Goal: Task Accomplishment & Management: Complete application form

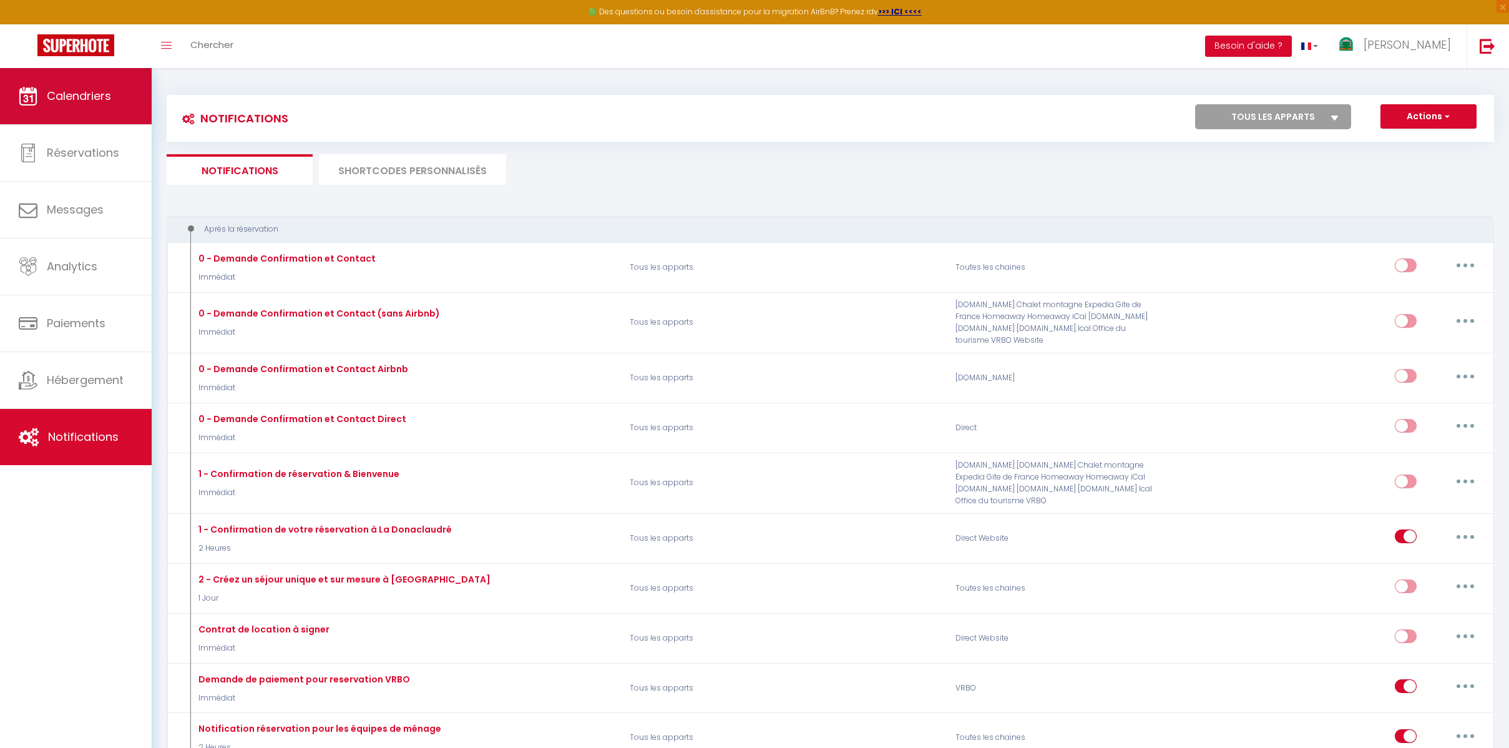
scroll to position [617, 0]
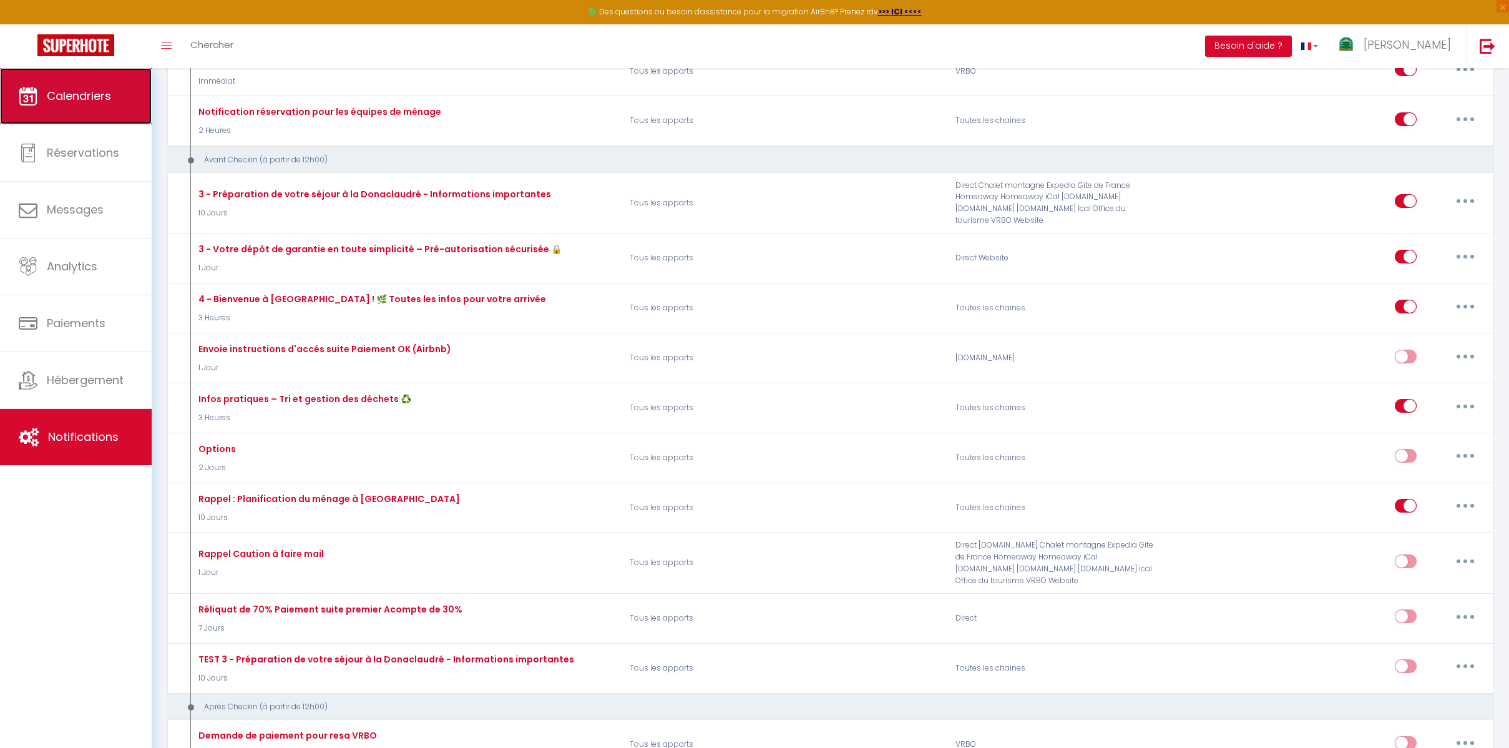
click at [92, 109] on link "Calendriers" at bounding box center [76, 96] width 152 height 56
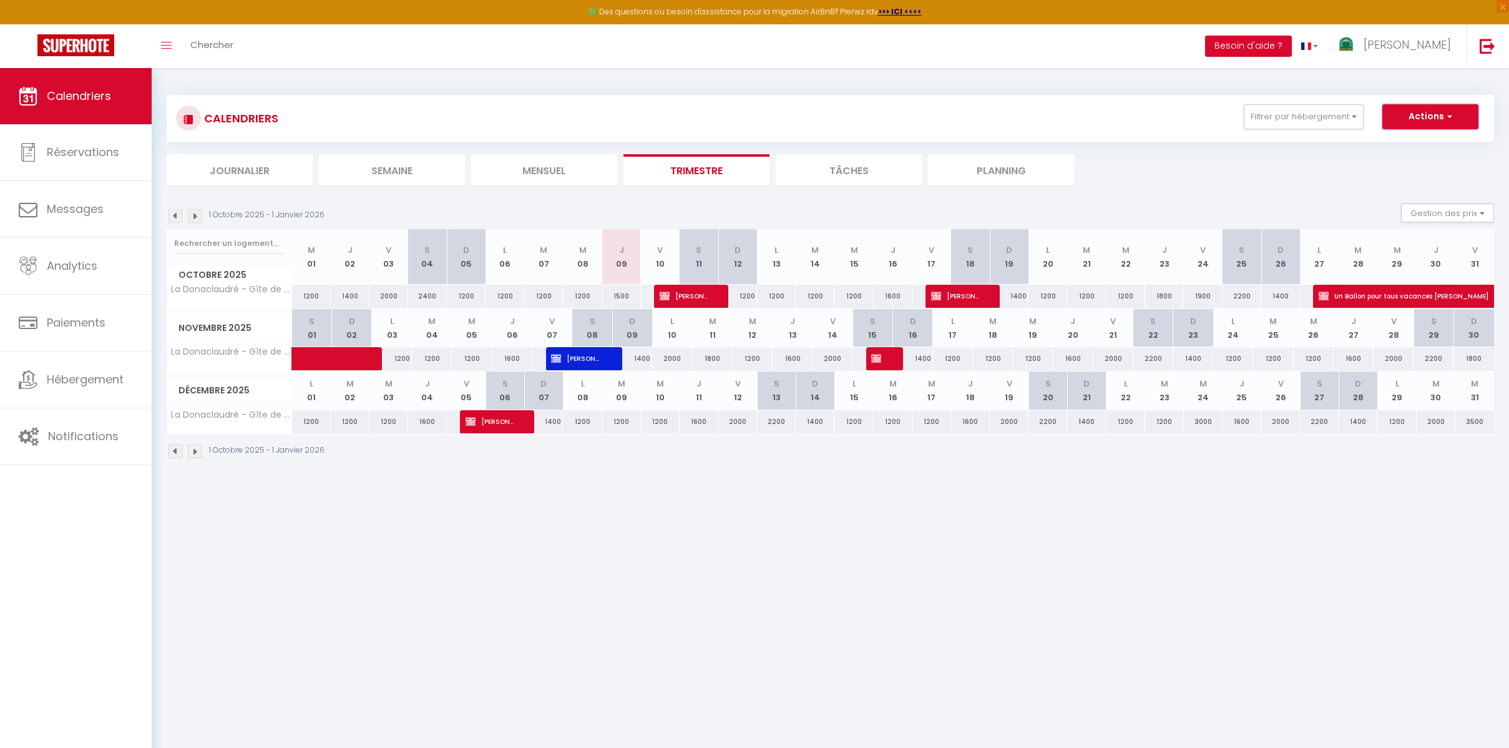
click at [1446, 124] on button "Actions" at bounding box center [1430, 116] width 96 height 25
click at [1427, 145] on link "Nouvelle réservation" at bounding box center [1417, 145] width 109 height 19
select select
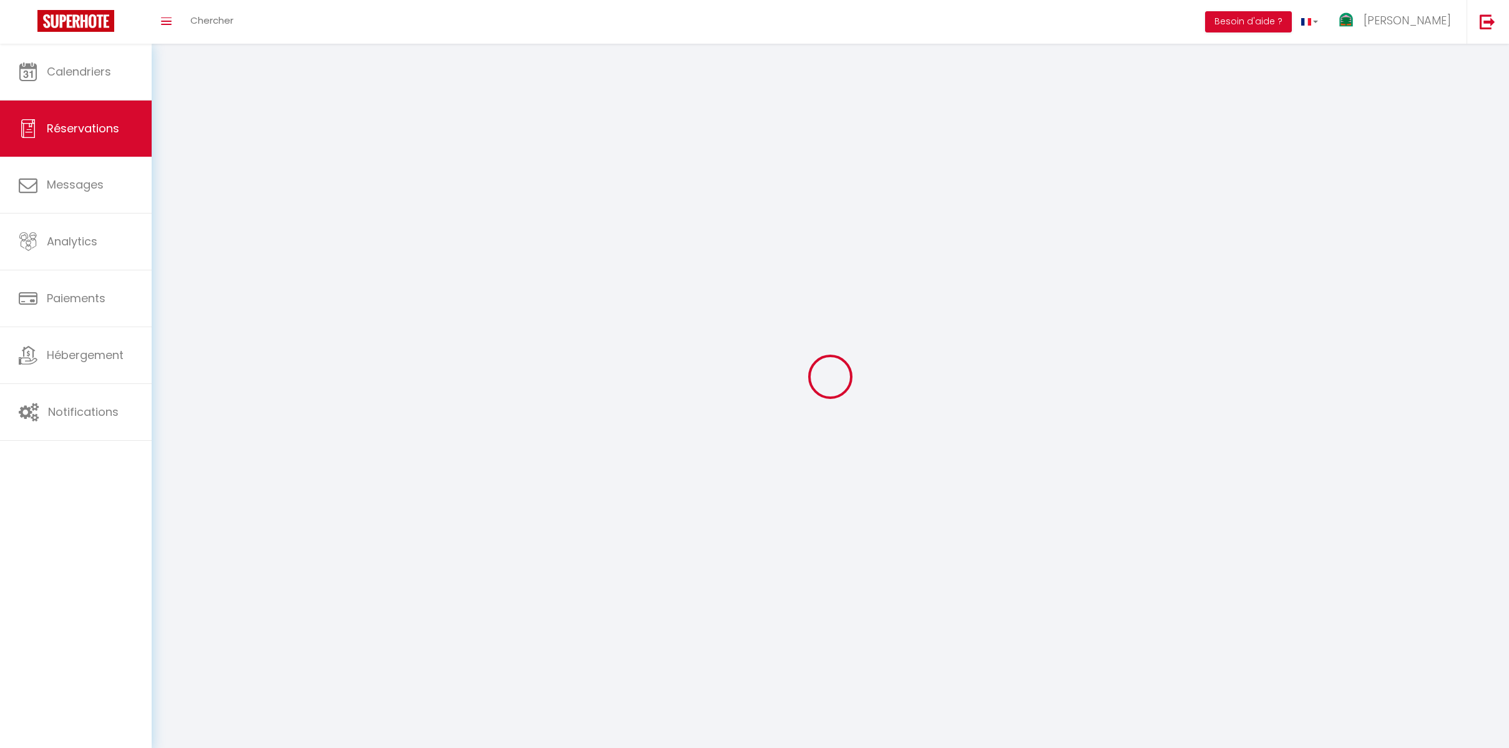
select select
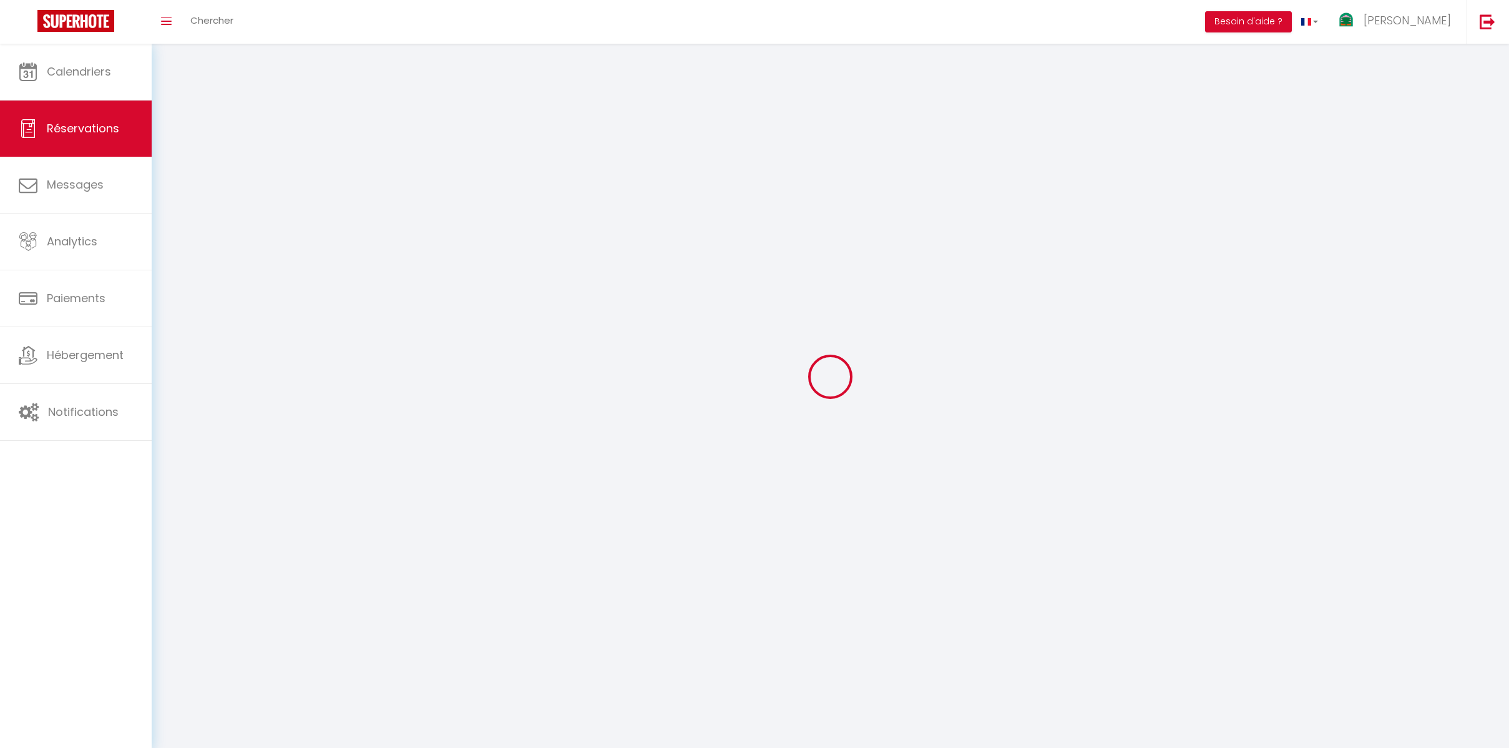
select select
checkbox input "false"
select select
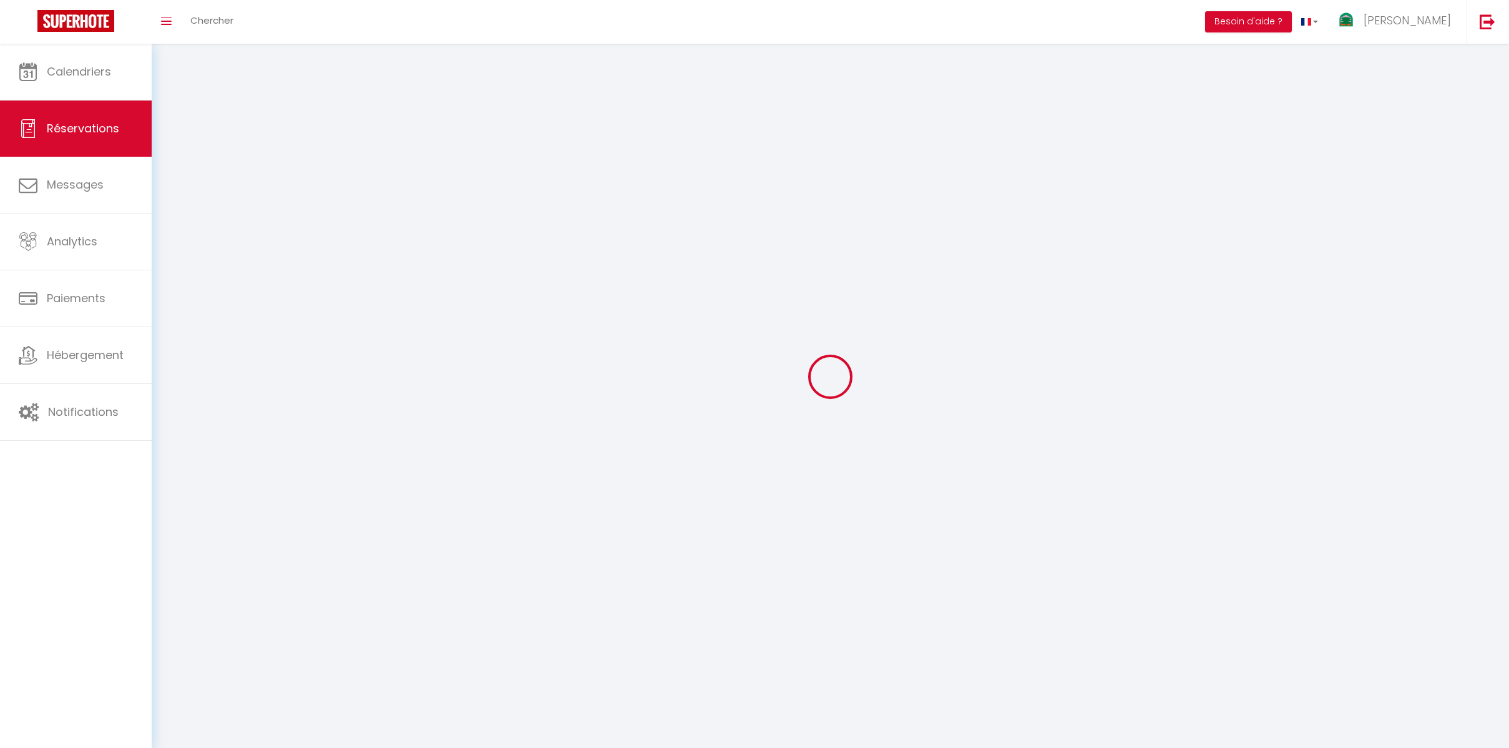
select select
checkbox input "false"
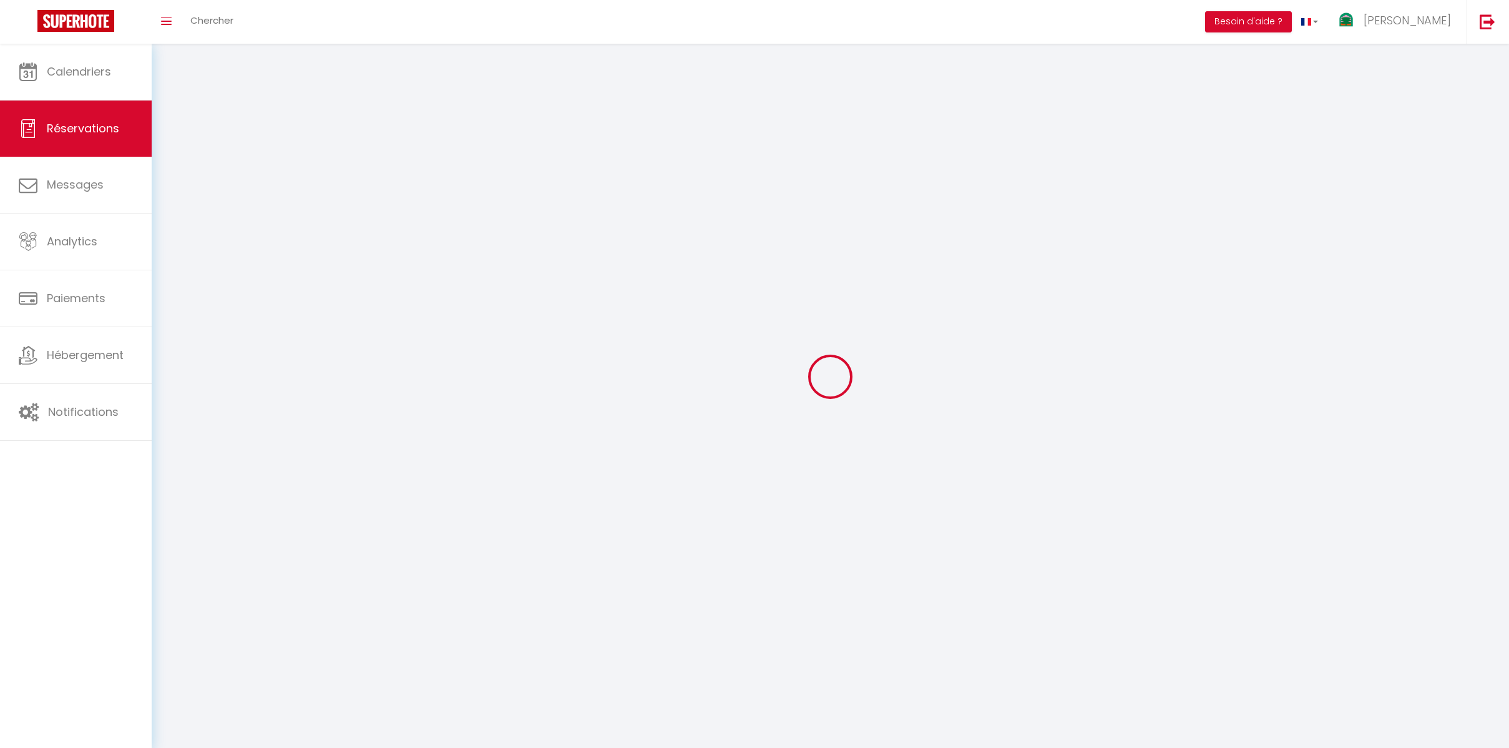
select select
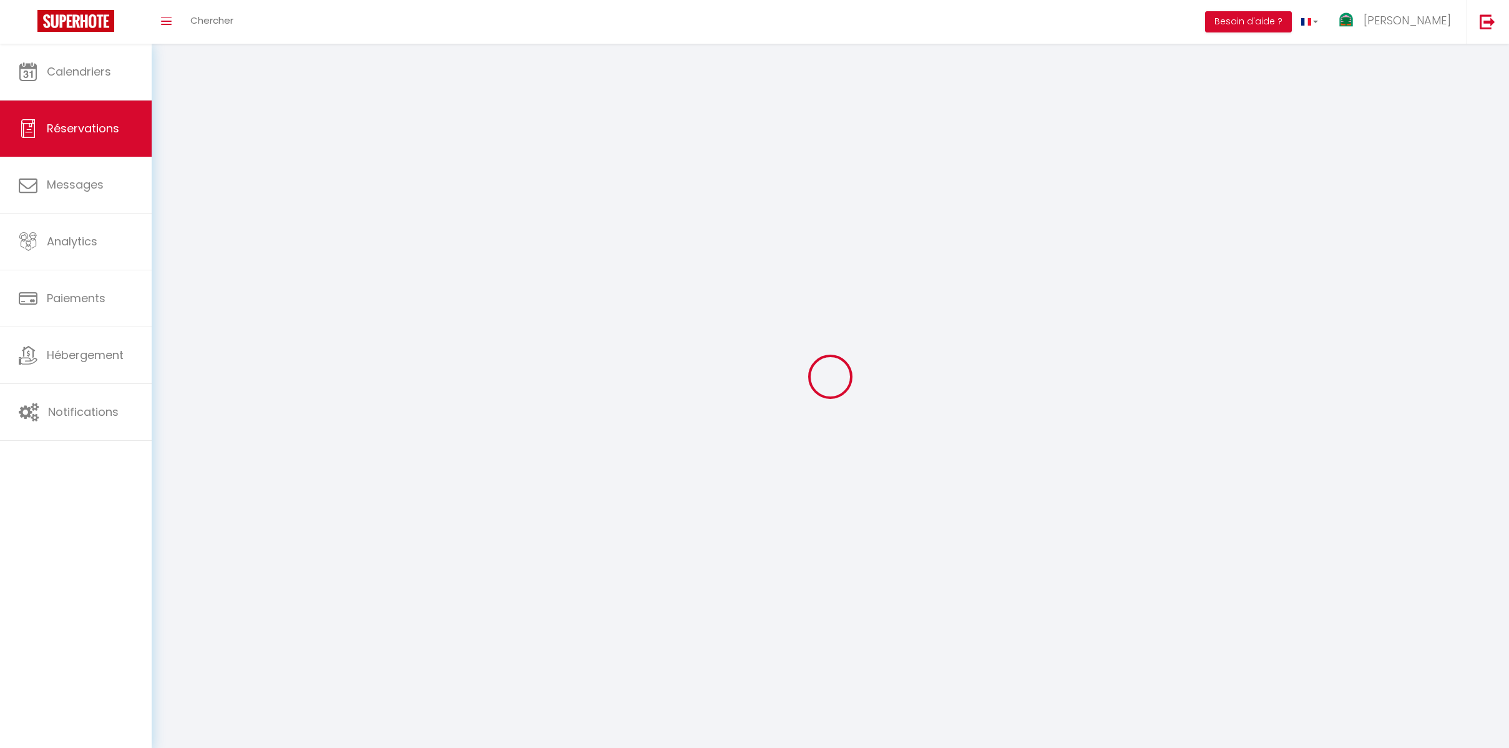
checkbox input "false"
select select
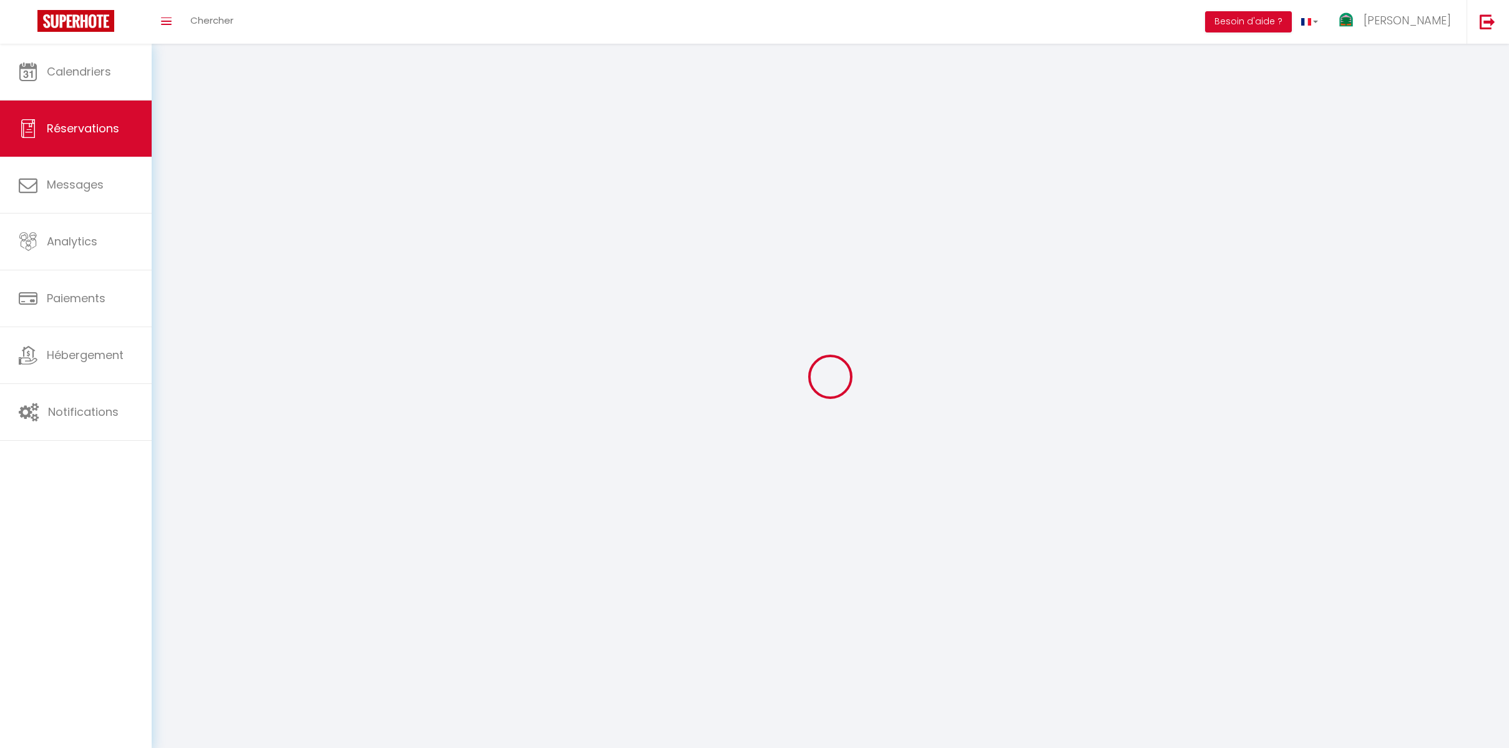
select select
checkbox input "false"
select select
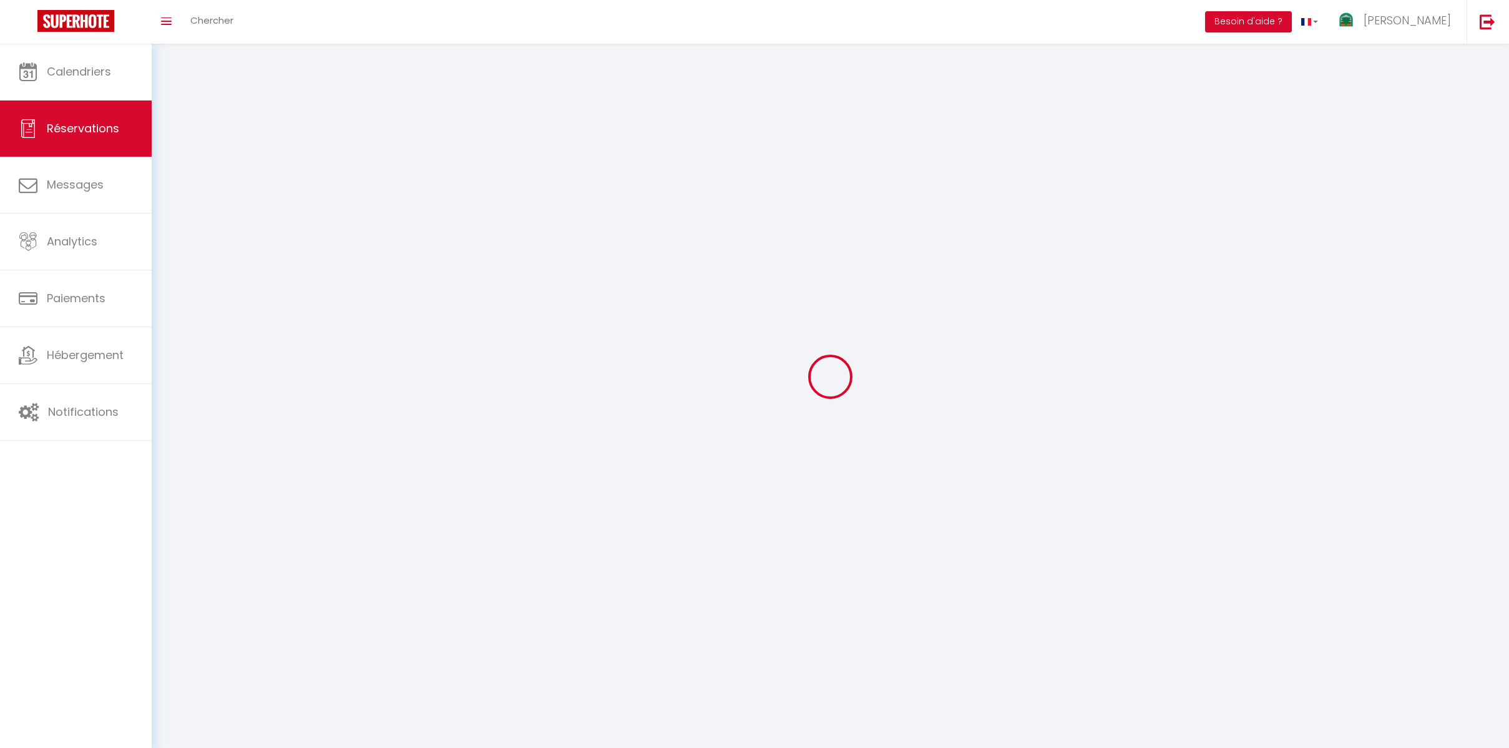
checkbox input "false"
select select
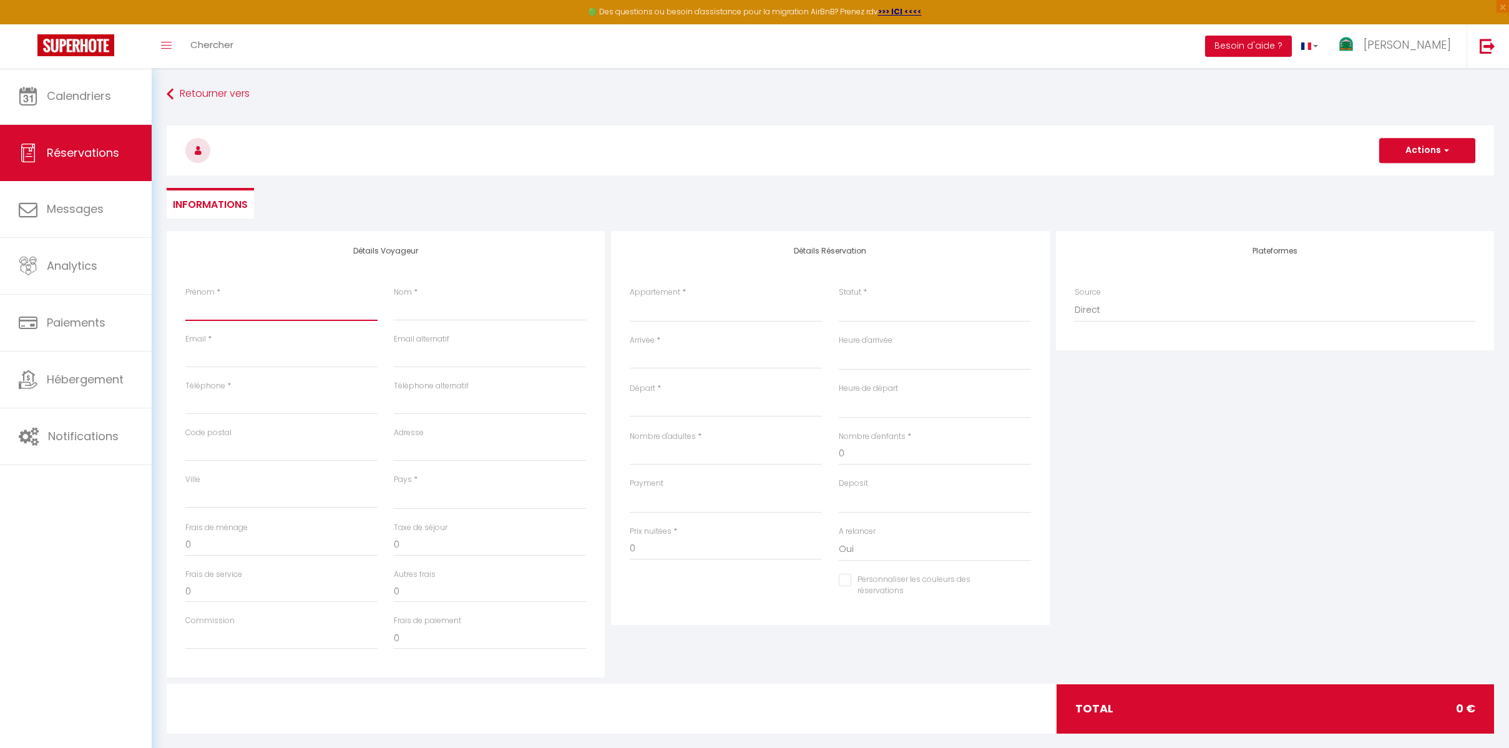
click at [252, 311] on input "Prénom" at bounding box center [281, 309] width 192 height 22
type input "S"
select select
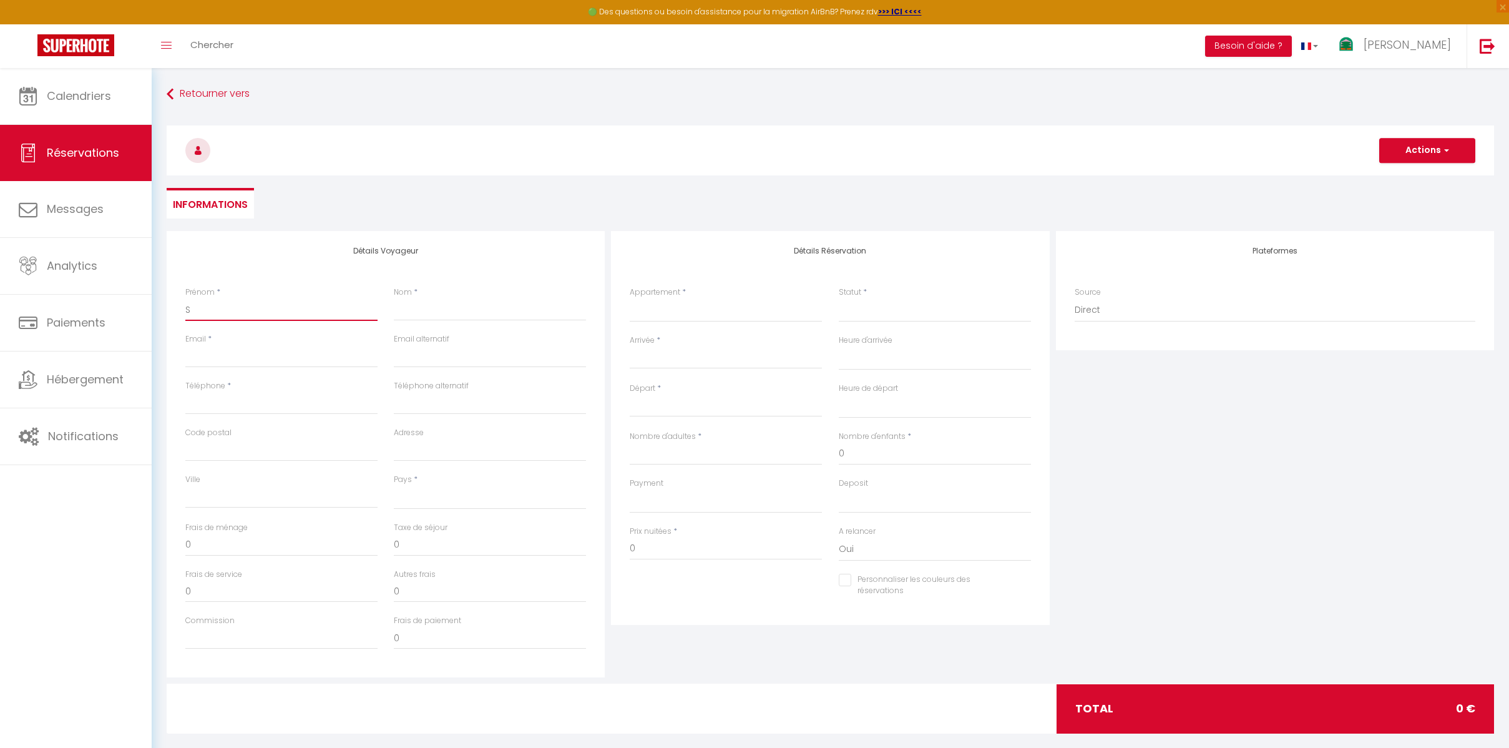
select select
checkbox input "false"
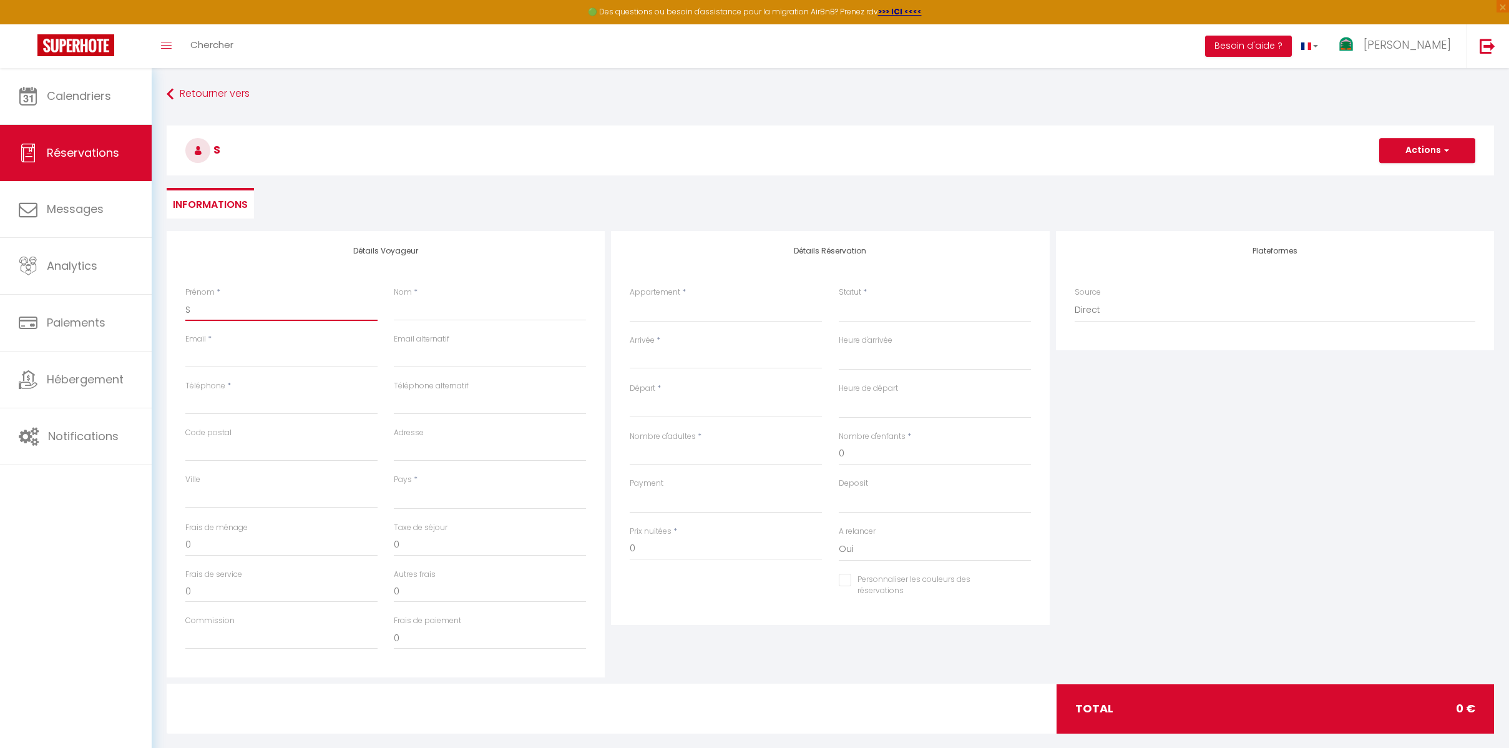
type input "St"
select select
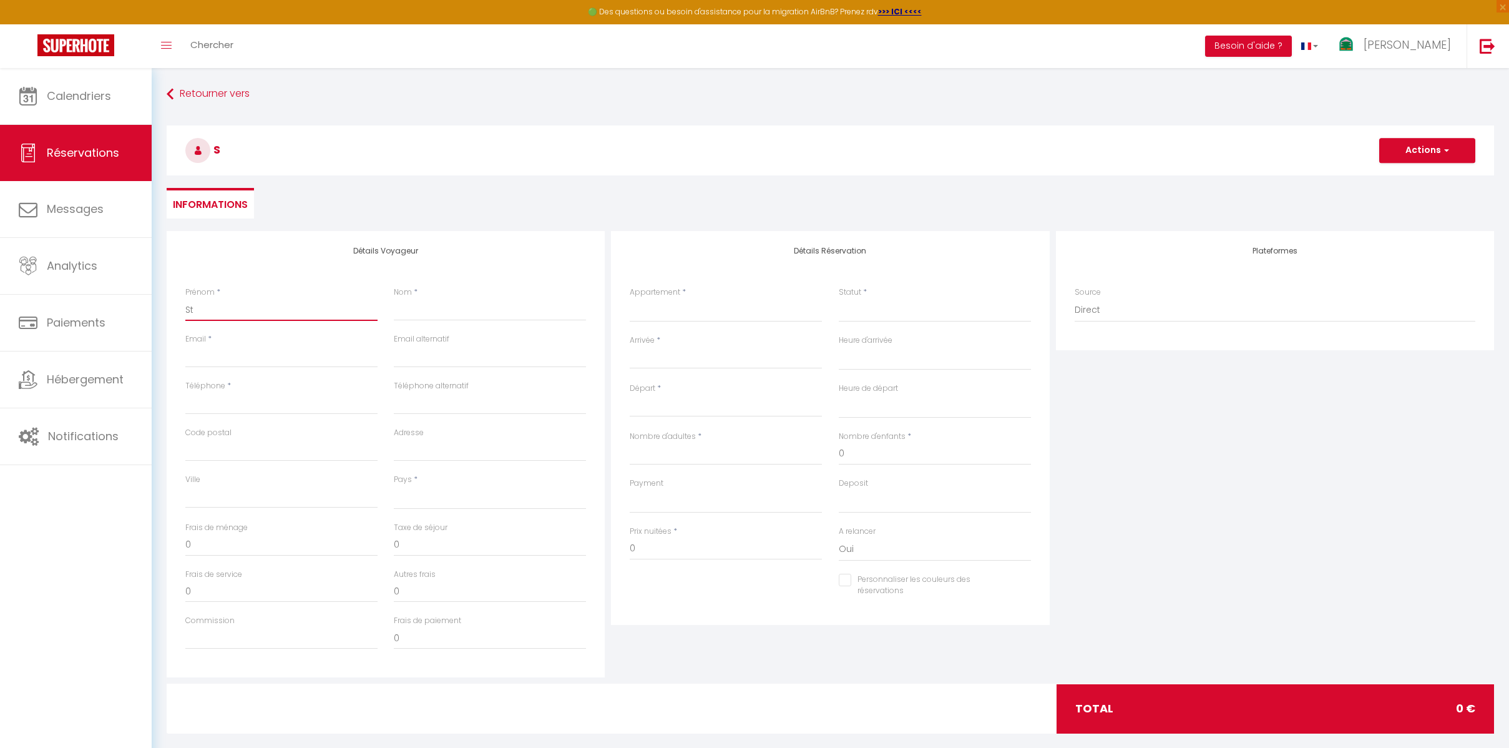
select select
checkbox input "false"
type input "Ste"
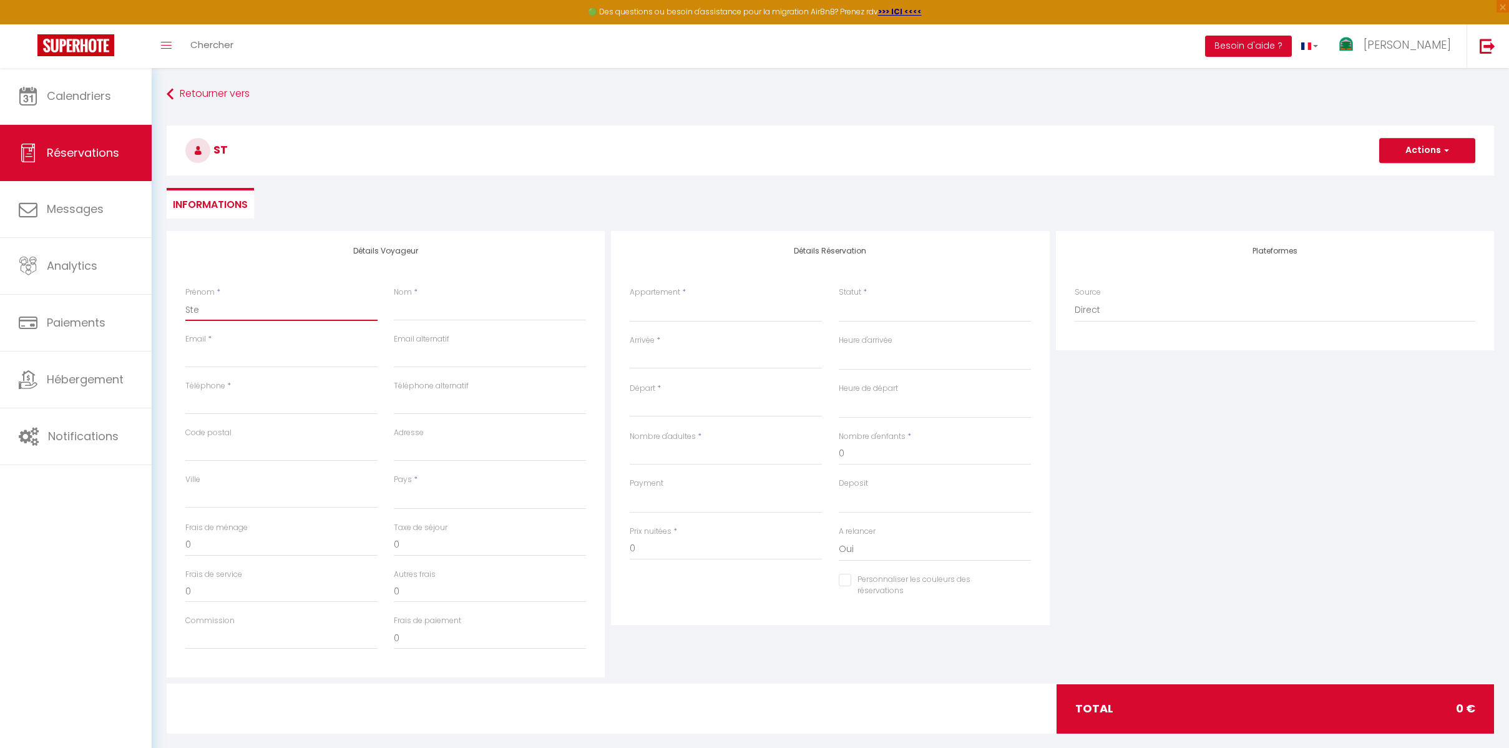
select select
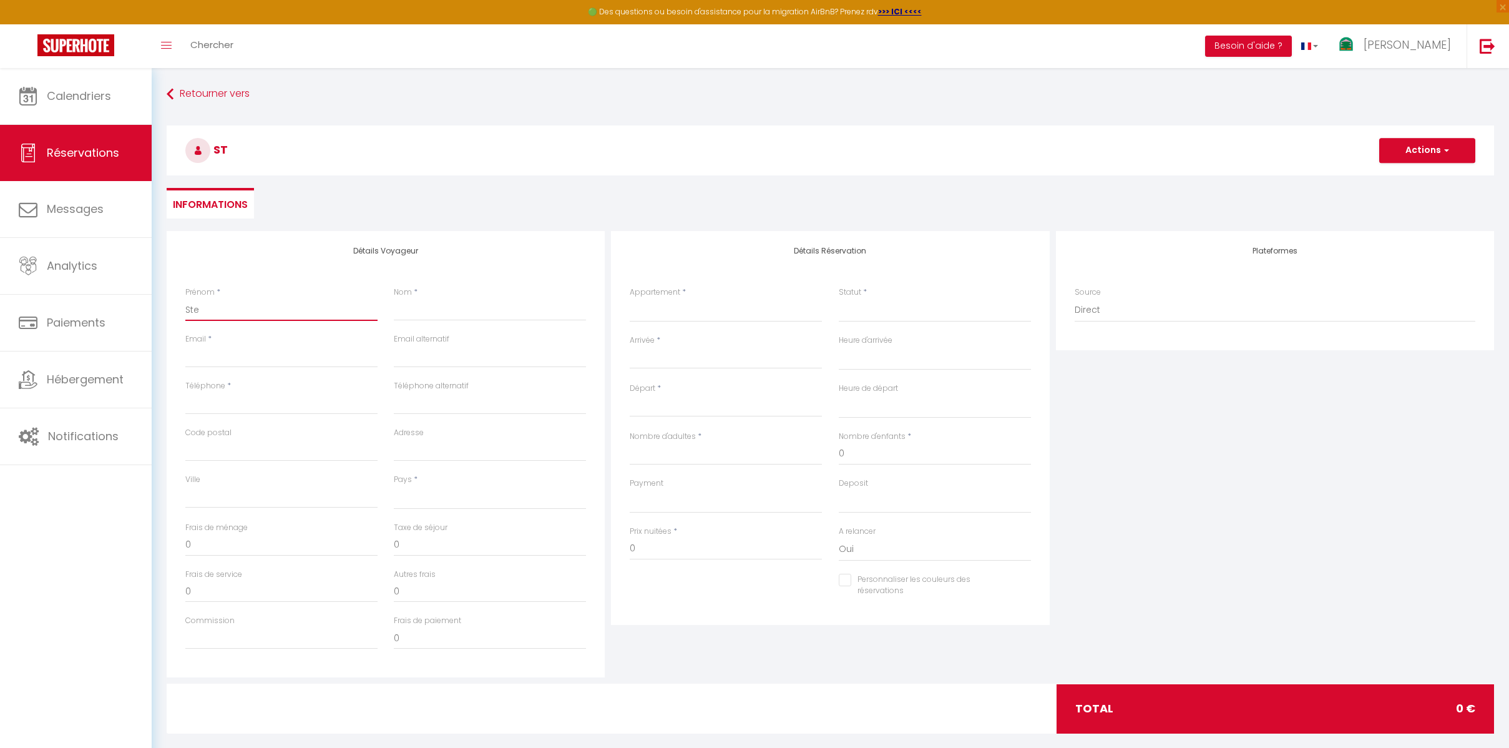
select select
checkbox input "false"
type input "Step"
select select
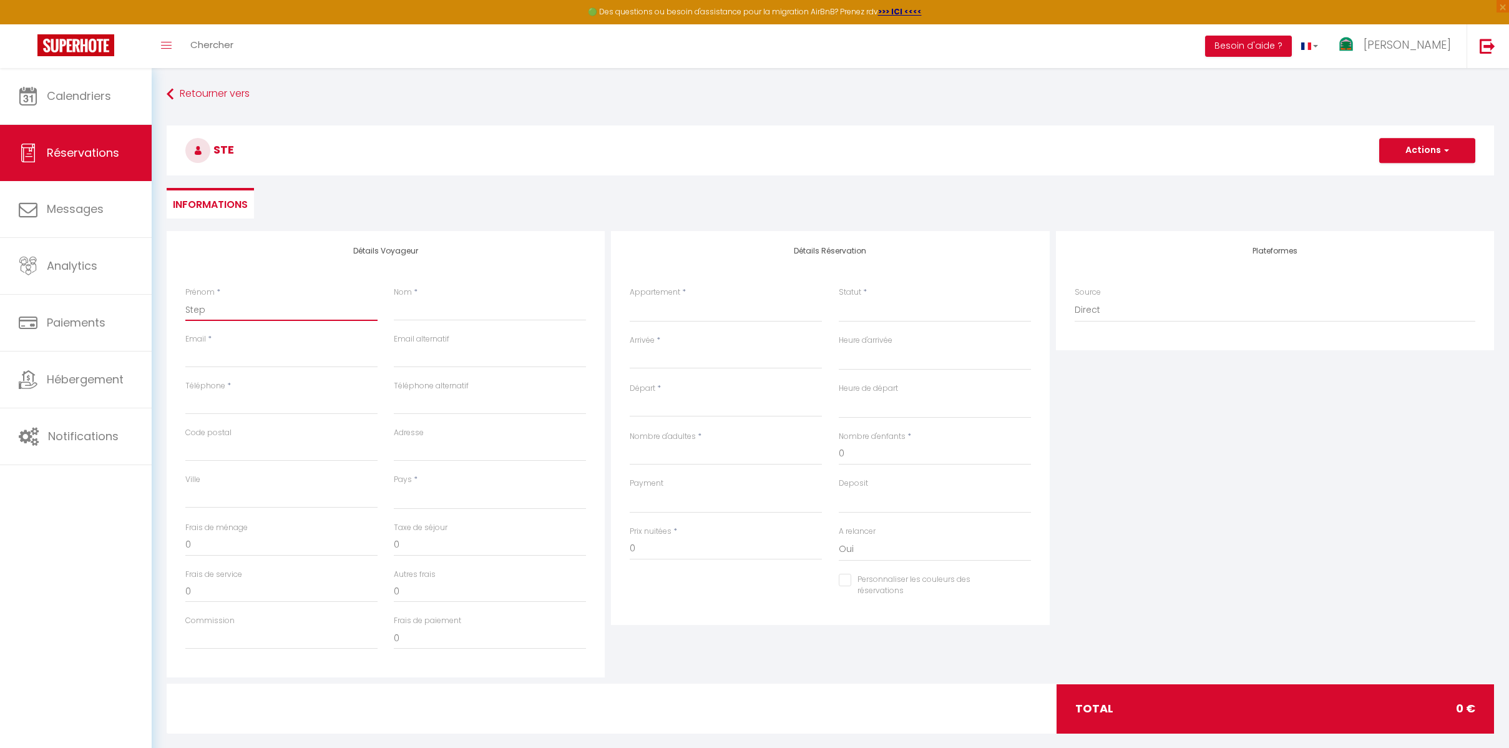
select select
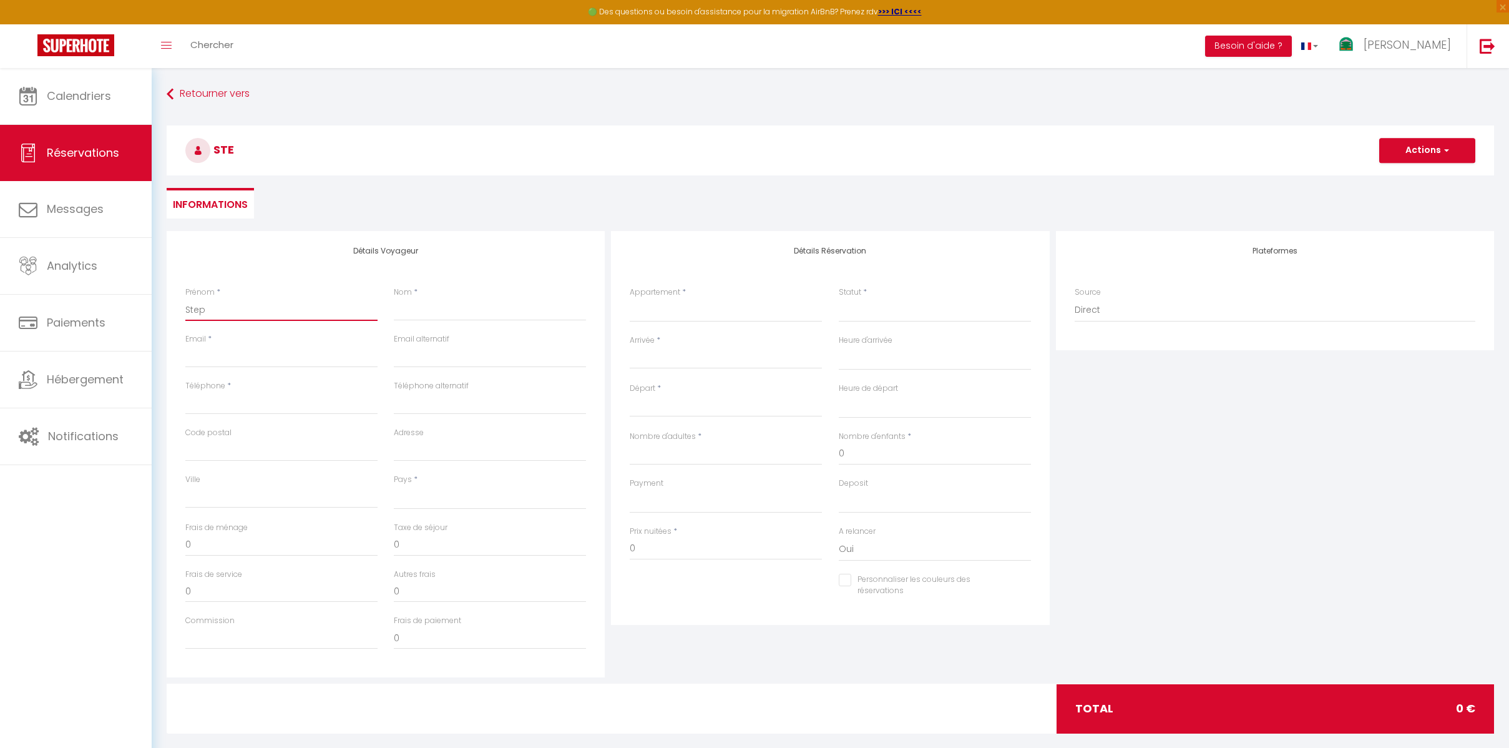
select select
checkbox input "false"
type input "Steph"
select select
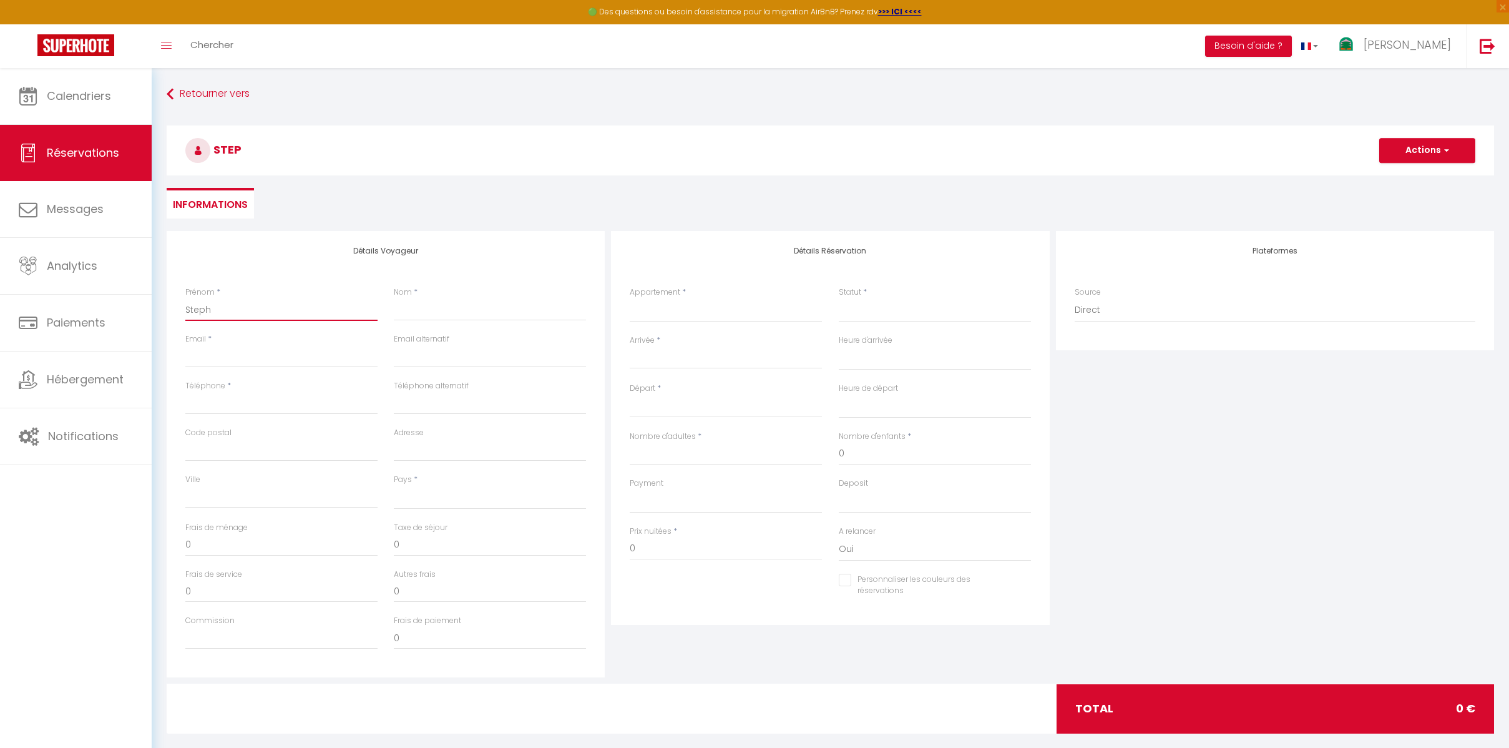
select select
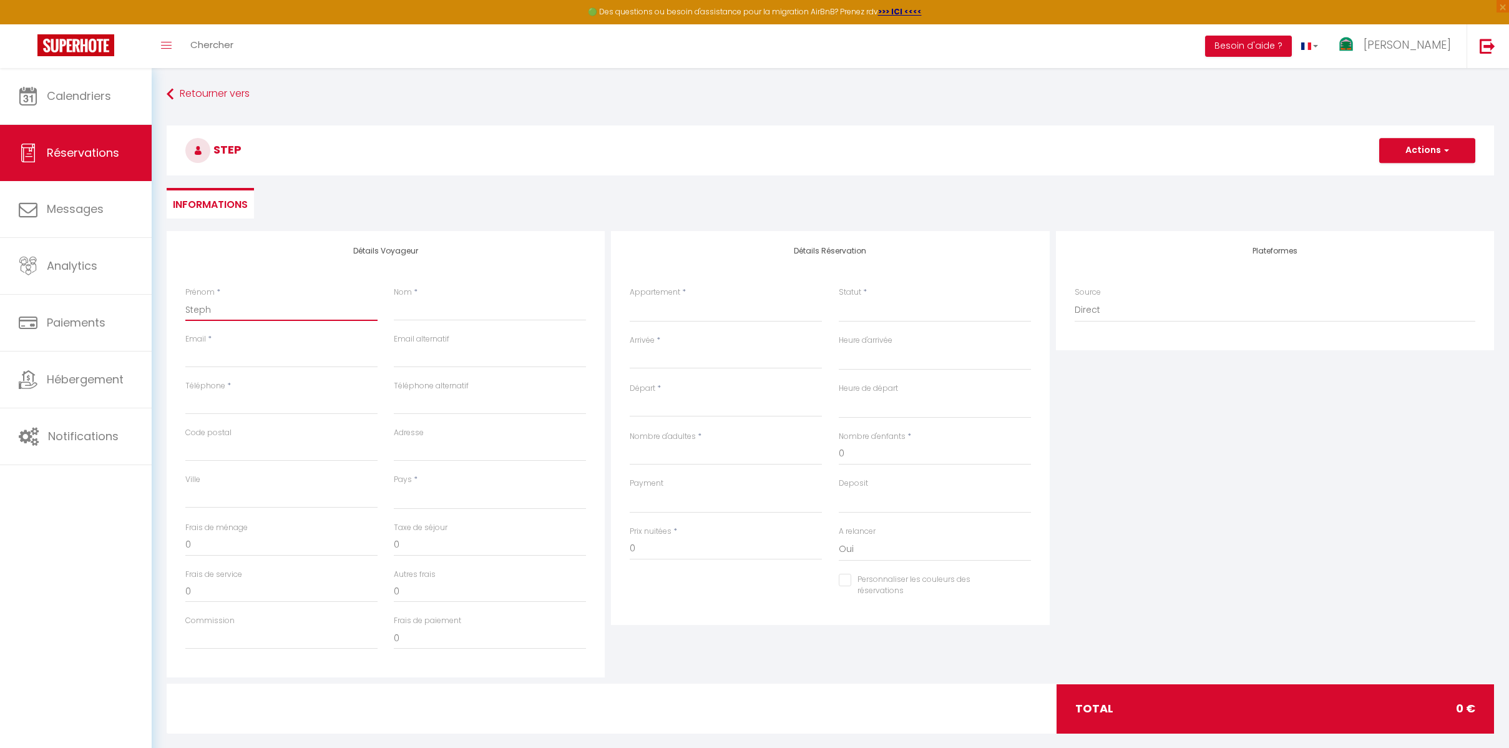
checkbox input "false"
type input "Stepha"
select select
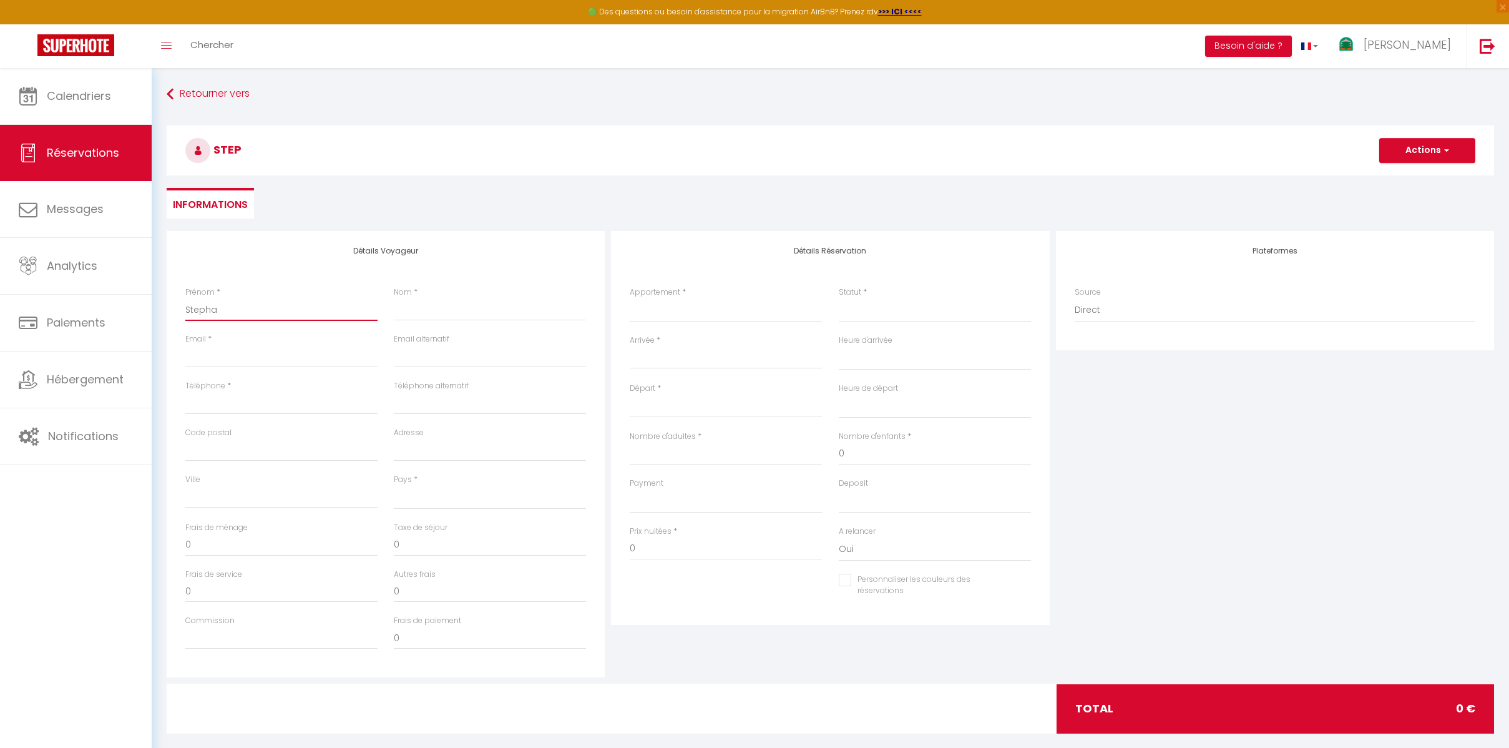
select select
checkbox input "false"
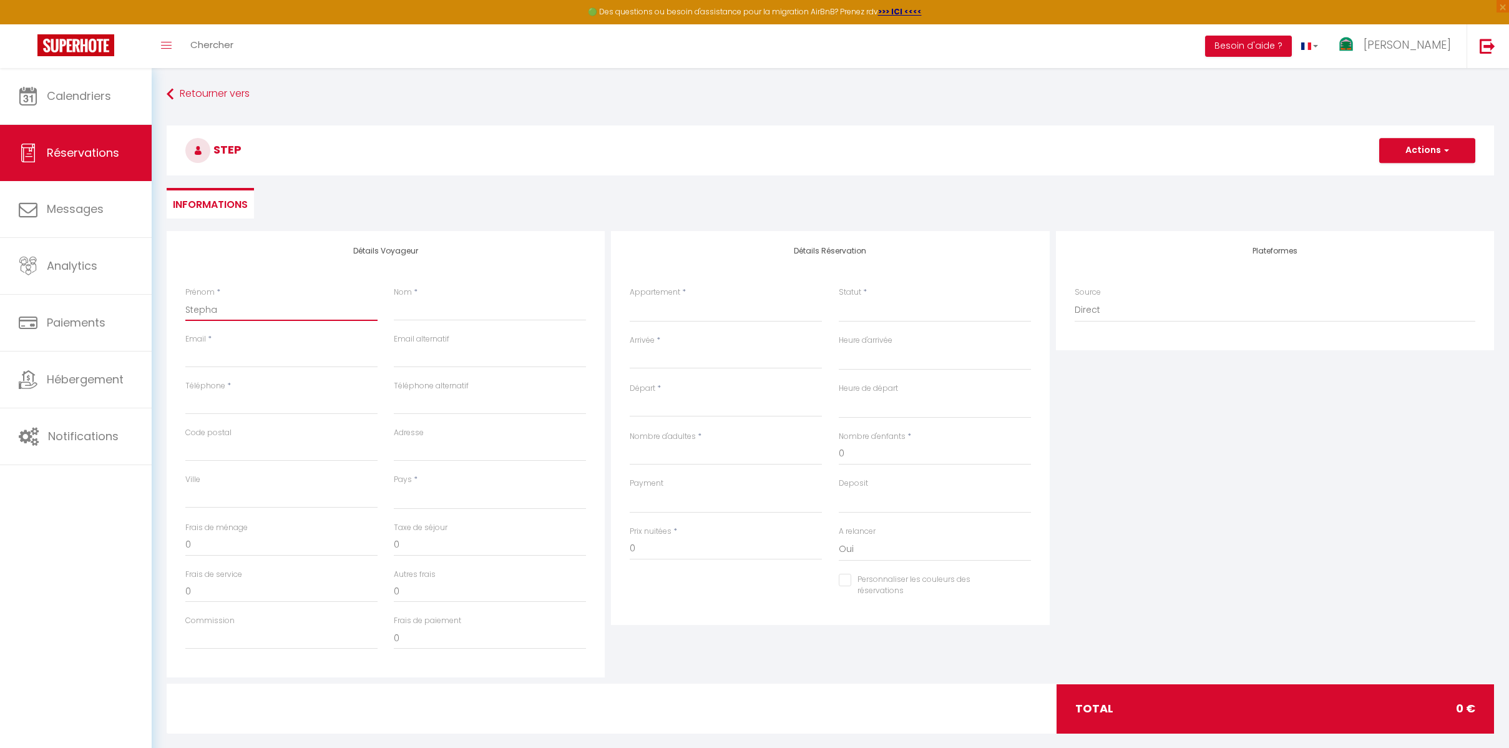
type input "[PERSON_NAME]"
select select
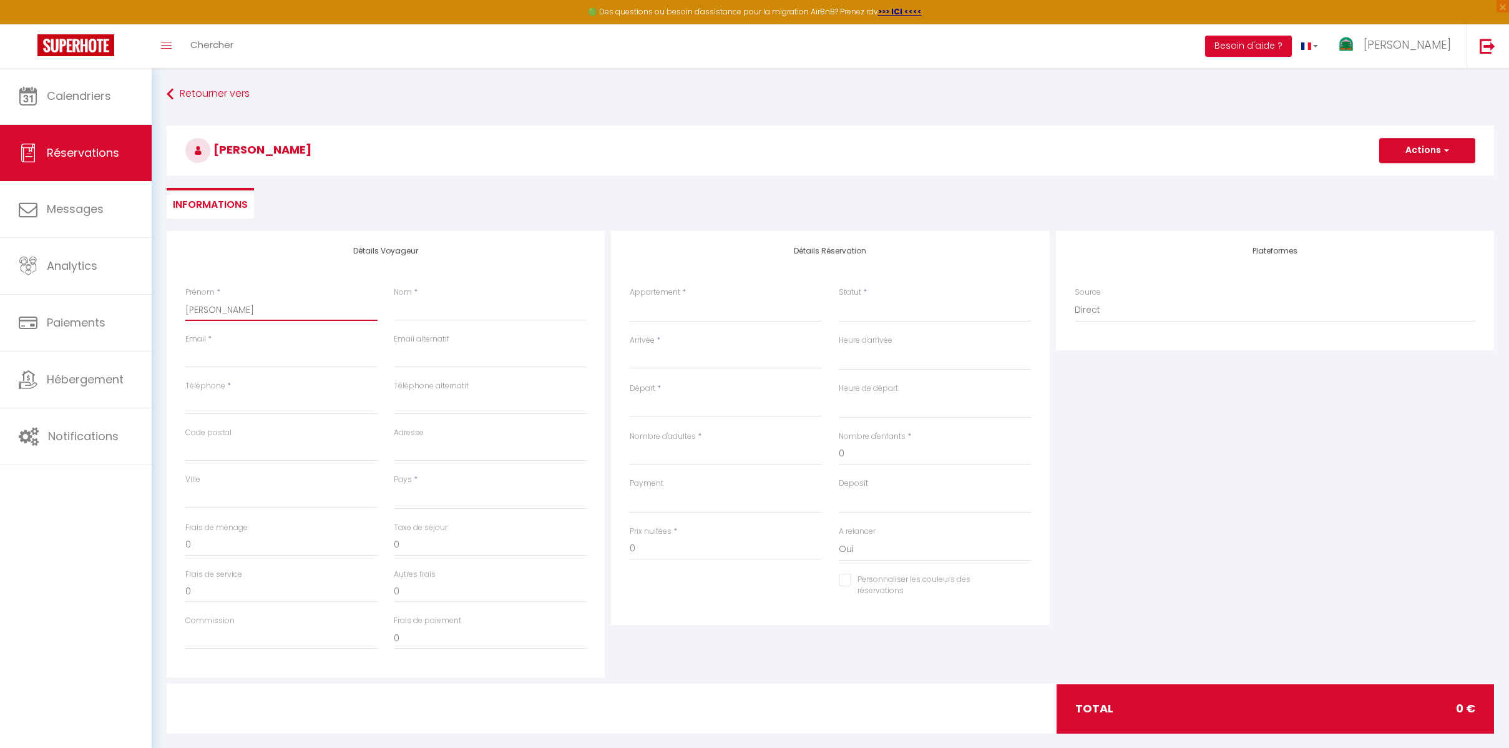
select select
checkbox input "false"
type input "Stephane"
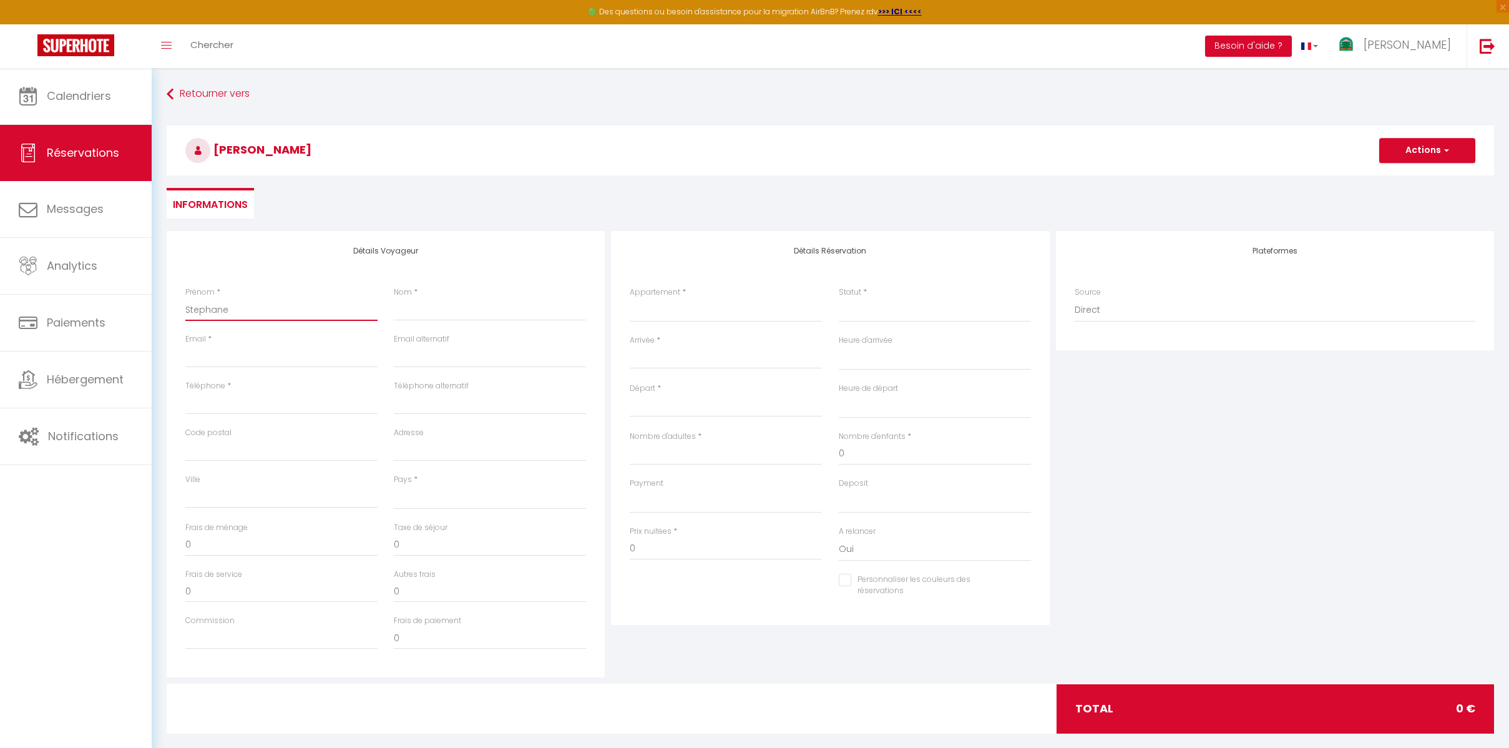
select select
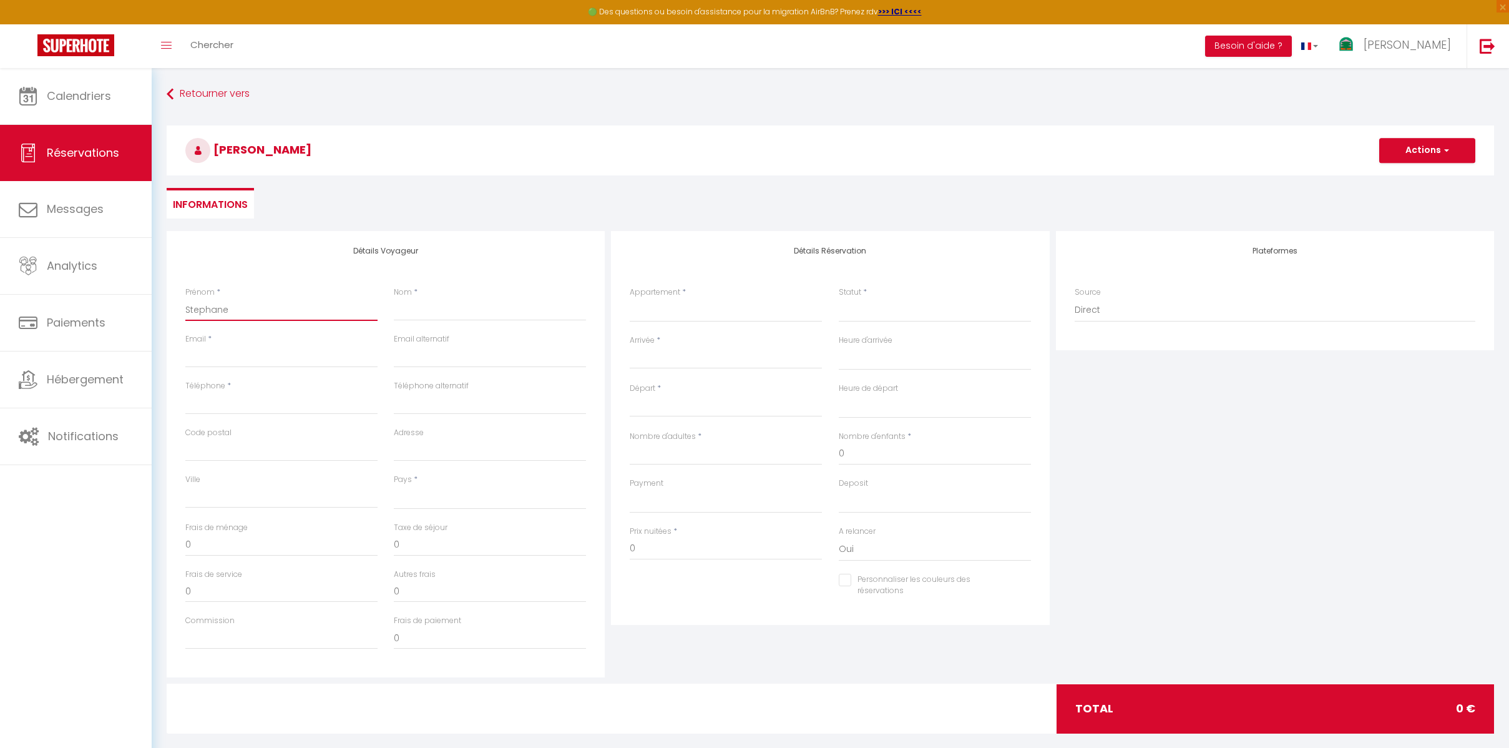
select select
checkbox input "false"
type input "Stephane"
select select
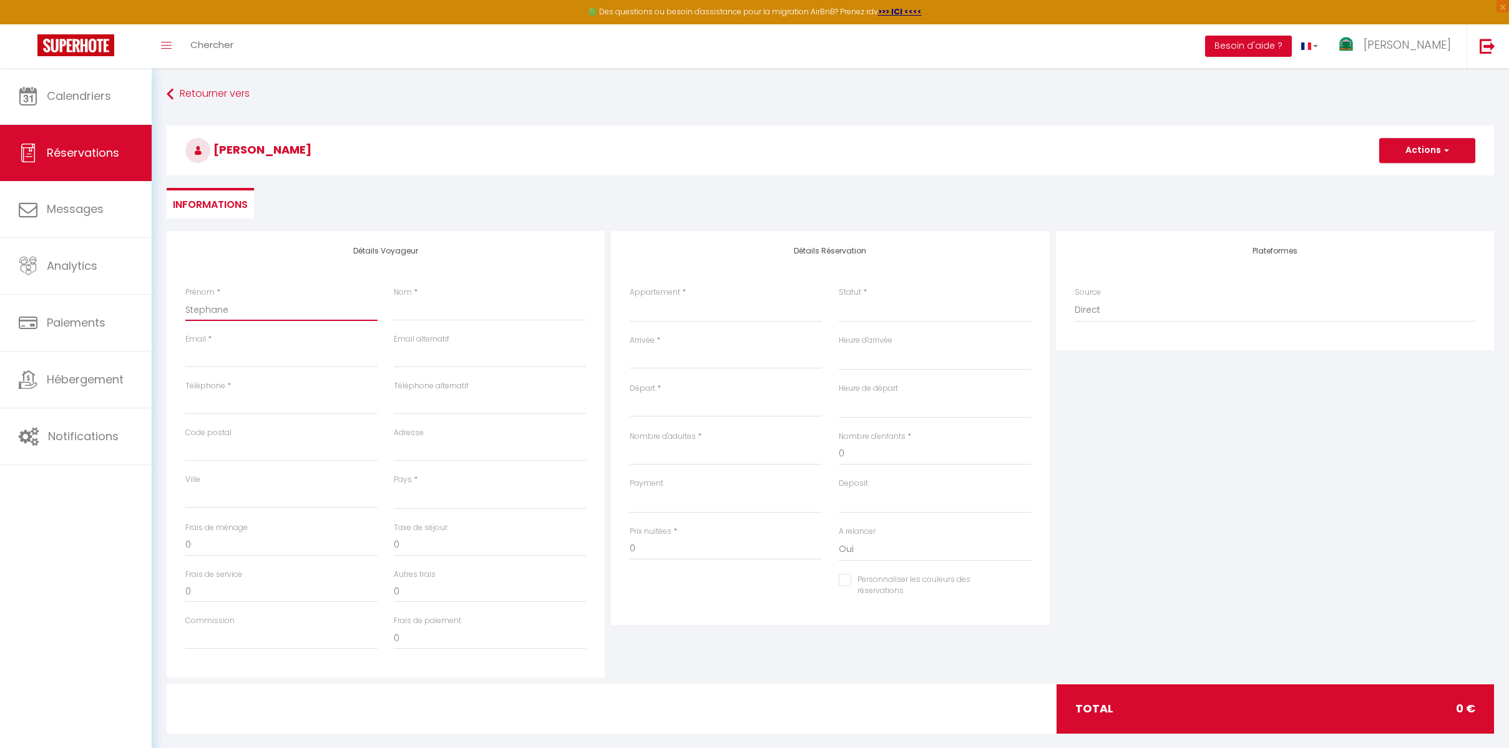
select select
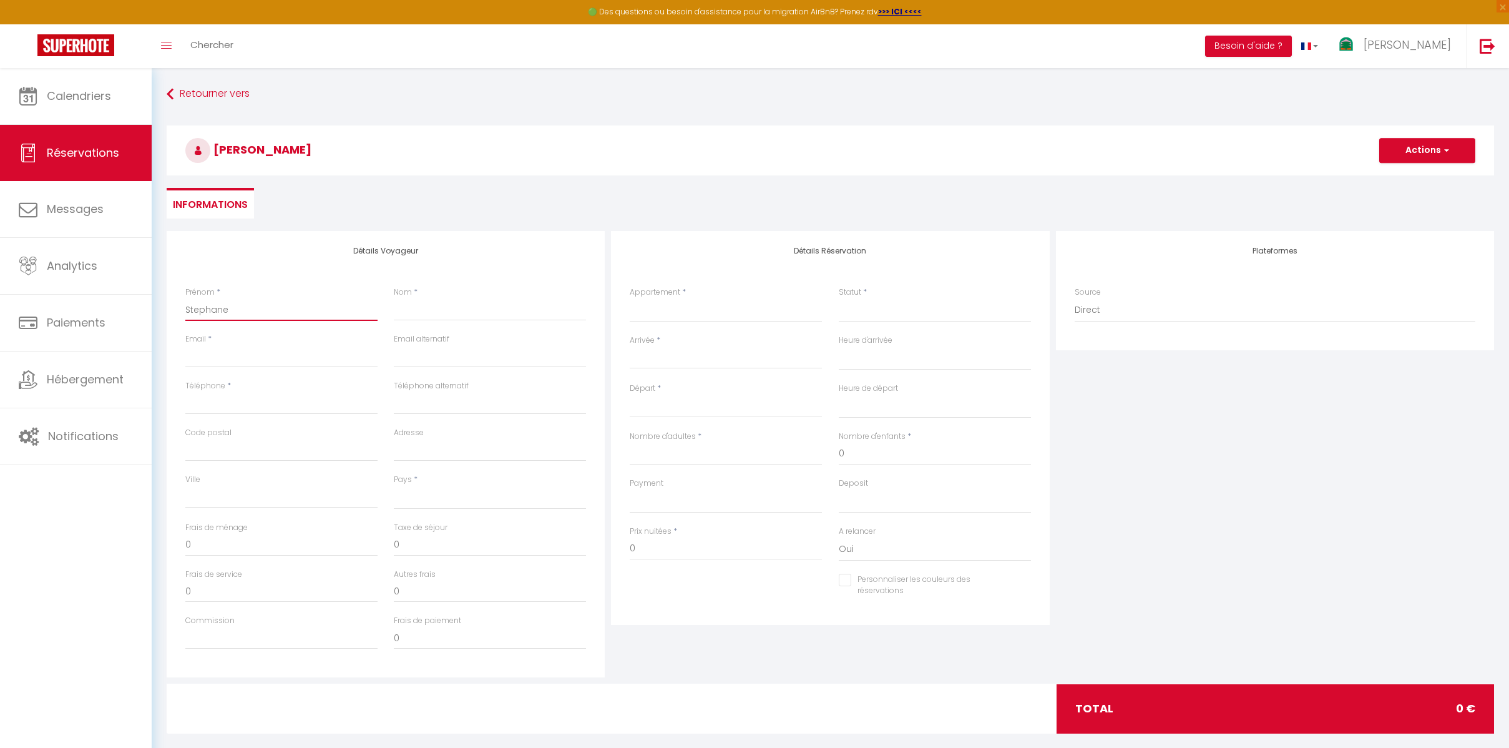
select select
checkbox input "false"
type input "Stephane"
click at [430, 310] on input "Nom" at bounding box center [490, 309] width 192 height 22
type input "B"
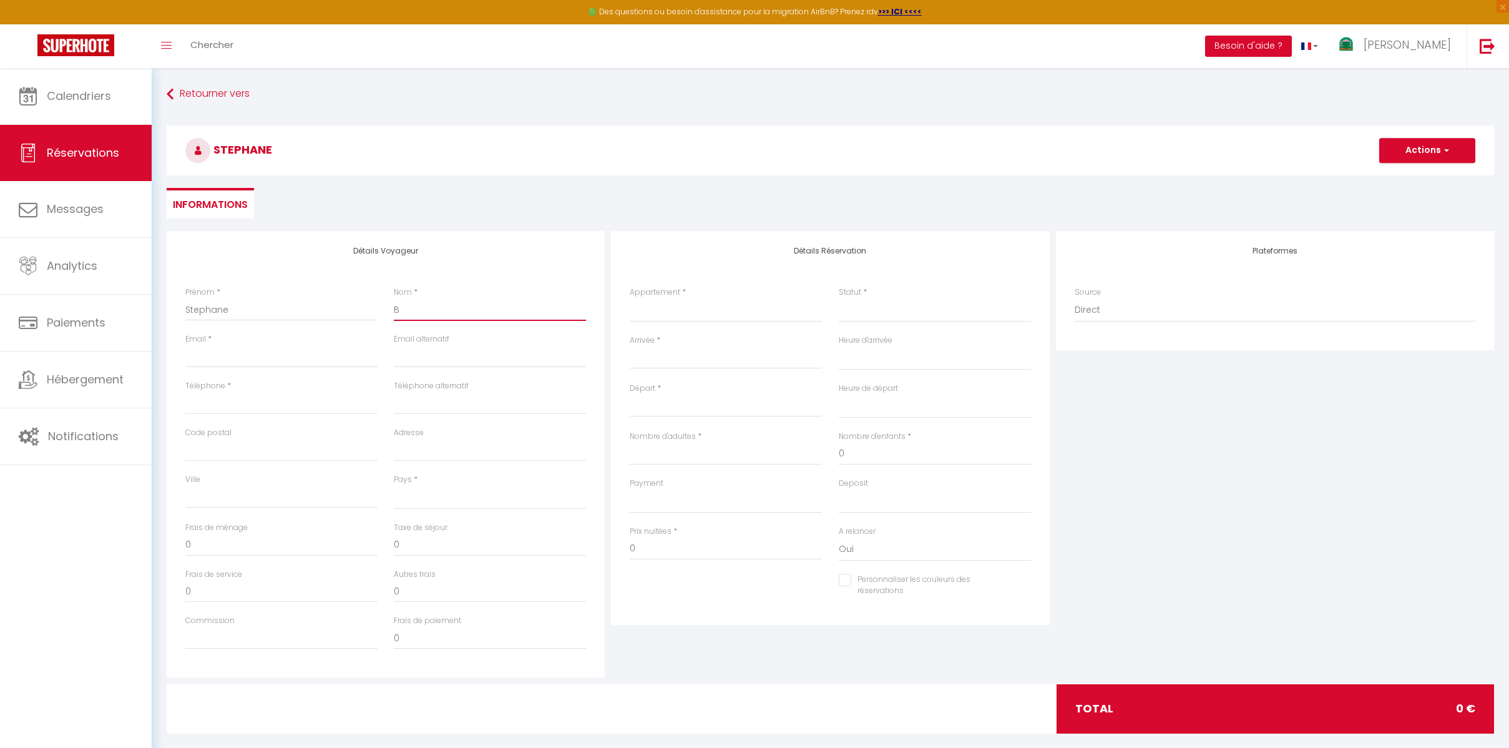
select select
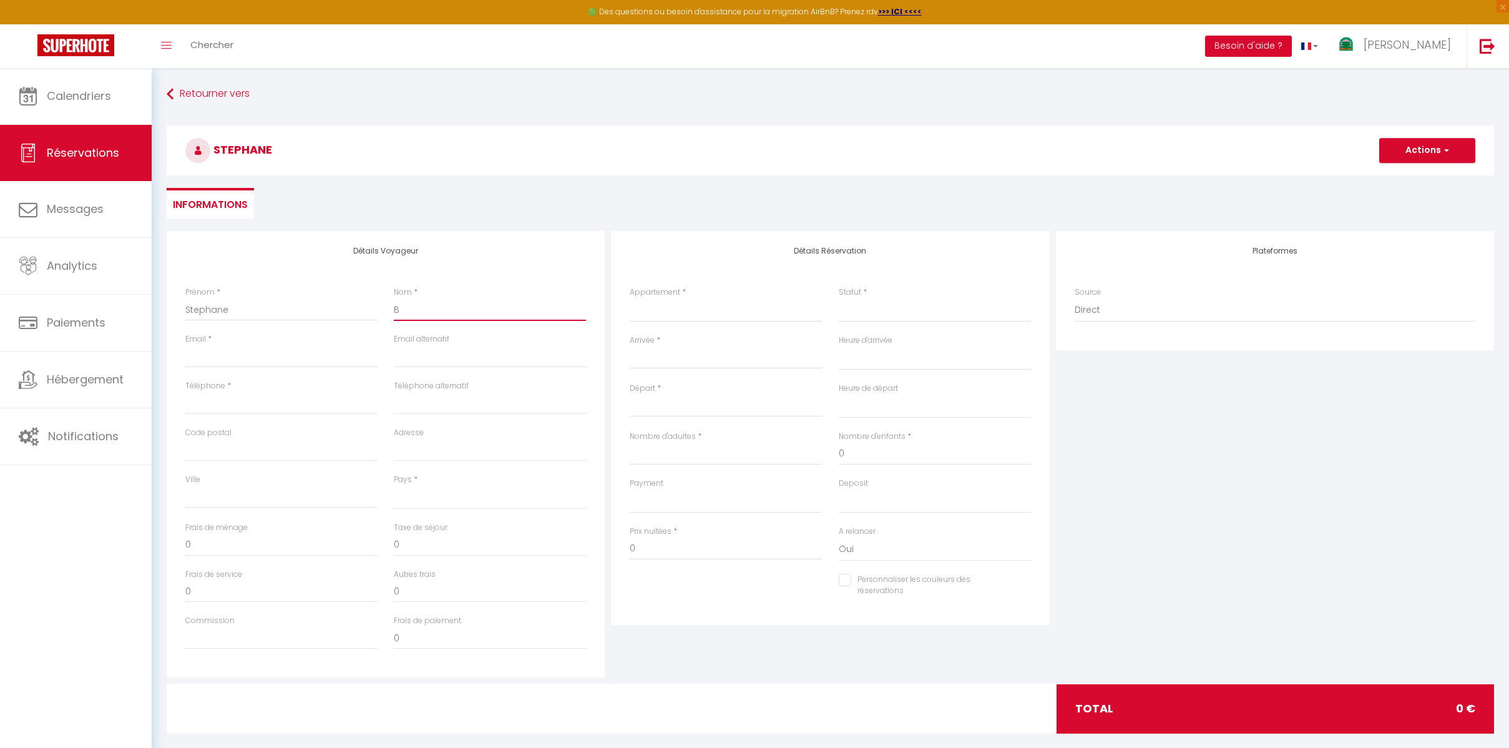
select select
checkbox input "false"
type input "Br"
select select
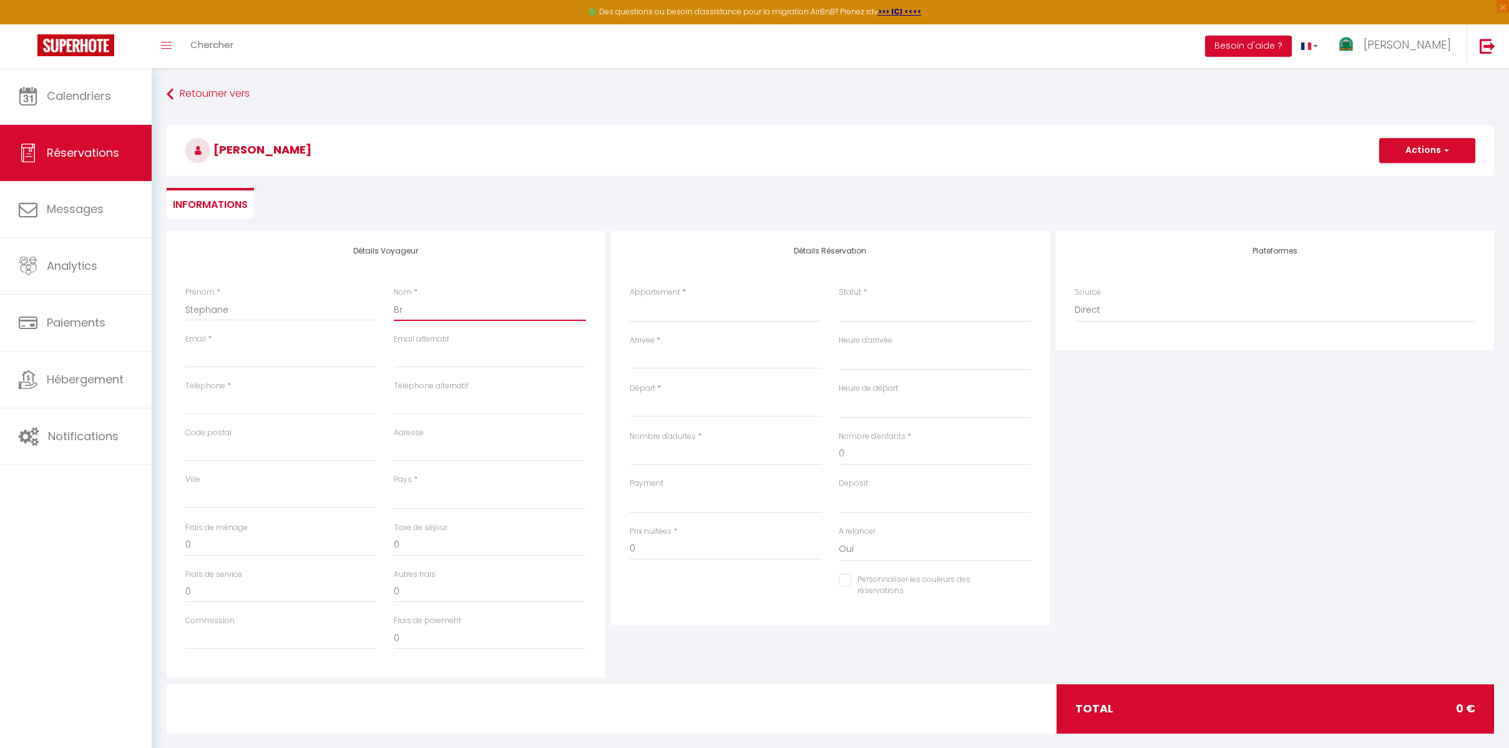
select select
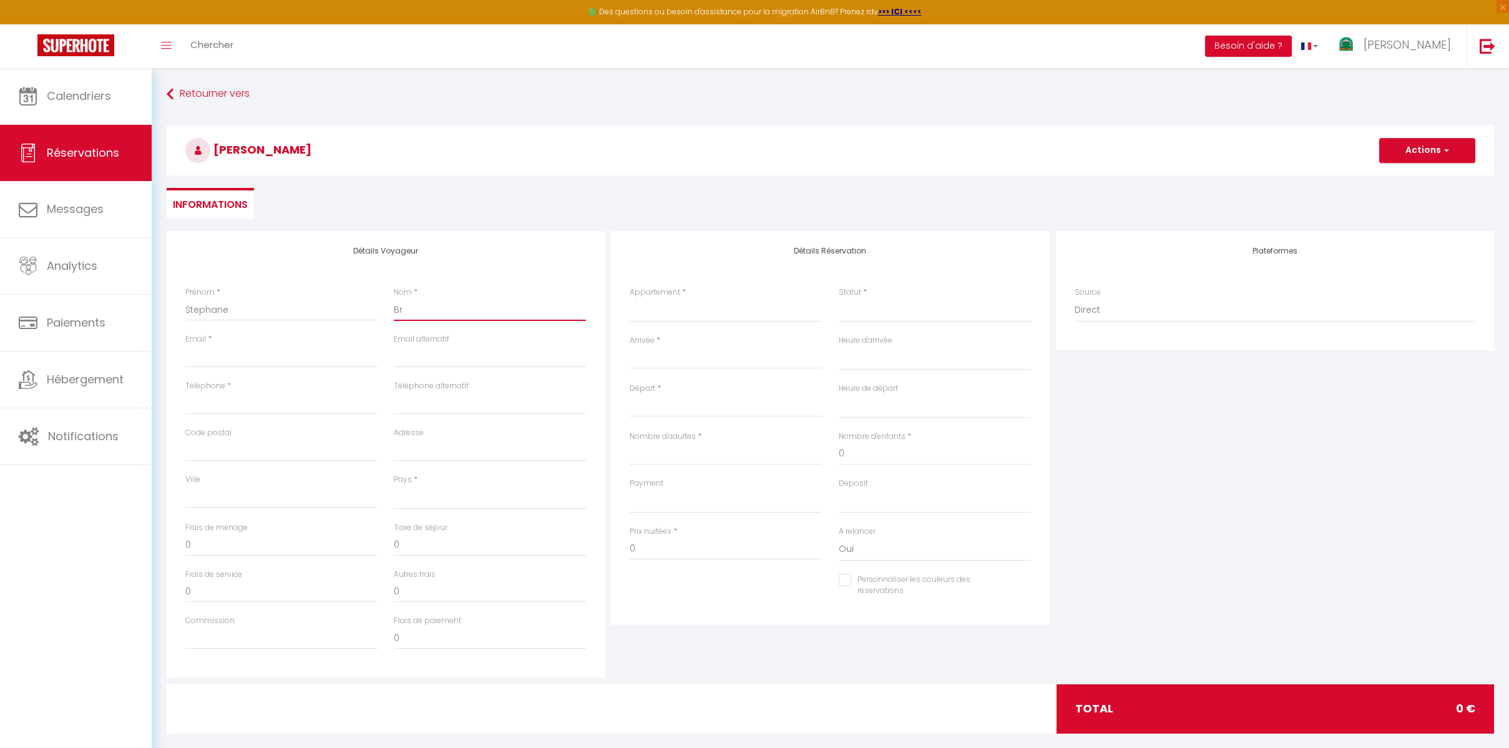
select select
checkbox input "false"
type input "Bru"
select select
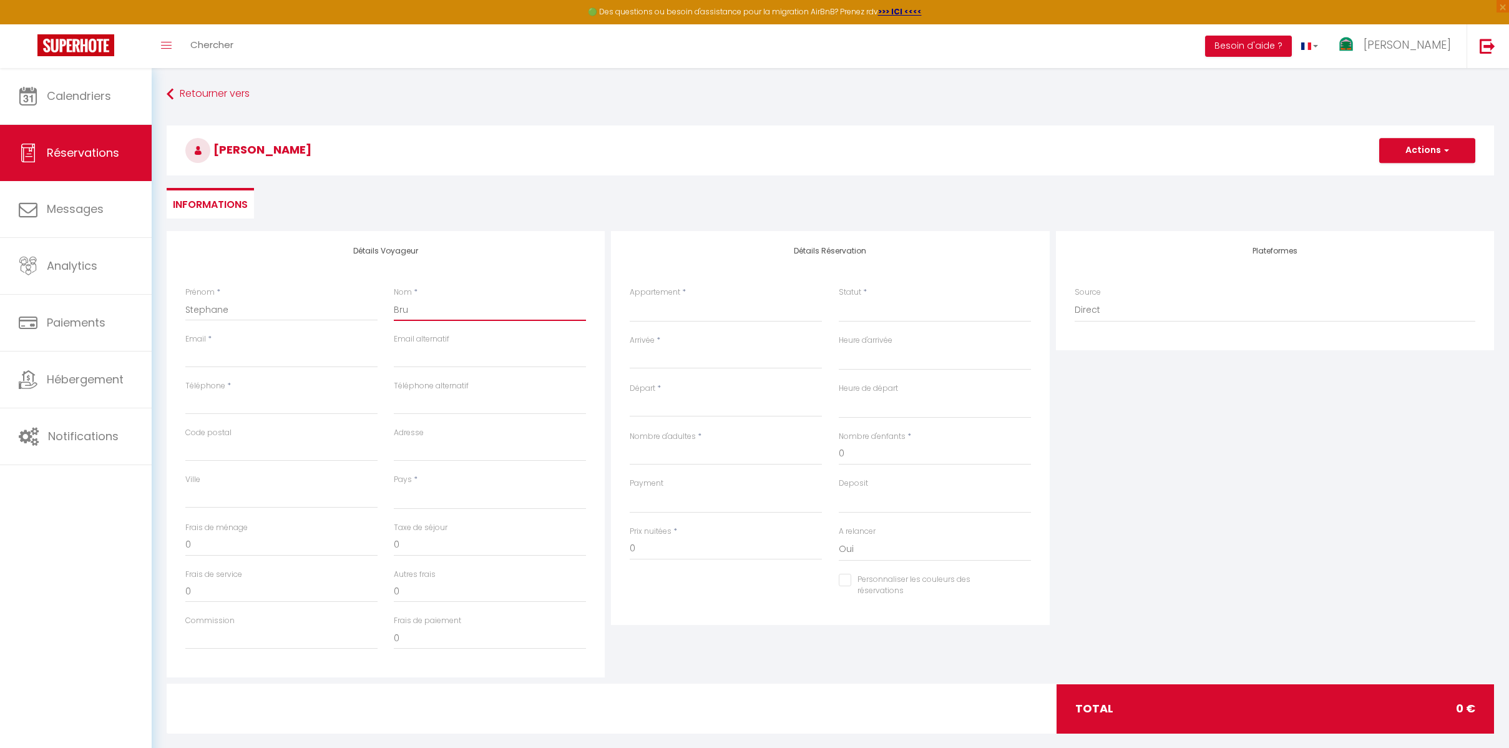
select select
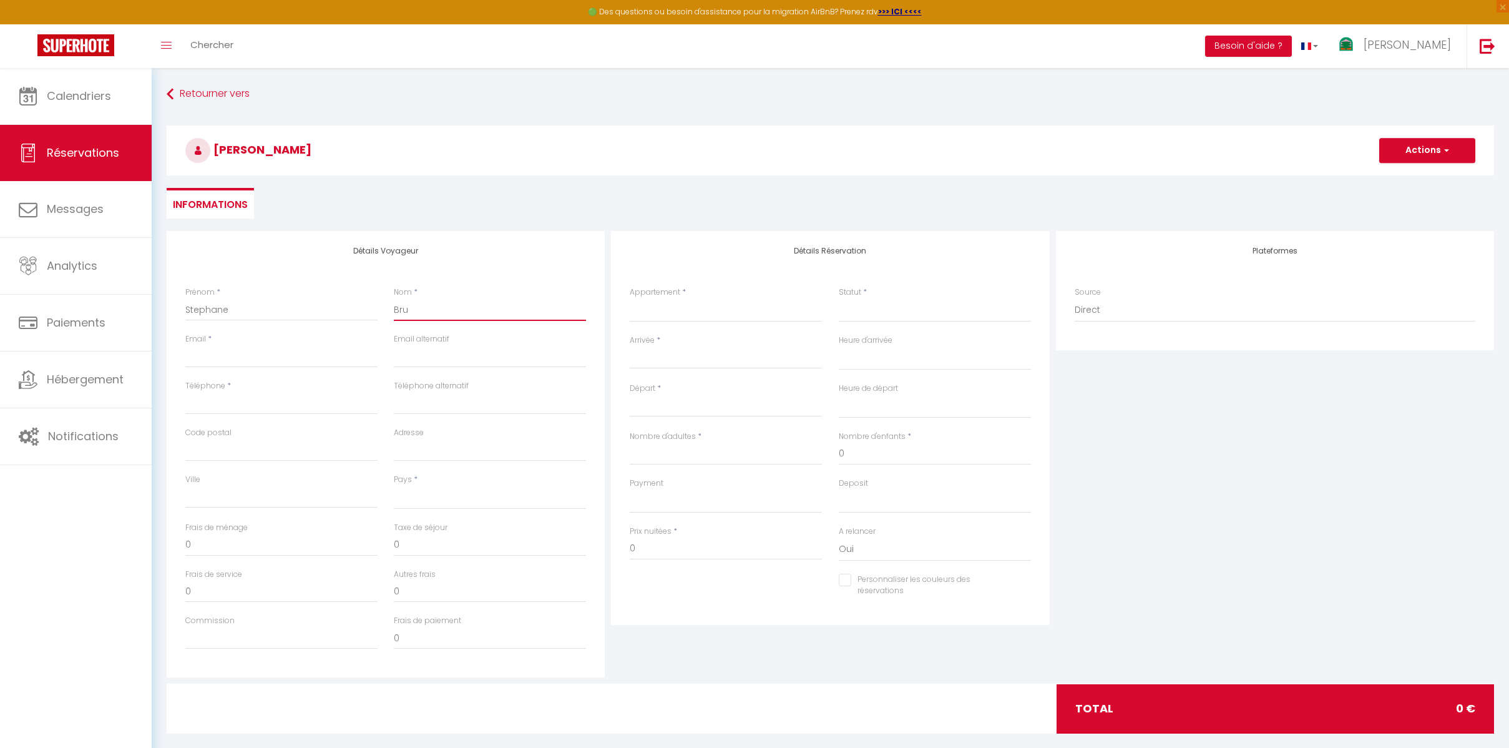
checkbox input "false"
type input "Brun"
select select
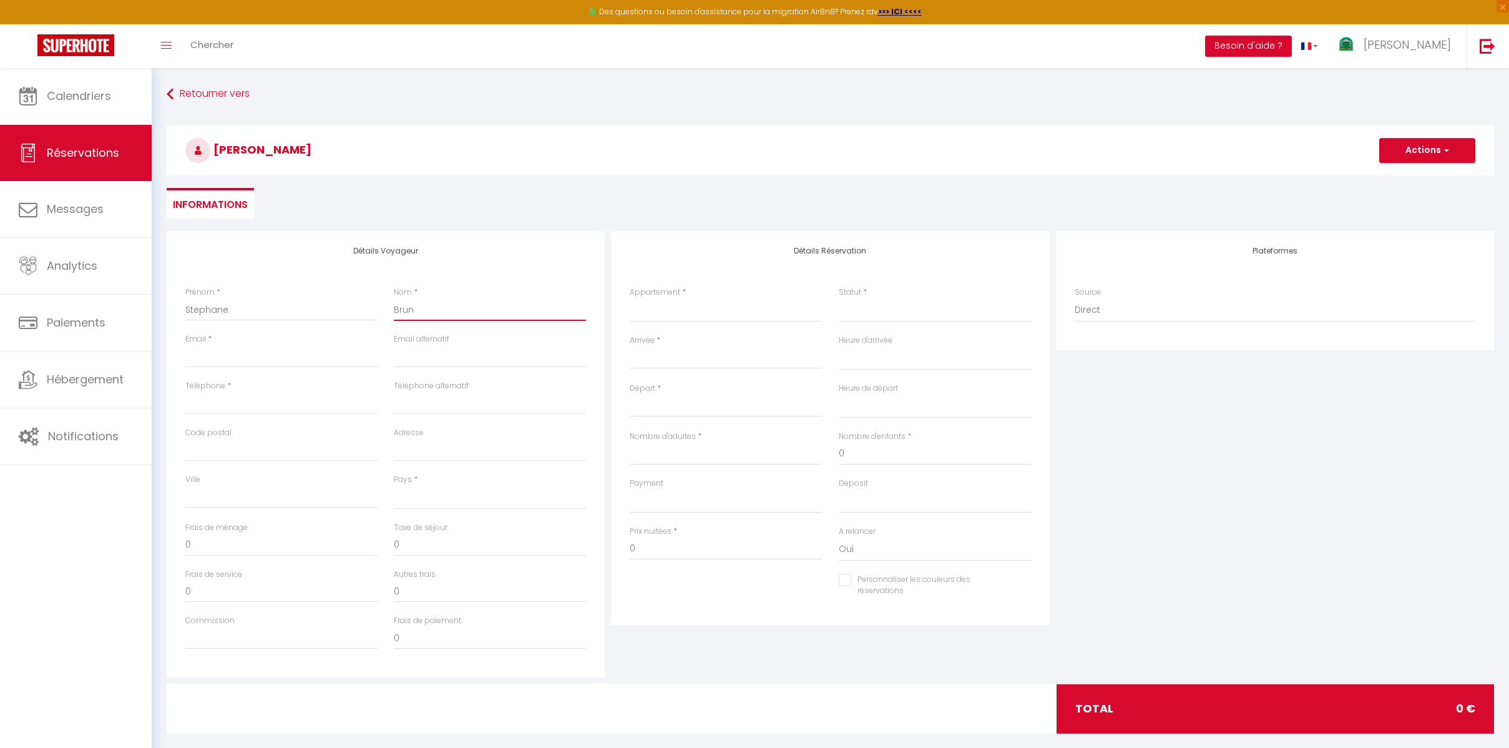
select select
checkbox input "false"
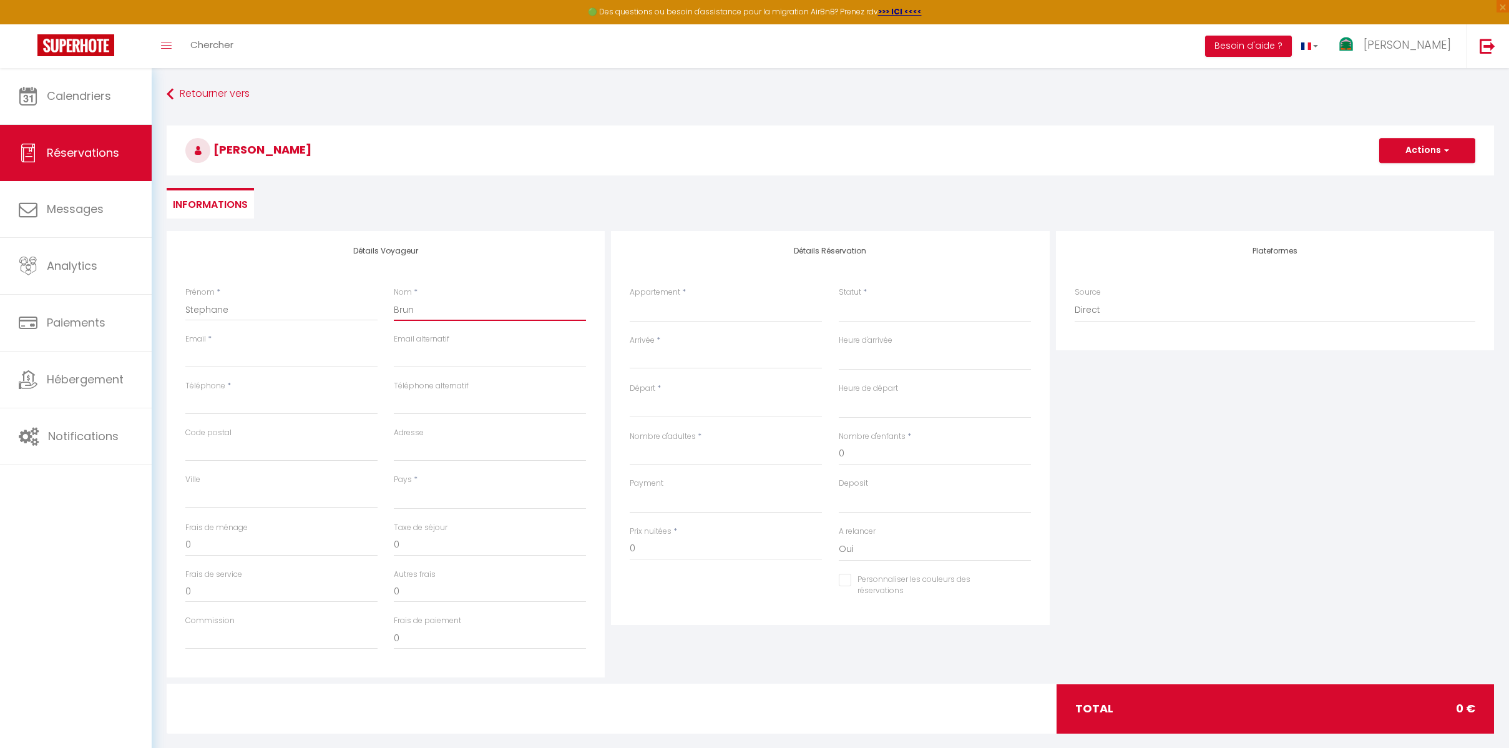
type input "Brune"
select select
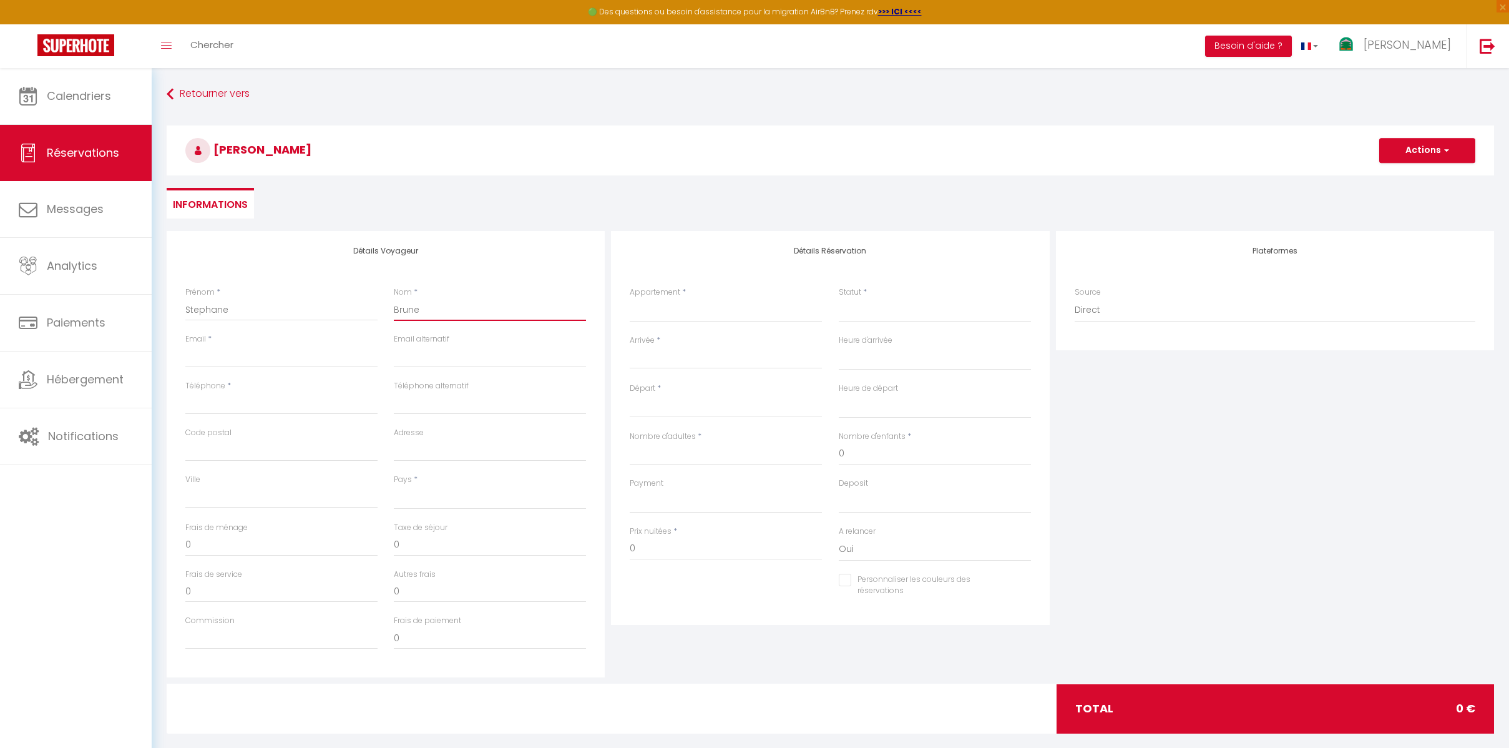
select select
checkbox input "false"
type input "Brunea"
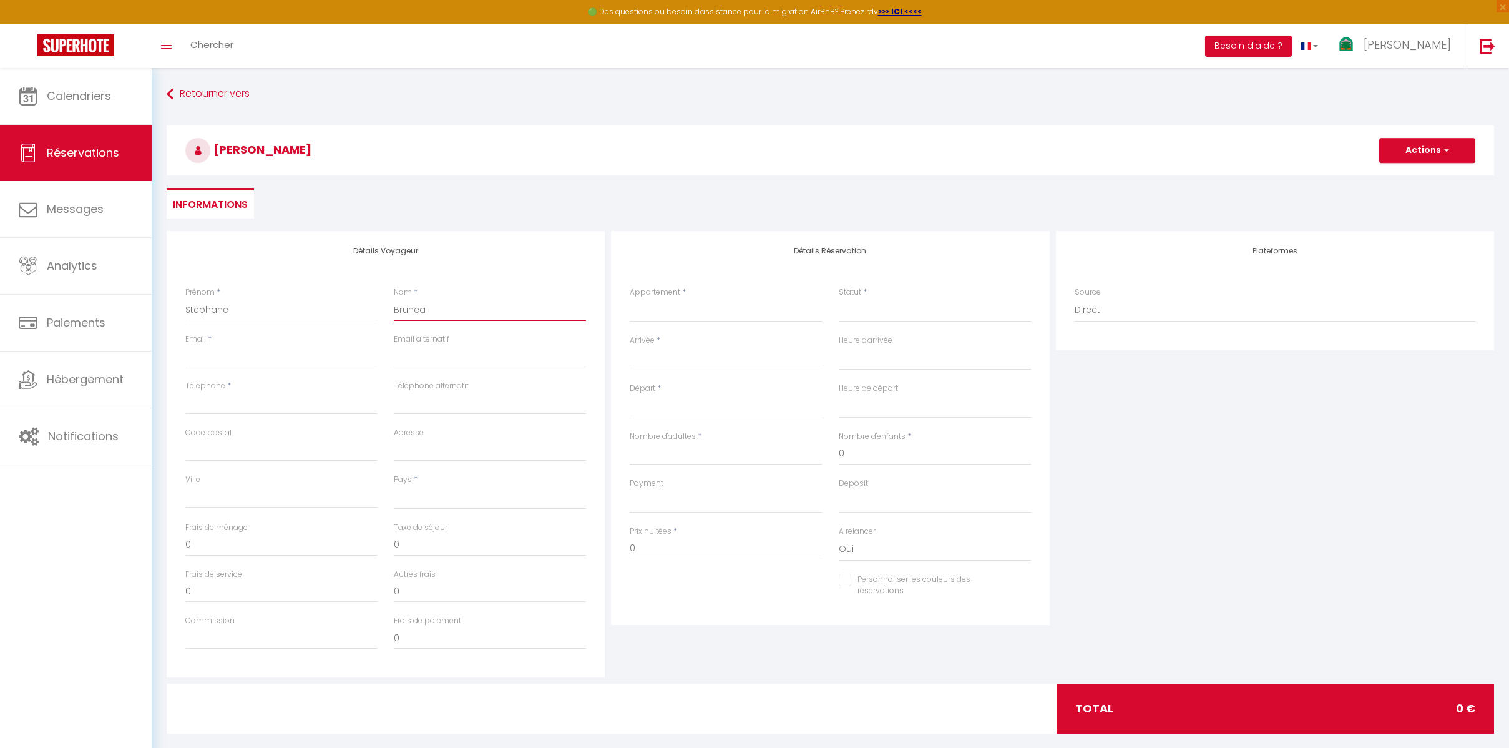
select select
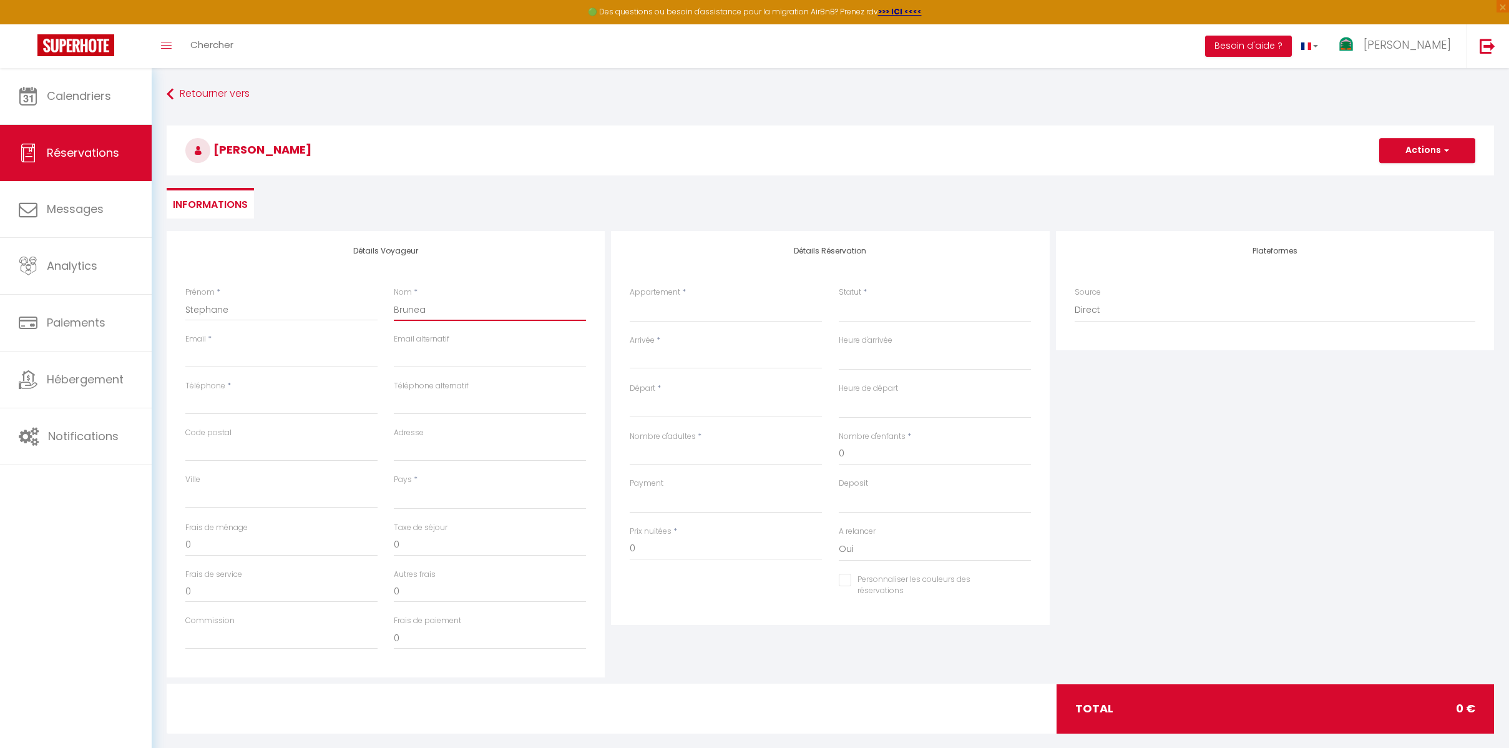
select select
checkbox input "false"
type input "Bruneau"
select select
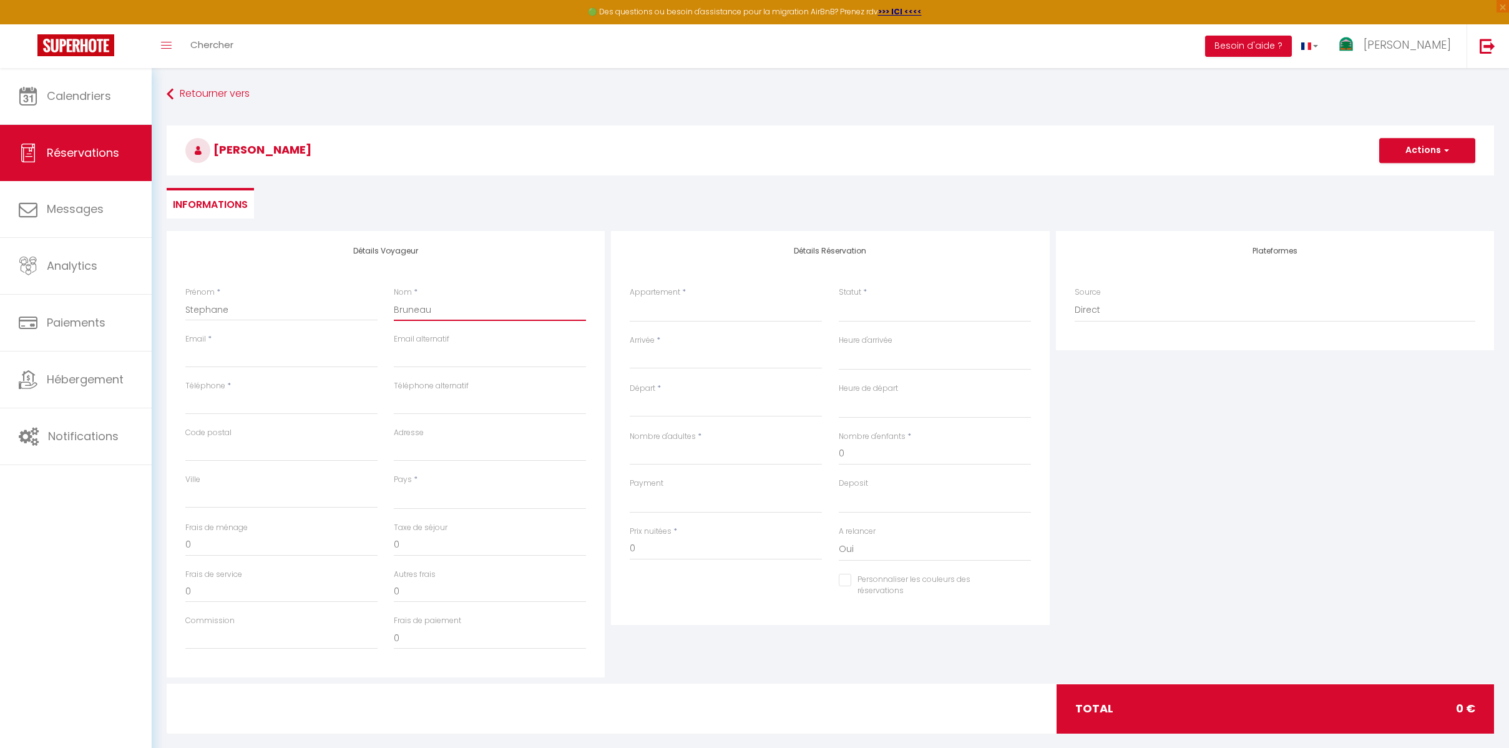
select select
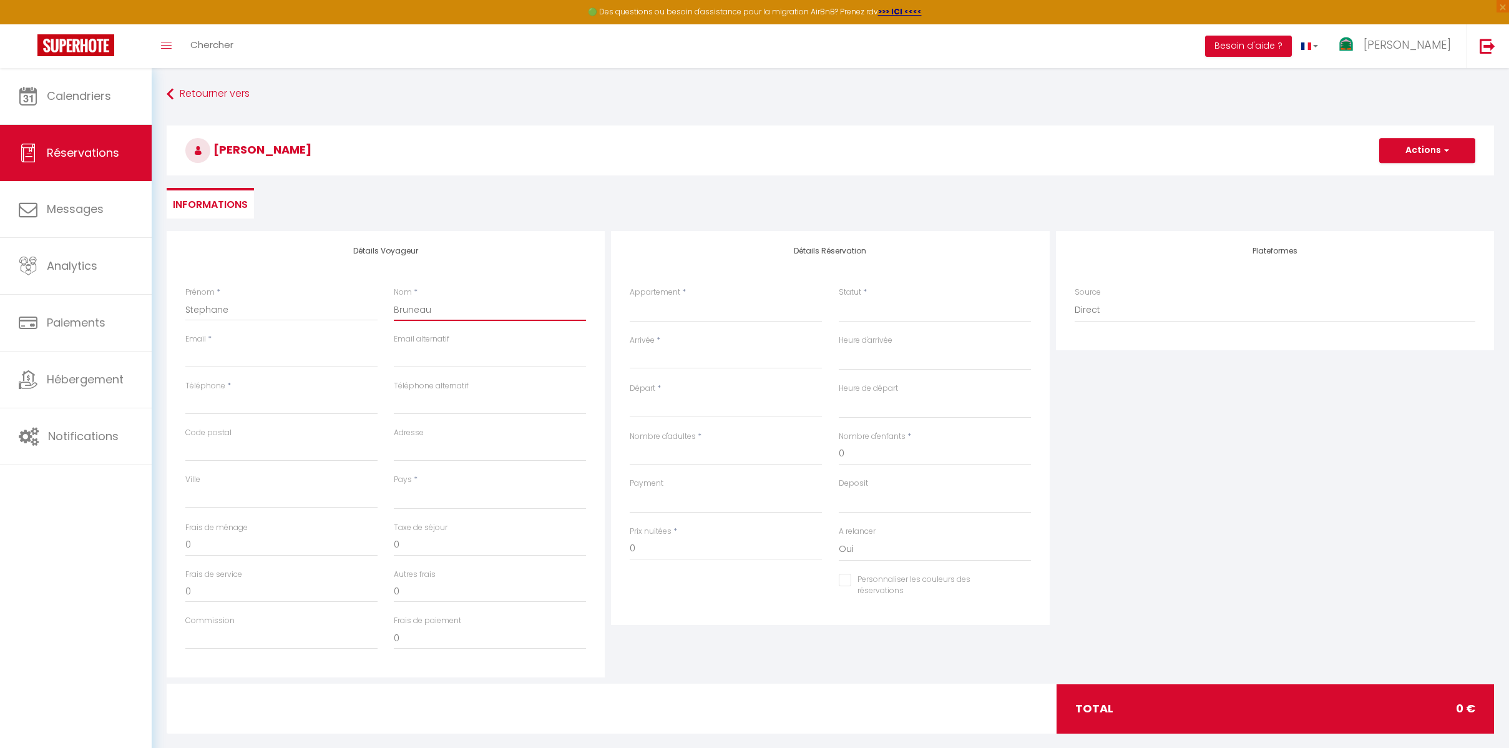
select select
checkbox input "false"
type input "Bruneau"
click at [300, 356] on input "Email client" at bounding box center [281, 356] width 192 height 22
click at [399, 451] on input "Adresse" at bounding box center [490, 450] width 192 height 22
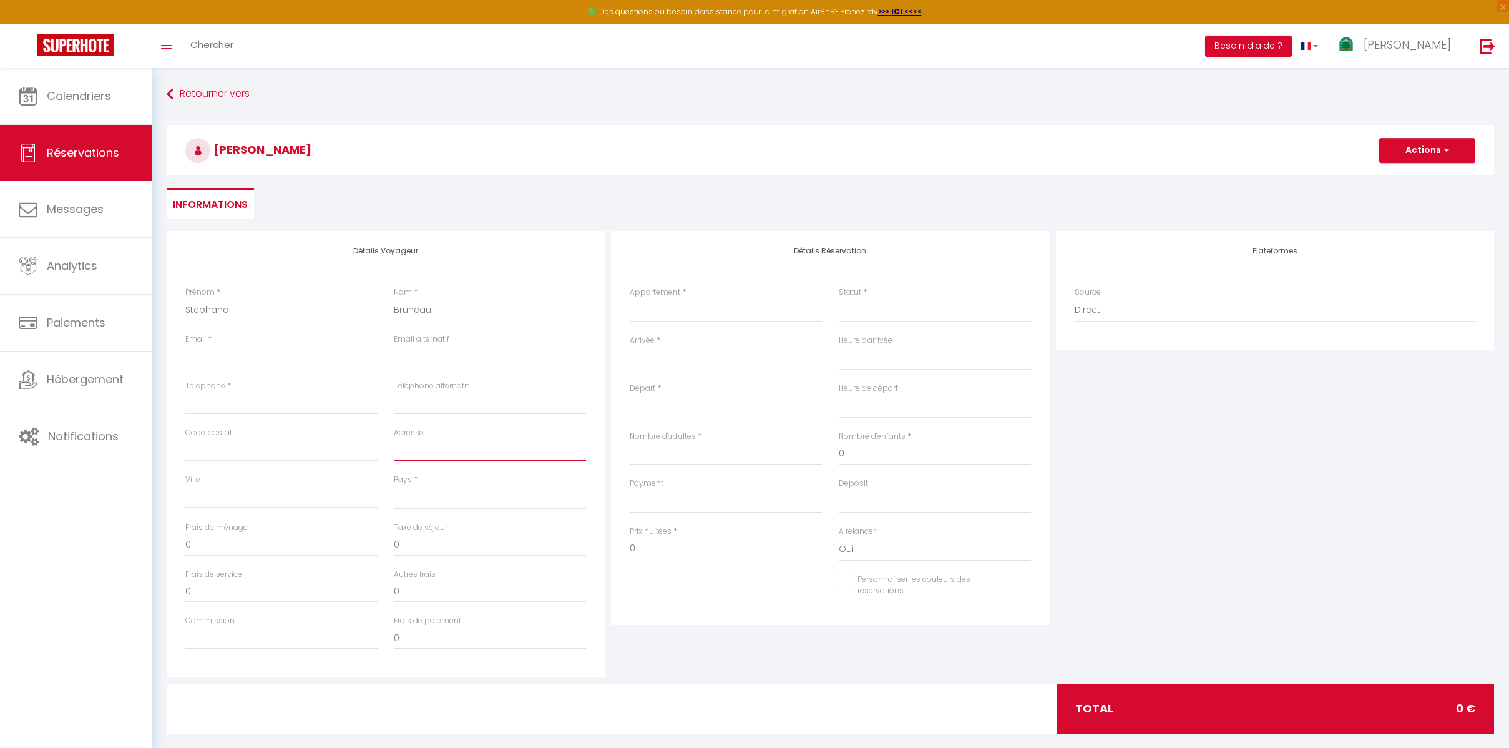
paste input "[STREET_ADDRESS]"
type input "[STREET_ADDRESS]"
select select
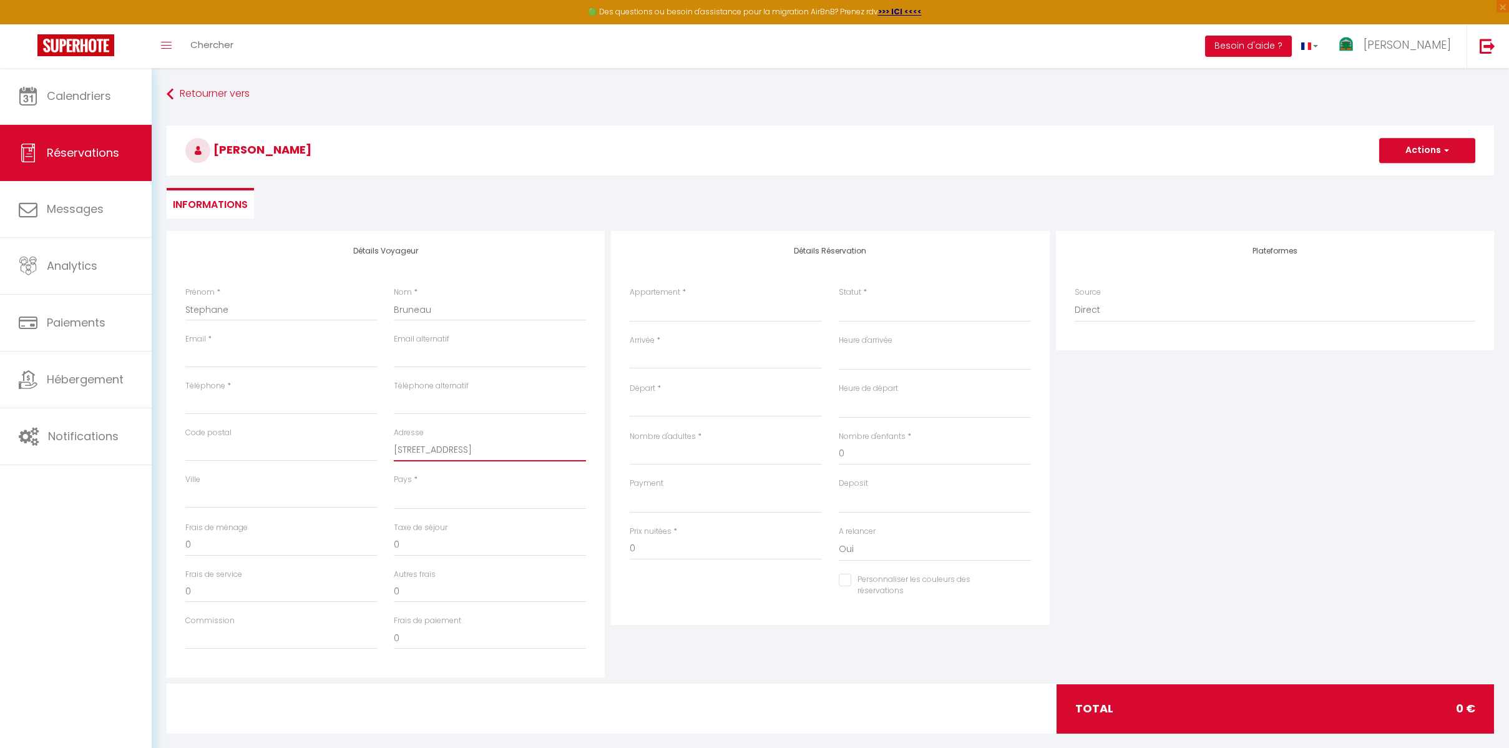
select select
checkbox input "false"
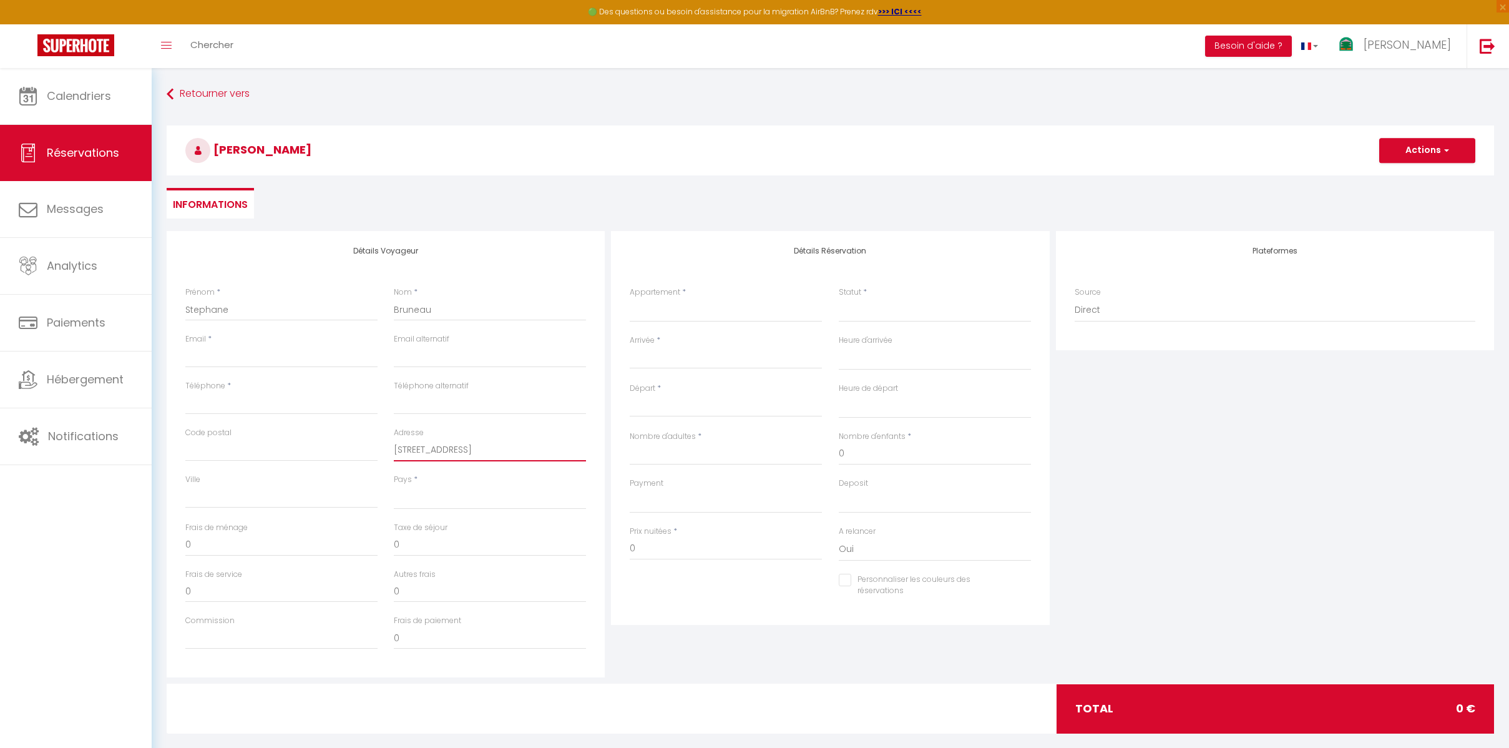
type input "[STREET_ADDRESS]"
click at [215, 452] on input "Code postal" at bounding box center [281, 450] width 192 height 22
type input "7"
select select
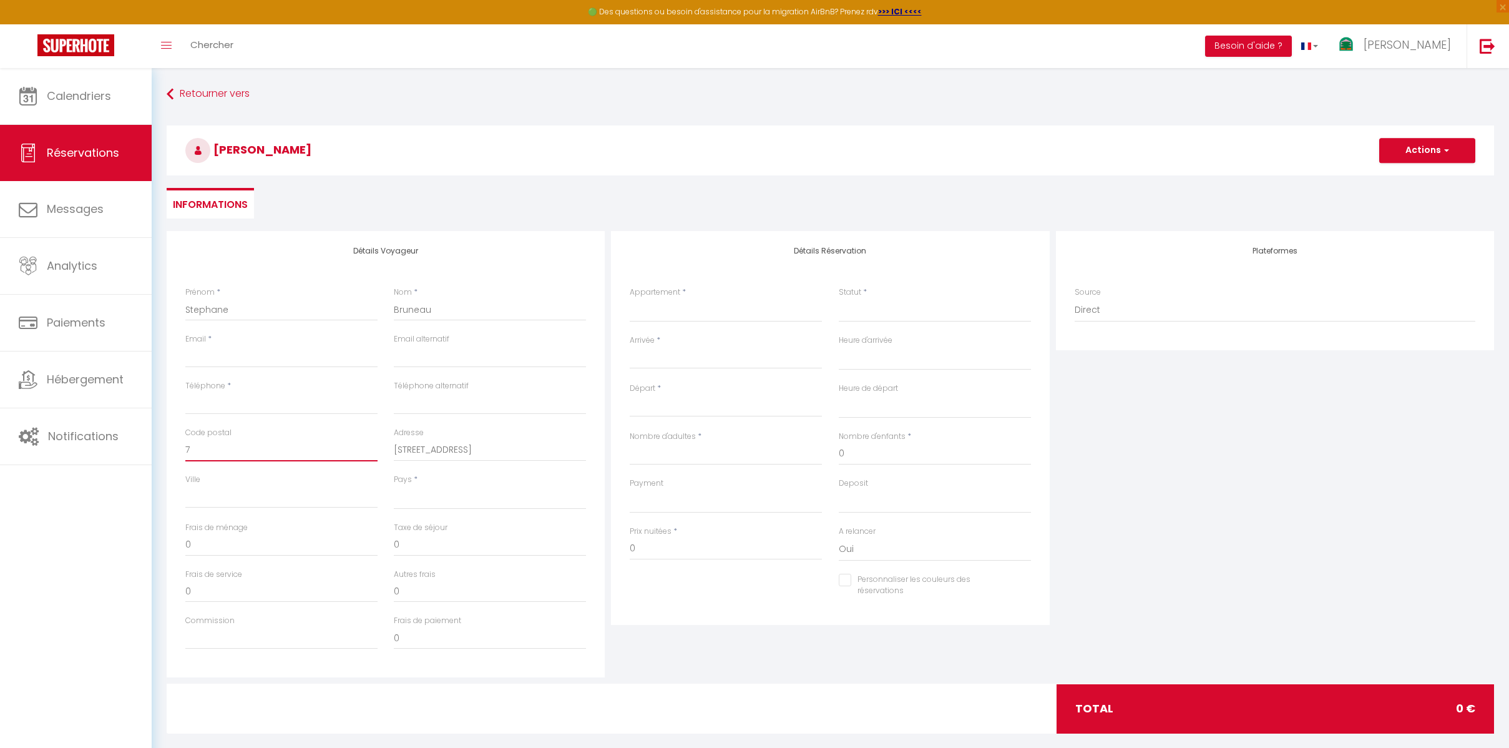
select select
click at [223, 491] on input "Ville" at bounding box center [281, 497] width 192 height 22
click at [424, 500] on select "[GEOGRAPHIC_DATA] [GEOGRAPHIC_DATA] [GEOGRAPHIC_DATA] [GEOGRAPHIC_DATA] [GEOGRA…" at bounding box center [490, 498] width 192 height 24
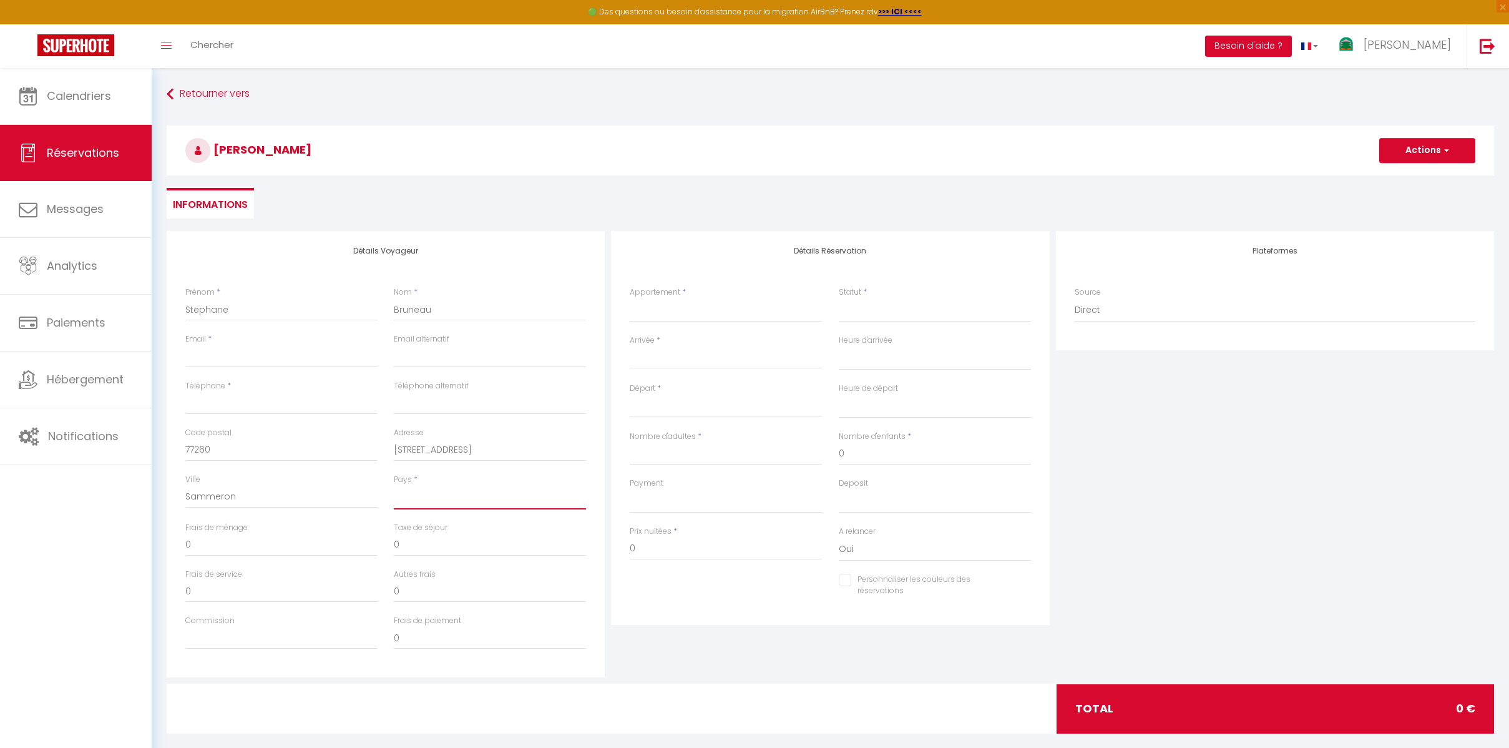
click at [394, 486] on select "[GEOGRAPHIC_DATA] [GEOGRAPHIC_DATA] [GEOGRAPHIC_DATA] [GEOGRAPHIC_DATA] [GEOGRA…" at bounding box center [490, 498] width 192 height 24
drag, startPoint x: 245, startPoint y: 348, endPoint x: 236, endPoint y: 346, distance: 9.7
click at [245, 348] on input "Email client" at bounding box center [281, 356] width 192 height 22
paste input "[EMAIL_ADDRESS][DOMAIN_NAME]"
click at [289, 394] on input "Téléphone" at bounding box center [281, 403] width 192 height 22
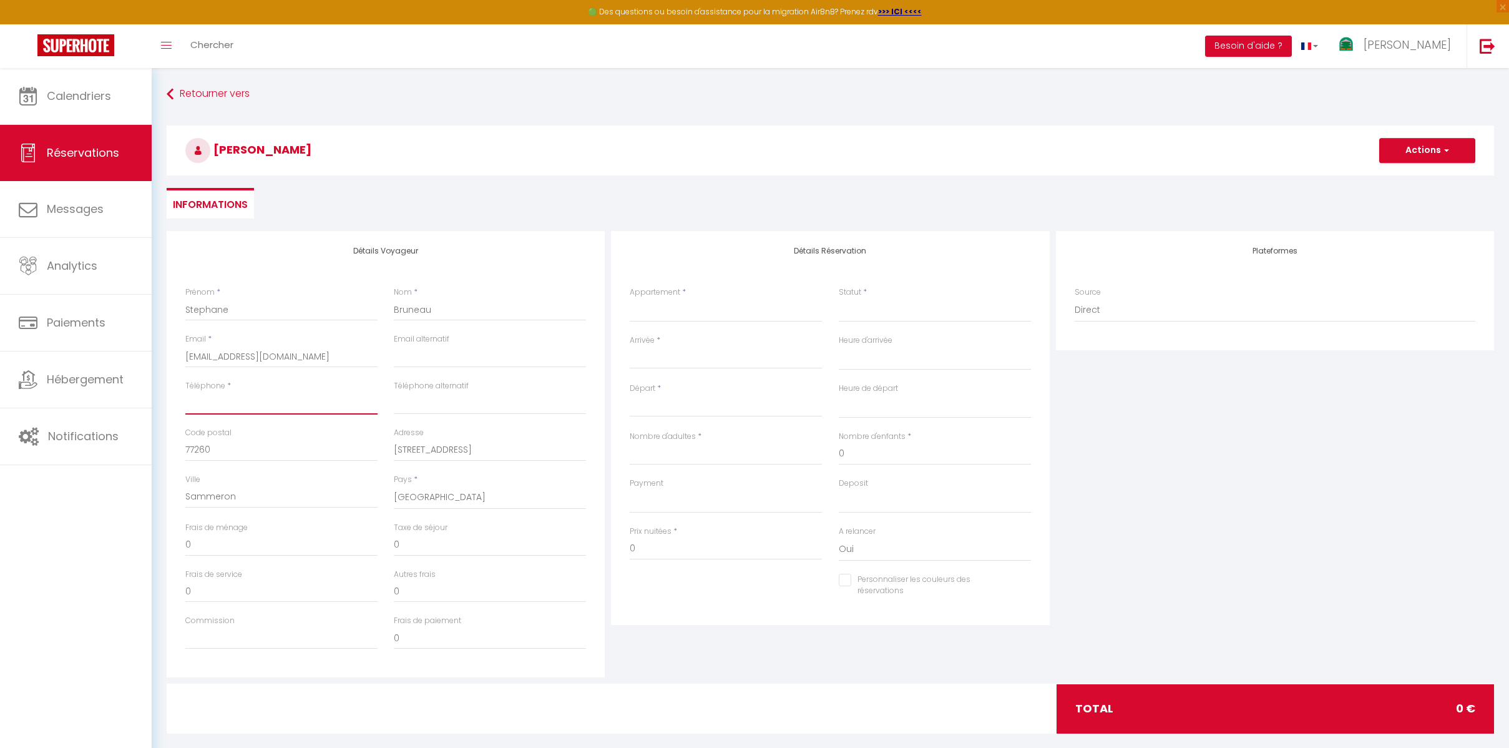
paste input "[PHONE_NUMBER]"
click at [425, 205] on ul "Informations" at bounding box center [831, 203] width 1328 height 31
click at [658, 307] on select "La Donaclaudré - Gîte de groupe en pleine nature, idéal pour tous vos séjours !" at bounding box center [726, 310] width 192 height 24
click at [630, 298] on select "La Donaclaudré - Gîte de groupe en pleine nature, idéal pour tous vos séjours !" at bounding box center [726, 310] width 192 height 24
click at [853, 310] on select "Confirmé Non Confirmé [PERSON_NAME] par le voyageur No Show Request" at bounding box center [935, 310] width 192 height 24
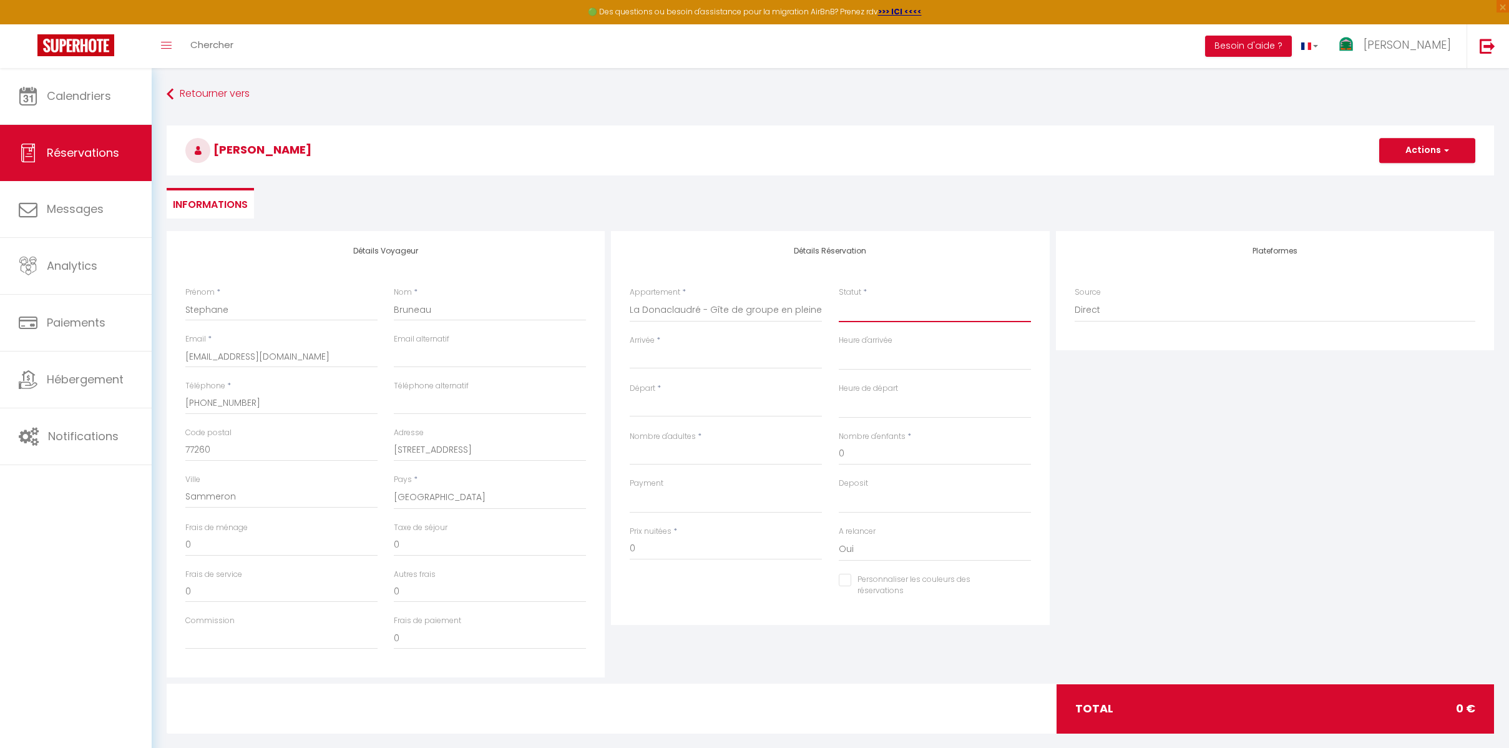
click at [853, 310] on select "Confirmé Non Confirmé [PERSON_NAME] par le voyageur No Show Request" at bounding box center [935, 310] width 192 height 24
click at [859, 313] on select "Confirmé Non Confirmé [PERSON_NAME] par le voyageur No Show Request" at bounding box center [935, 310] width 192 height 24
click at [839, 298] on select "Confirmé Non Confirmé [PERSON_NAME] par le voyageur No Show Request" at bounding box center [935, 310] width 192 height 24
click at [668, 357] on input "Arrivée" at bounding box center [726, 359] width 192 height 16
click at [696, 363] on input "Arrivée" at bounding box center [726, 359] width 192 height 16
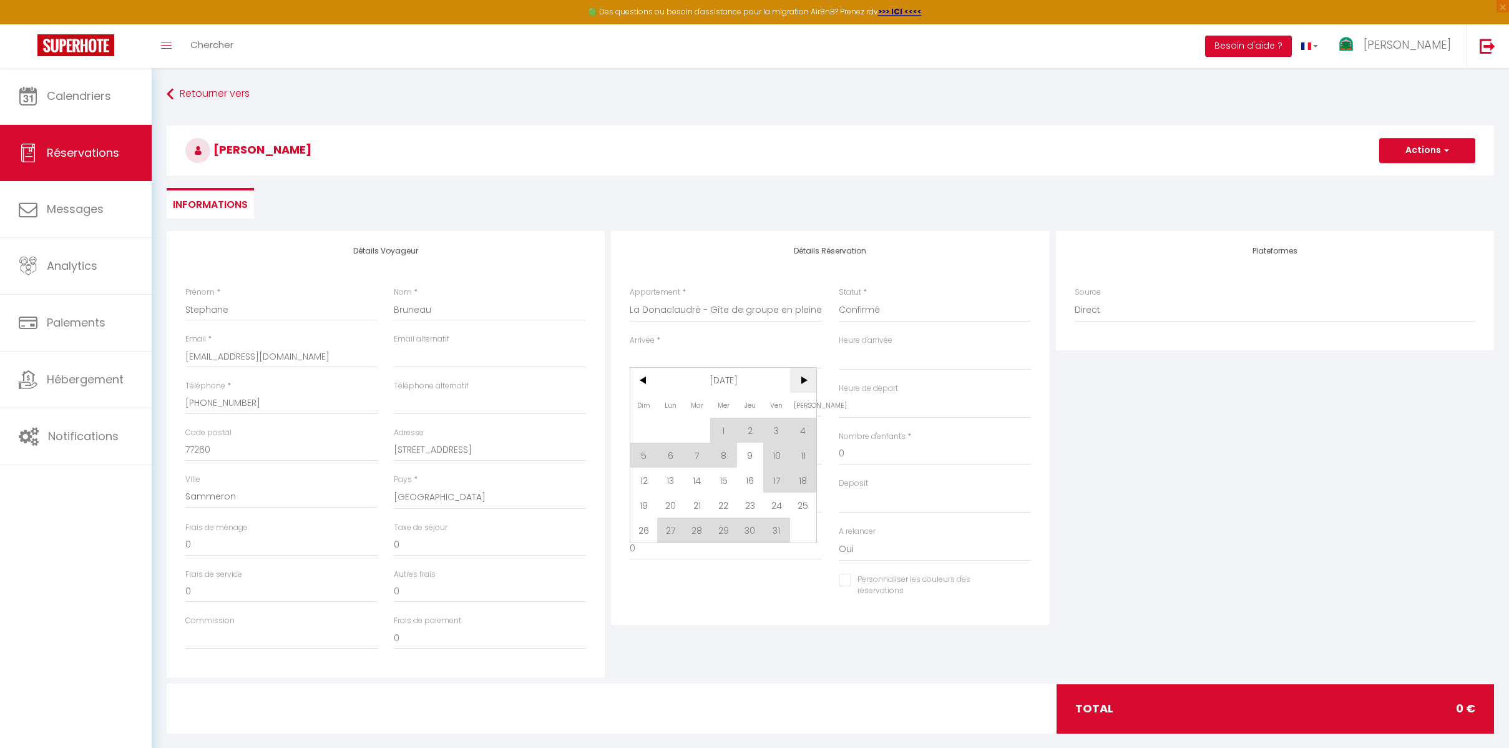
click at [799, 389] on span ">" at bounding box center [803, 380] width 27 height 25
click at [803, 388] on span ">" at bounding box center [803, 380] width 27 height 25
click at [801, 460] on span "13" at bounding box center [803, 455] width 27 height 25
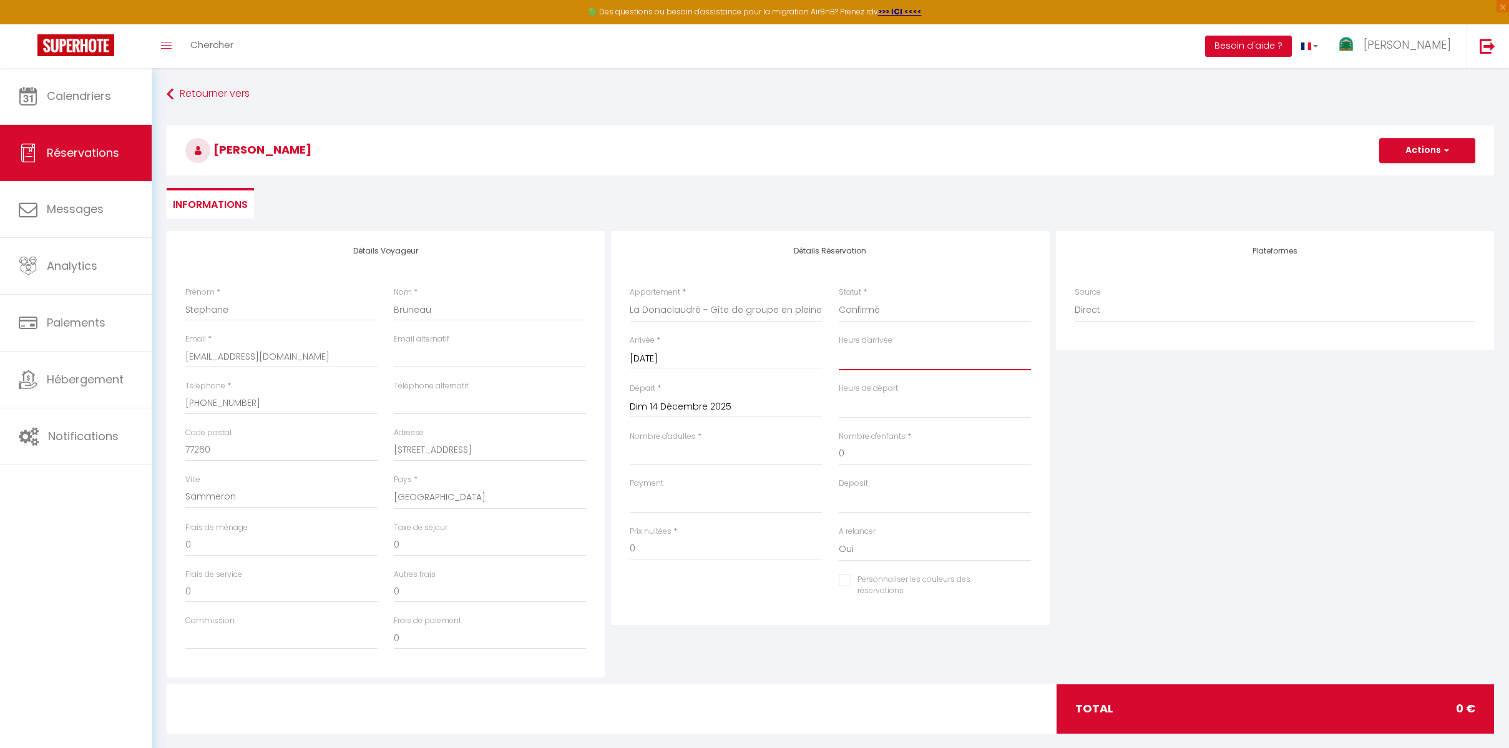
click at [885, 365] on select "00:00 00:30 01:00 01:30 02:00 02:30 03:00 03:30 04:00 04:30 05:00 05:30 06:00 0…" at bounding box center [935, 358] width 192 height 24
click at [839, 346] on select "00:00 00:30 01:00 01:30 02:00 02:30 03:00 03:30 04:00 04:30 05:00 05:30 06:00 0…" at bounding box center [935, 358] width 192 height 24
click at [861, 409] on select "00:00 00:30 01:00 01:30 02:00 02:30 03:00 03:30 04:00 04:30 05:00 05:30 06:00 0…" at bounding box center [935, 406] width 192 height 24
click at [839, 394] on select "00:00 00:30 01:00 01:30 02:00 02:30 03:00 03:30 04:00 04:30 05:00 05:30 06:00 0…" at bounding box center [935, 406] width 192 height 24
click at [688, 455] on input "Nombre d'adultes" at bounding box center [726, 454] width 192 height 22
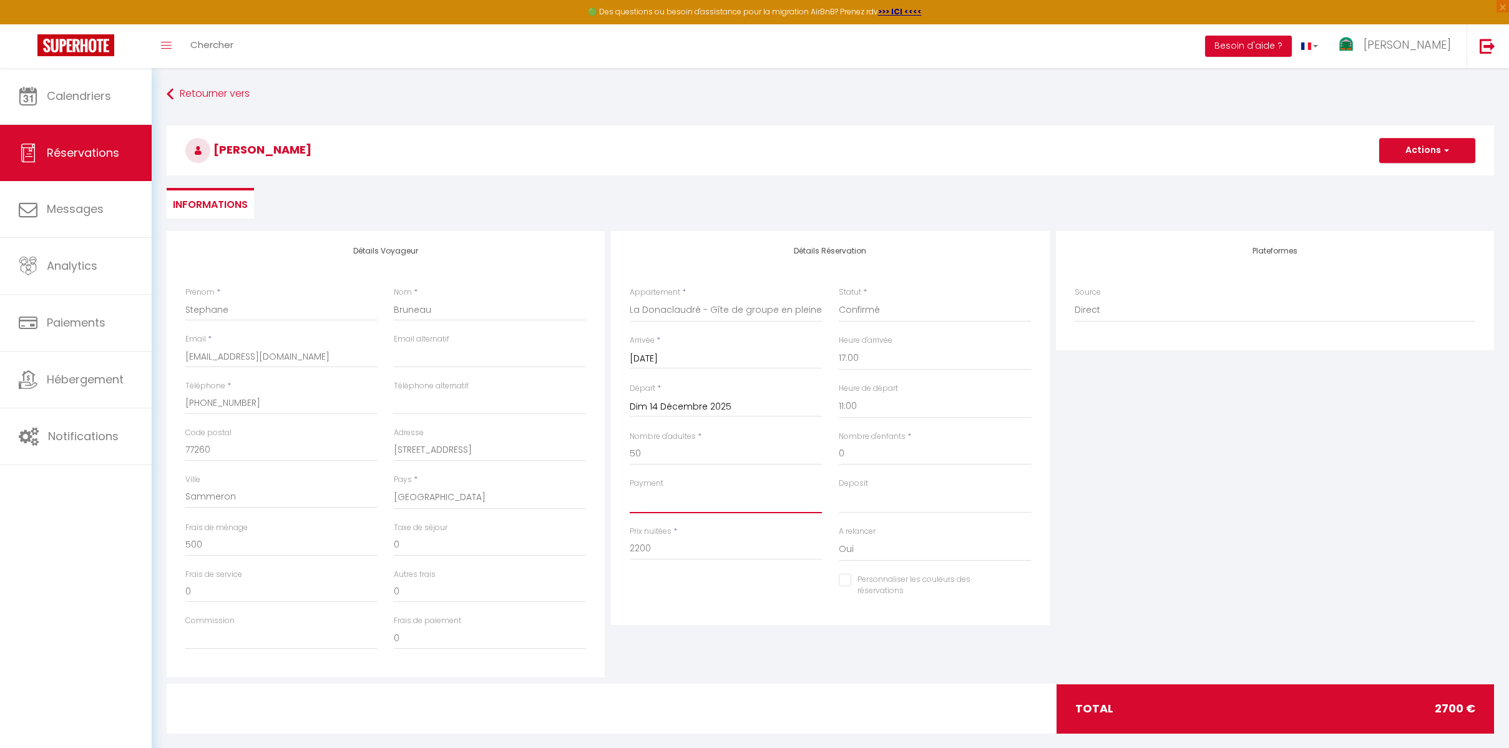
click at [661, 502] on select "OK KO" at bounding box center [726, 501] width 192 height 24
click at [630, 489] on select "OK KO" at bounding box center [726, 501] width 192 height 24
drag, startPoint x: 647, startPoint y: 549, endPoint x: 615, endPoint y: 549, distance: 31.8
click at [615, 549] on div "Détails Réservation Appartement * La Donaclaudré - Gîte de groupe en pleine nat…" at bounding box center [830, 428] width 438 height 394
click at [846, 582] on input "Personnaliser les couleurs des réservations" at bounding box center [927, 580] width 177 height 12
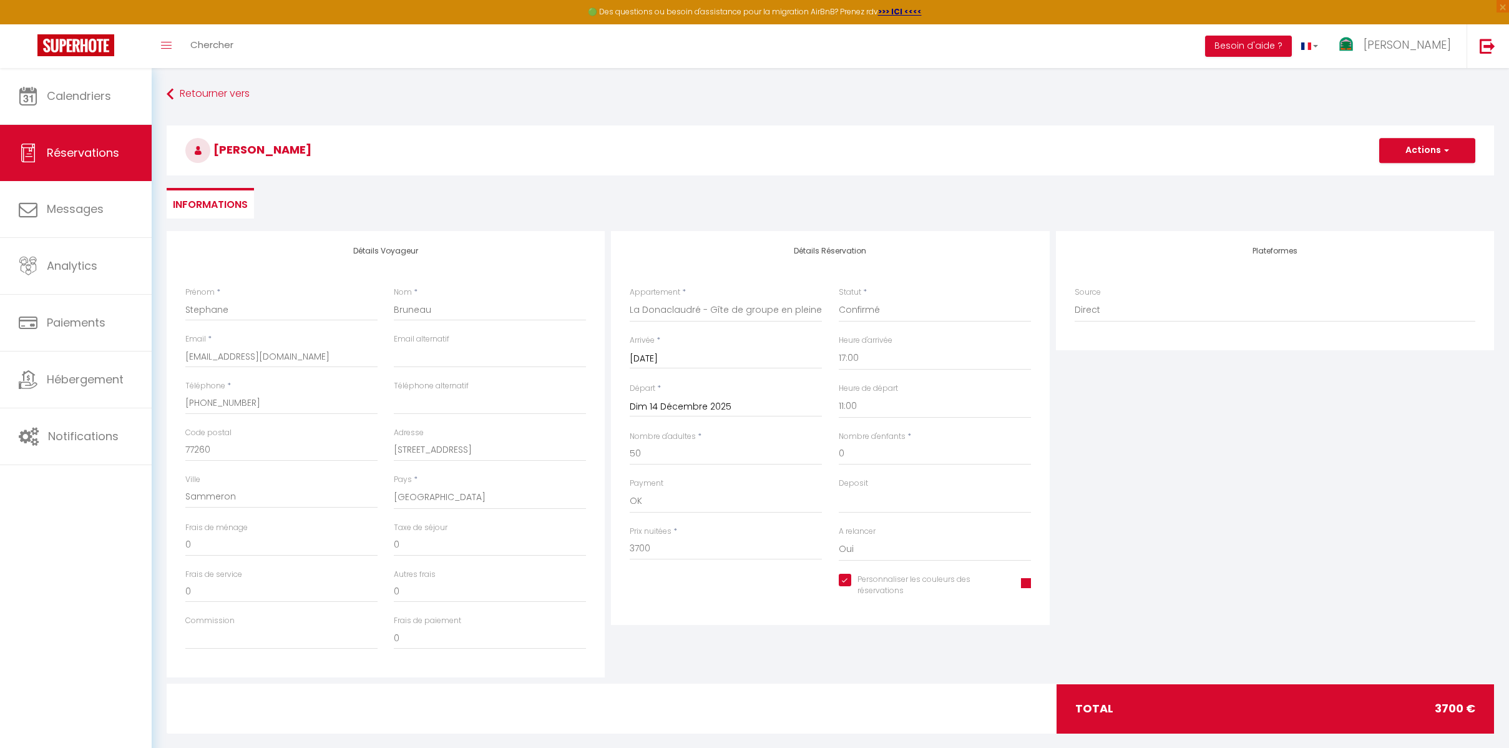
click at [1027, 583] on span at bounding box center [1026, 583] width 10 height 10
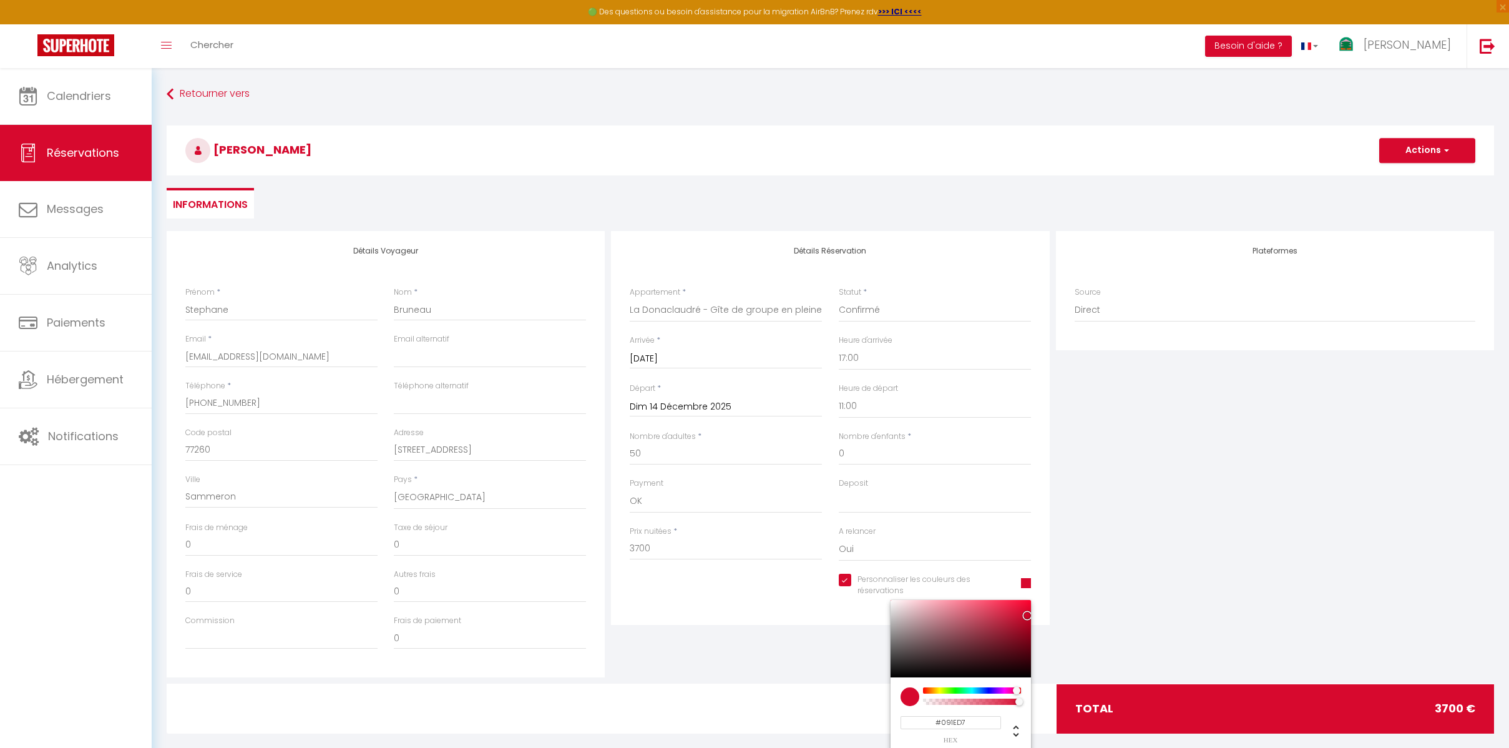
click at [986, 689] on div at bounding box center [971, 690] width 95 height 6
click at [1025, 584] on span at bounding box center [1026, 583] width 10 height 10
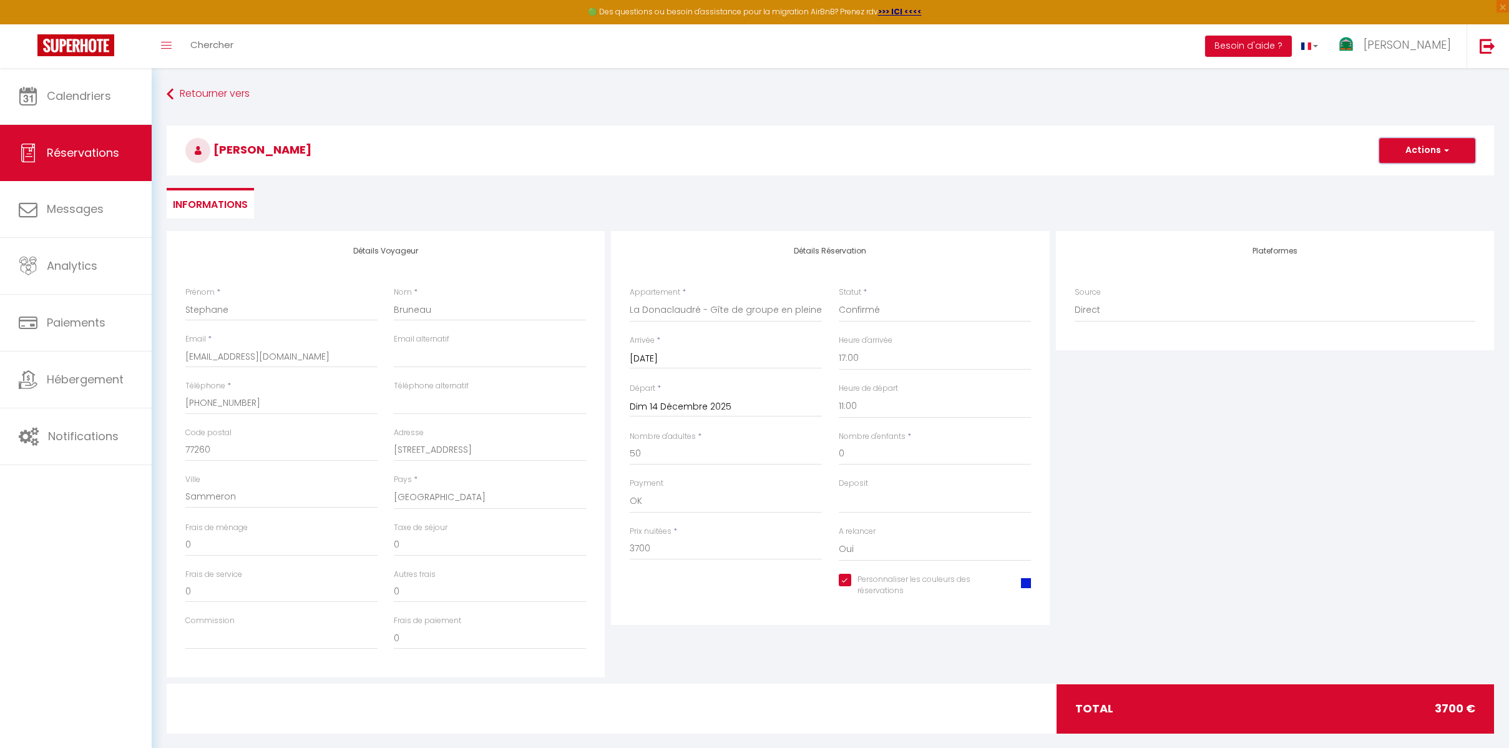
click at [1452, 152] on button "Actions" at bounding box center [1427, 150] width 96 height 25
click at [1406, 180] on link "Enregistrer" at bounding box center [1415, 178] width 99 height 16
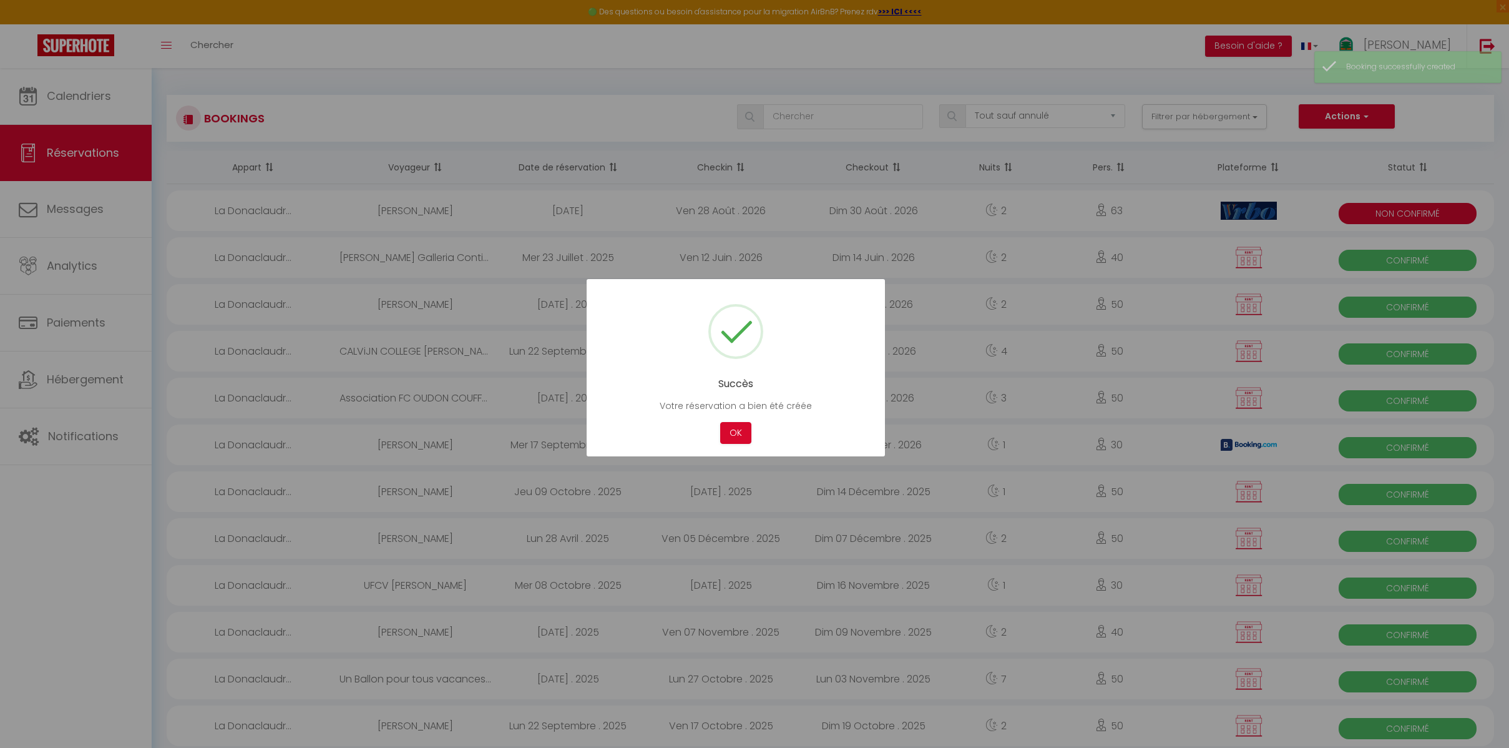
click at [735, 431] on button "OK" at bounding box center [735, 433] width 31 height 22
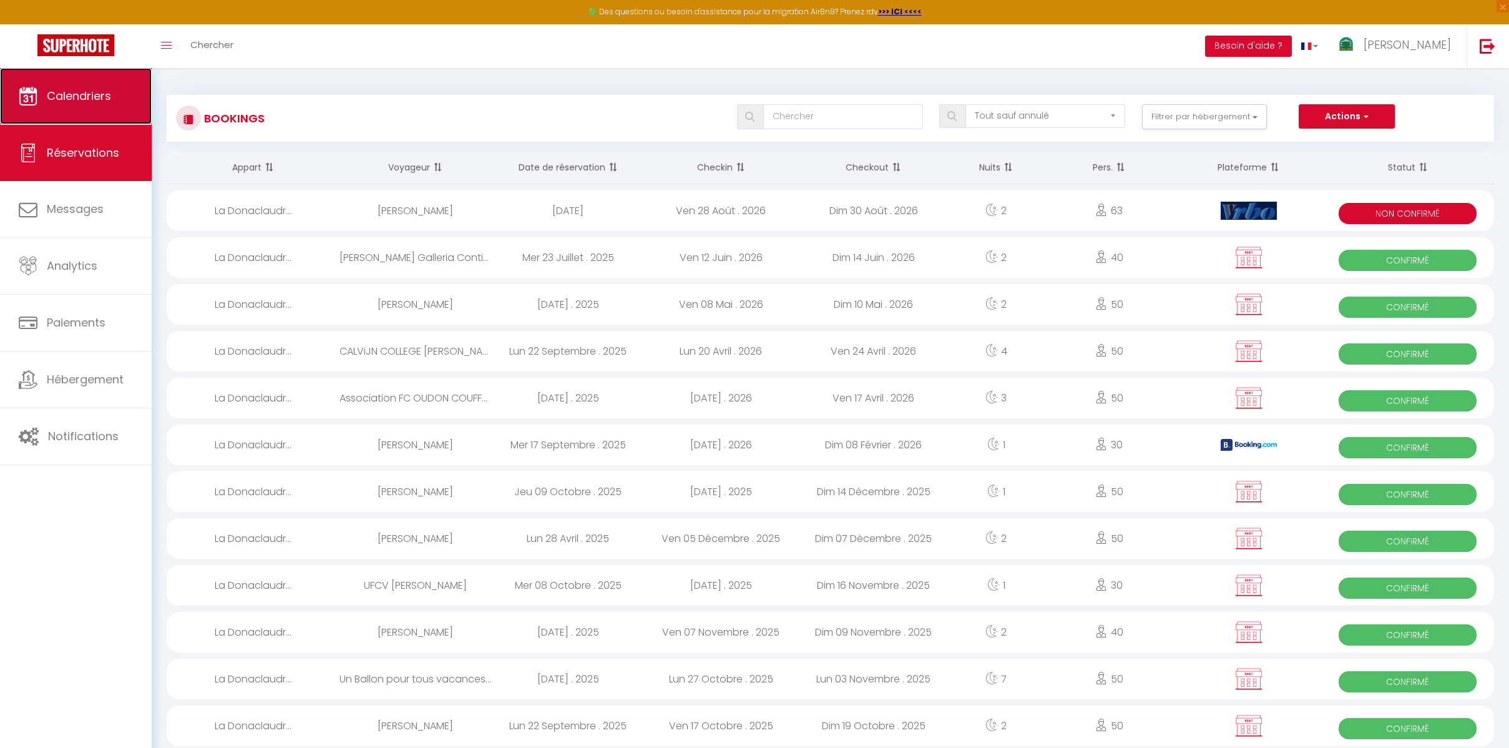
click at [72, 112] on link "Calendriers" at bounding box center [76, 96] width 152 height 56
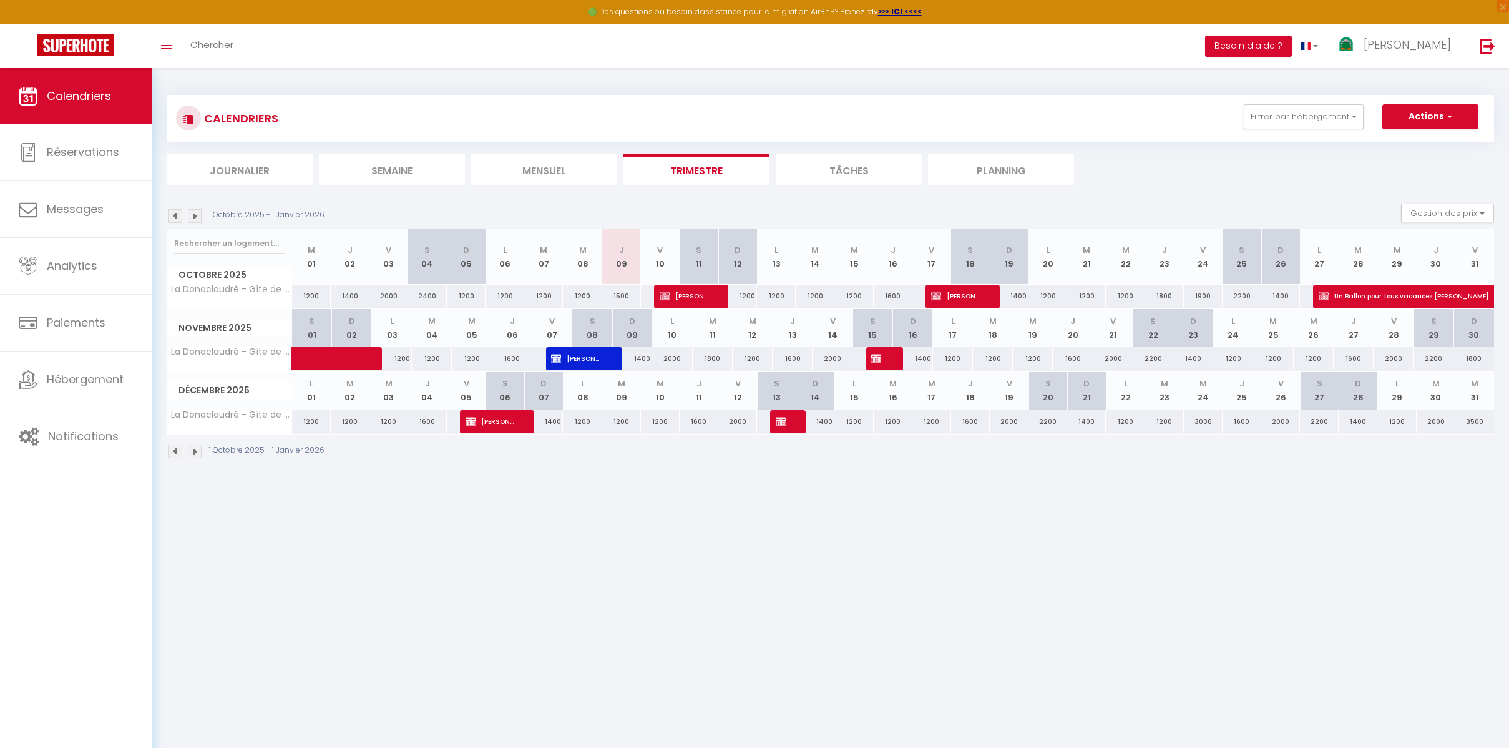
click at [889, 362] on div at bounding box center [886, 359] width 40 height 24
click at [883, 360] on span "UFCV [PERSON_NAME]" at bounding box center [877, 358] width 13 height 24
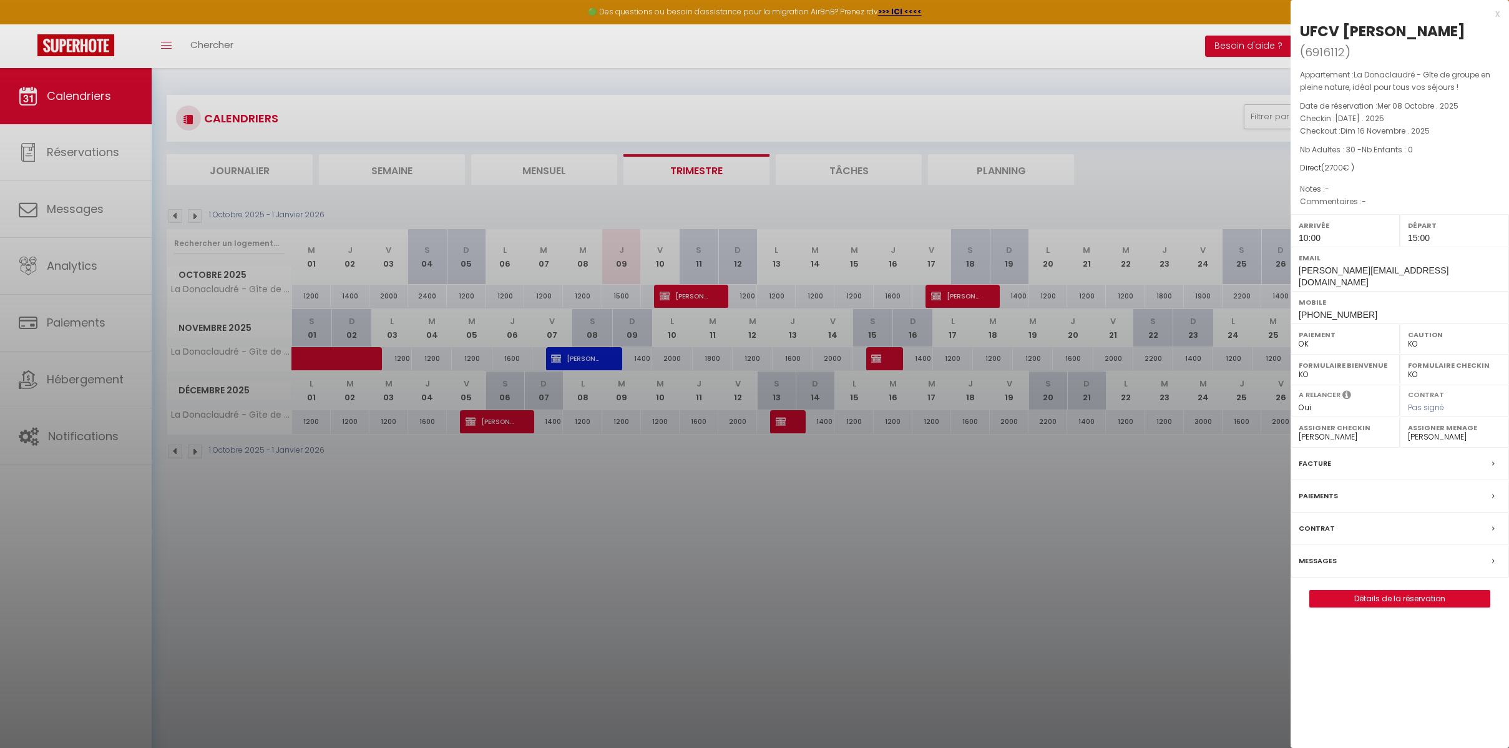
click at [1495, 15] on div "x" at bounding box center [1395, 13] width 209 height 15
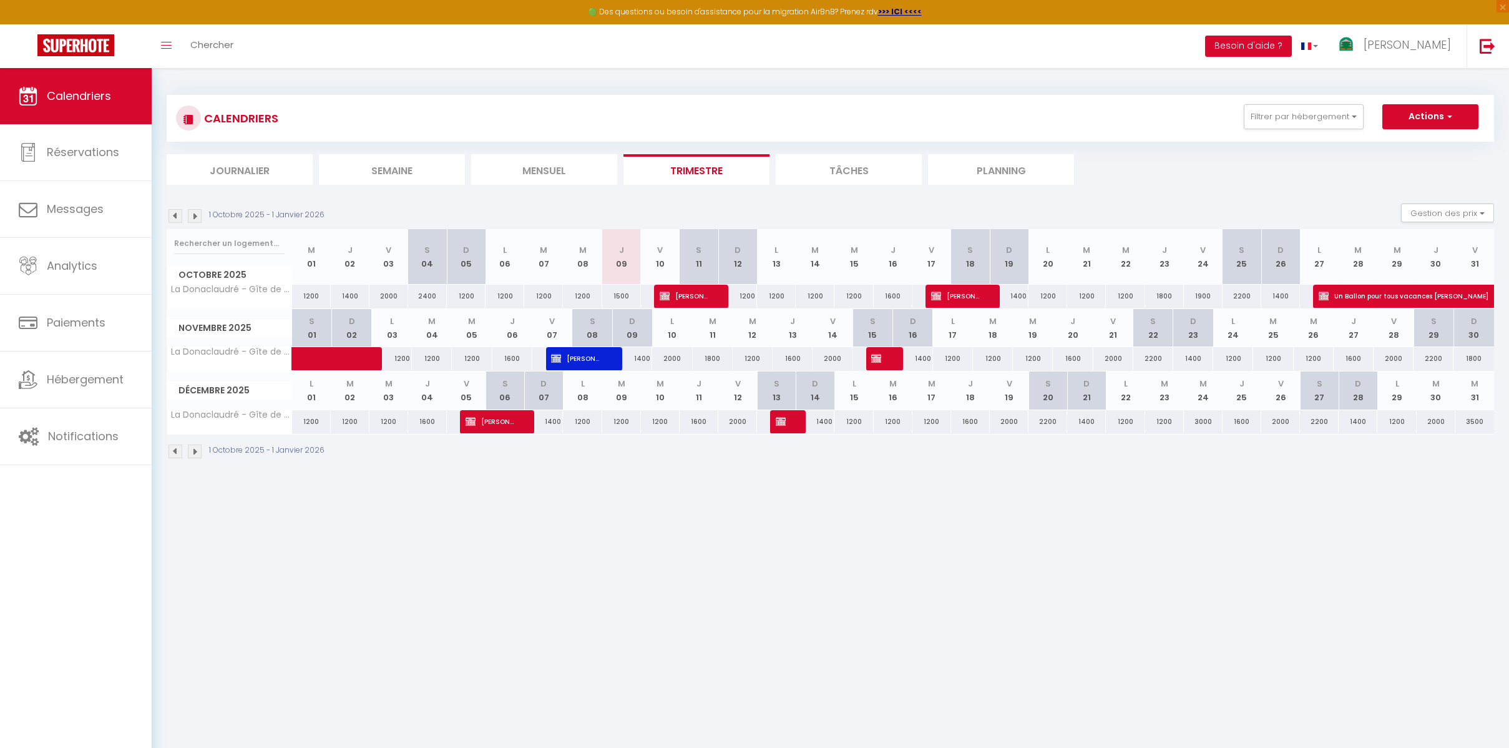
click at [1117, 170] on ul "Journalier [GEOGRAPHIC_DATA] Mensuel Trimestre Tâches Planning" at bounding box center [831, 169] width 1328 height 31
click at [1129, 169] on ul "Journalier [GEOGRAPHIC_DATA] Mensuel Trimestre Tâches Planning" at bounding box center [831, 169] width 1328 height 31
click at [843, 225] on div "1 Octobre 2025 - 1 Janvier 2026 Gestion des prix Nb Nuits minimum Règles Dispon…" at bounding box center [831, 216] width 1328 height 26
click at [842, 207] on div "1 Octobre 2025 - 1 Janvier 2026 Gestion des prix Nb Nuits minimum Règles Dispon…" at bounding box center [831, 216] width 1328 height 26
click at [844, 202] on section "1 Octobre 2025 - 1 Janvier 2026 Gestion des prix Nb Nuits minimum Règles Dispon…" at bounding box center [831, 331] width 1328 height 280
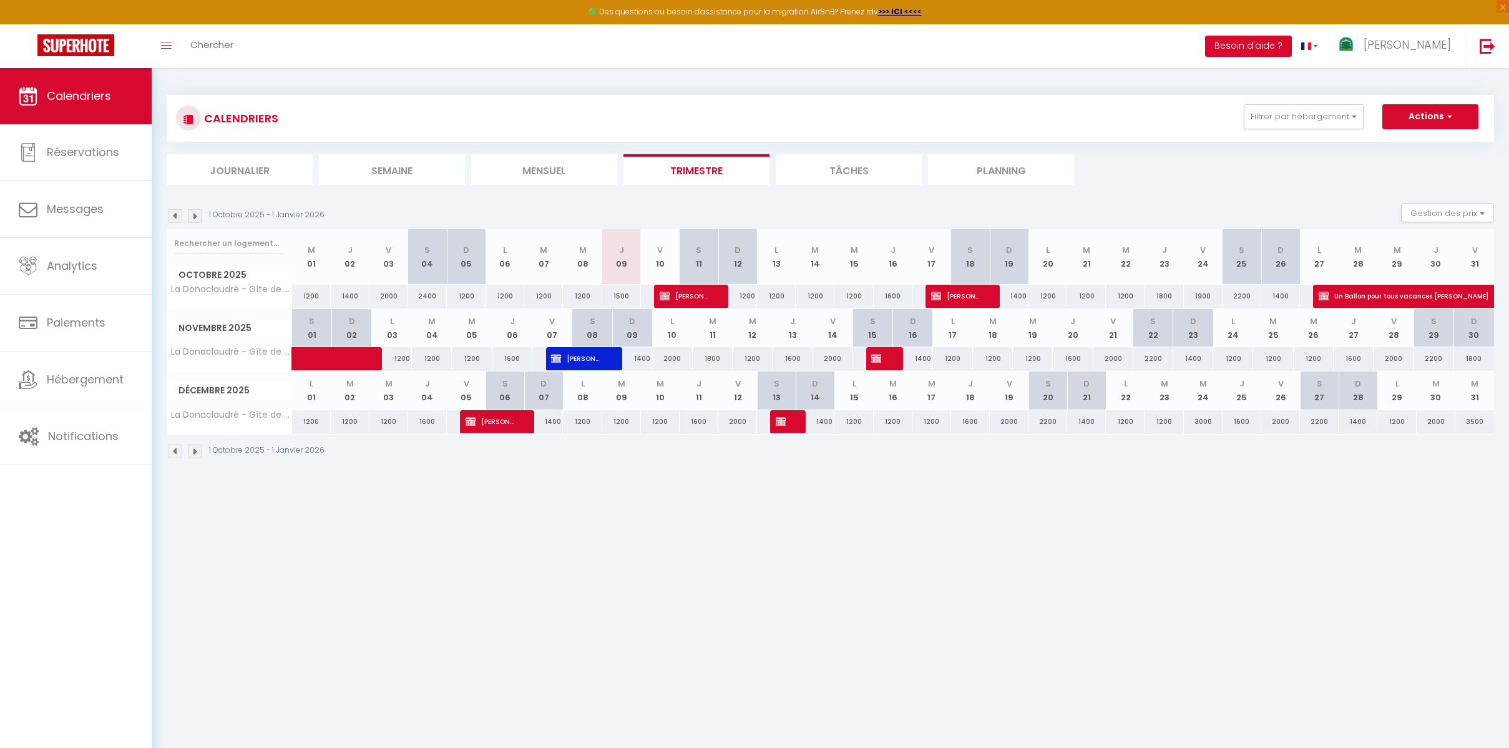
click at [764, 77] on div "CALENDRIERS Filtrer par hébergement Tous La Donaclaudré - Gîte de groupe en ple…" at bounding box center [830, 277] width 1357 height 418
drag, startPoint x: 791, startPoint y: 428, endPoint x: 785, endPoint y: 424, distance: 6.4
click at [791, 428] on div at bounding box center [789, 422] width 39 height 24
click at [785, 424] on img at bounding box center [781, 421] width 10 height 10
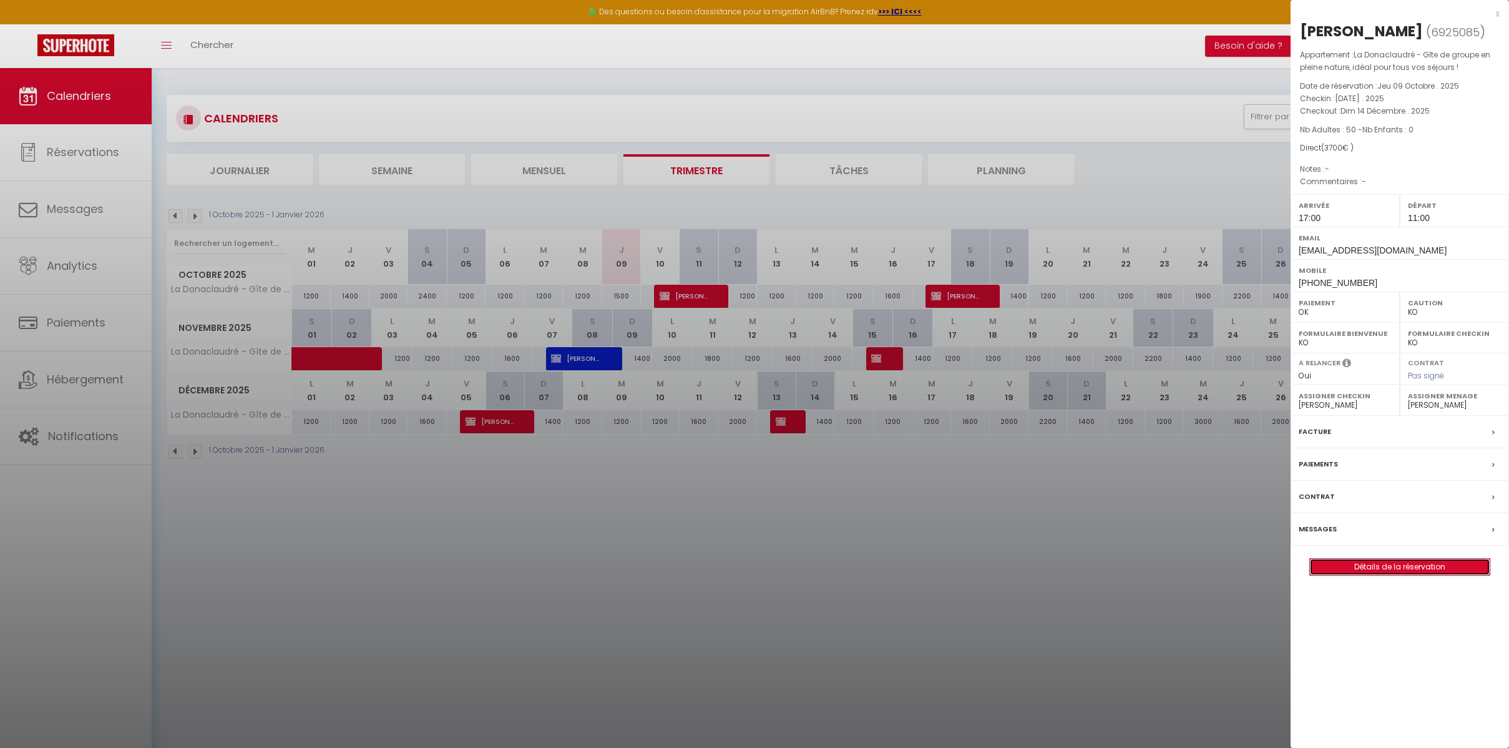
click at [1407, 575] on link "Détails de la réservation" at bounding box center [1400, 567] width 180 height 16
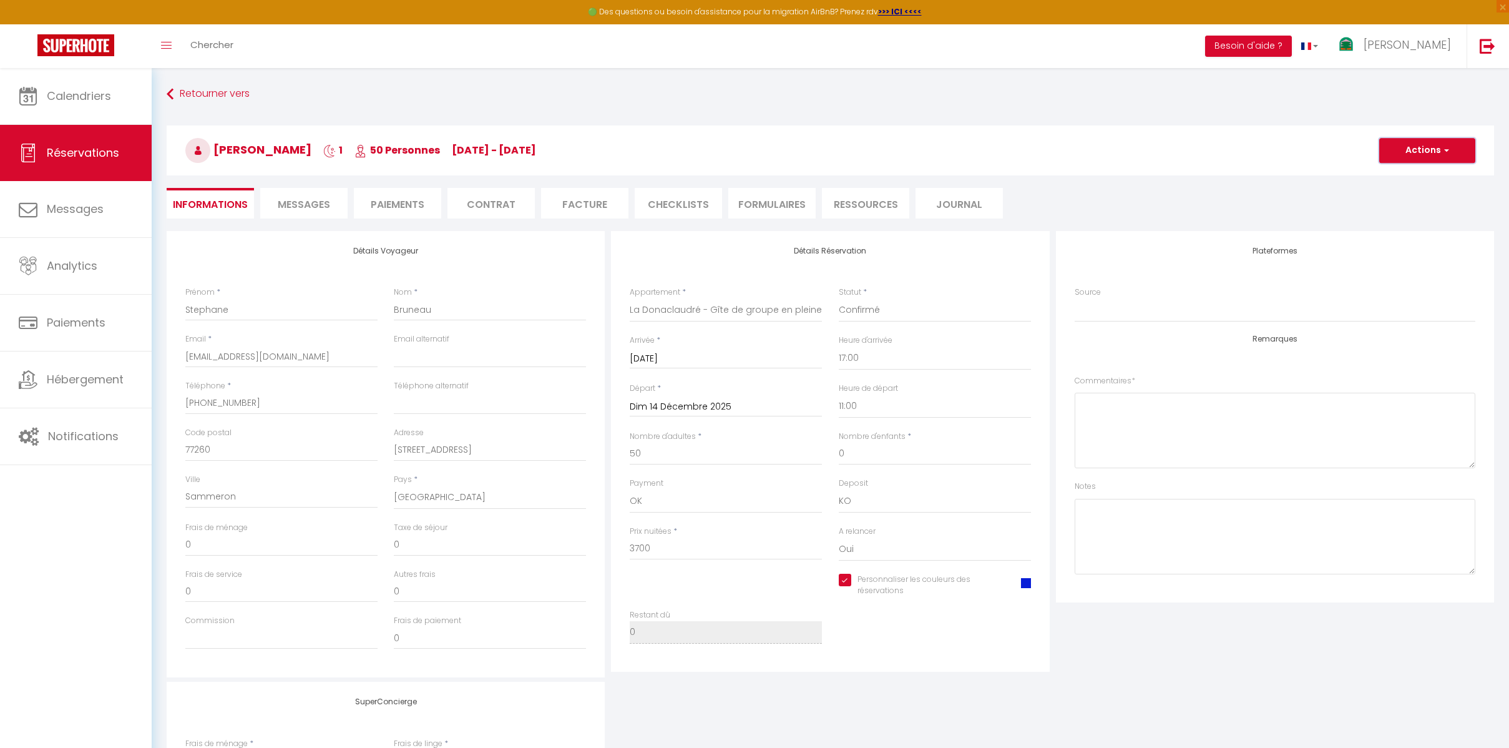
click at [1454, 156] on button "Actions" at bounding box center [1427, 150] width 96 height 25
click at [1413, 179] on link "Enregistrer" at bounding box center [1415, 178] width 99 height 16
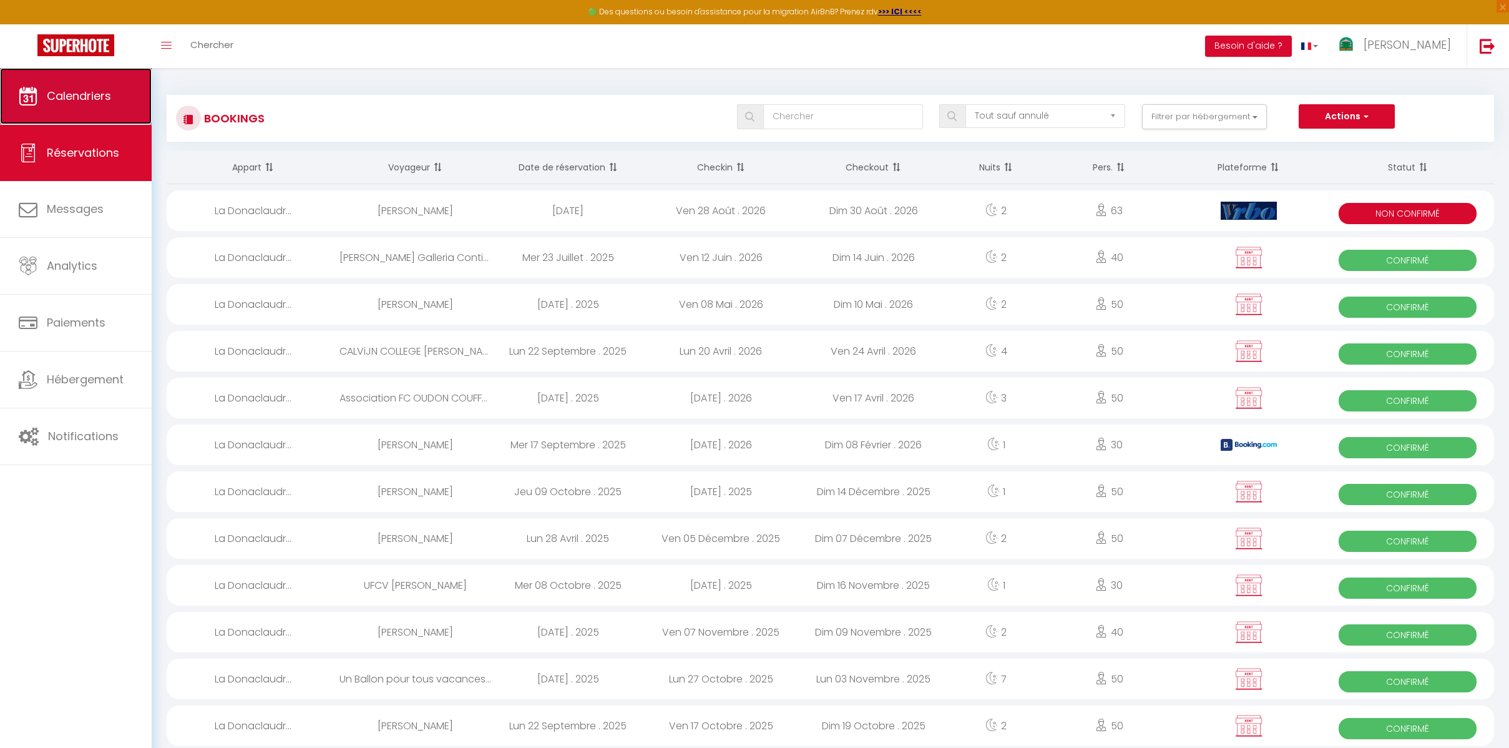
click at [89, 96] on span "Calendriers" at bounding box center [79, 96] width 64 height 16
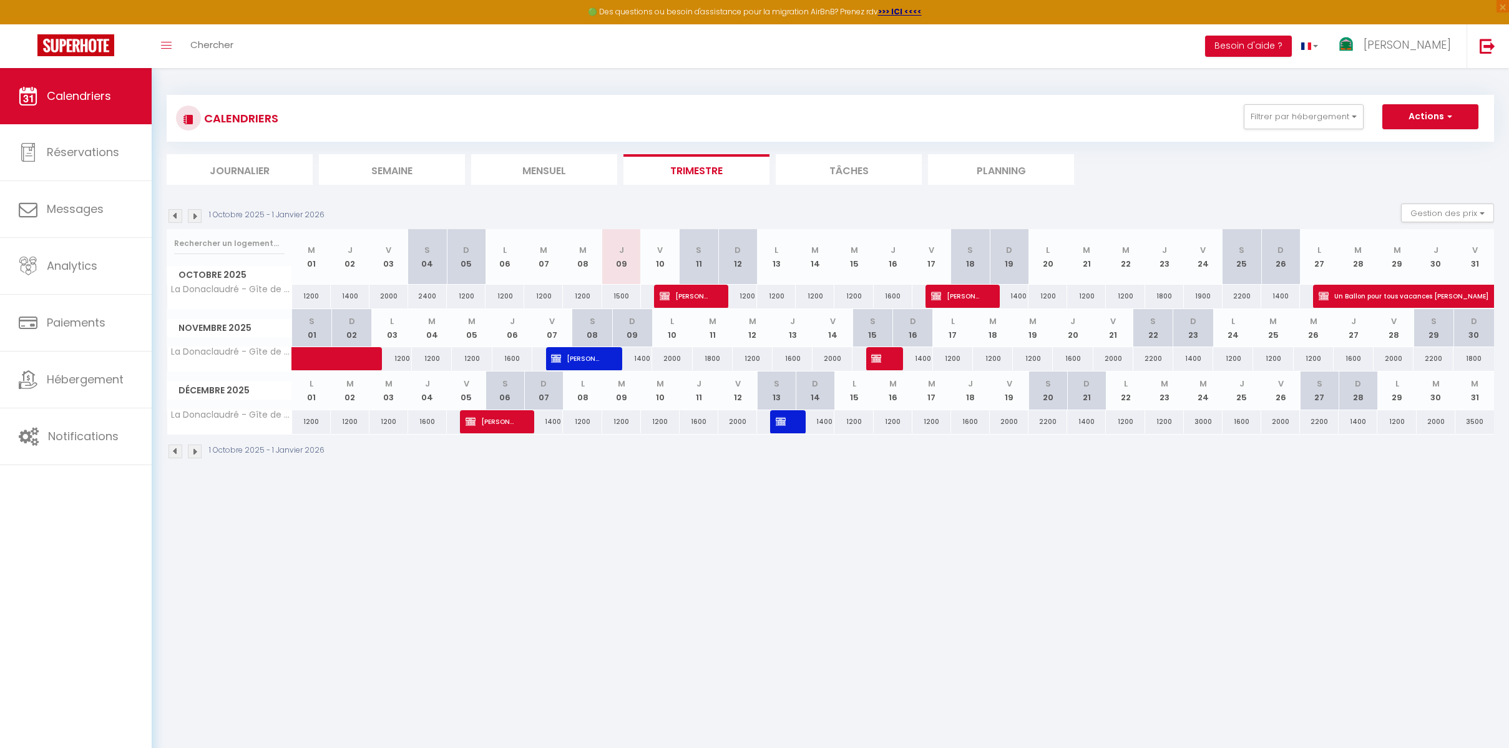
click at [888, 358] on div at bounding box center [886, 359] width 40 height 24
click at [881, 360] on span "UFCV [PERSON_NAME]" at bounding box center [877, 358] width 13 height 24
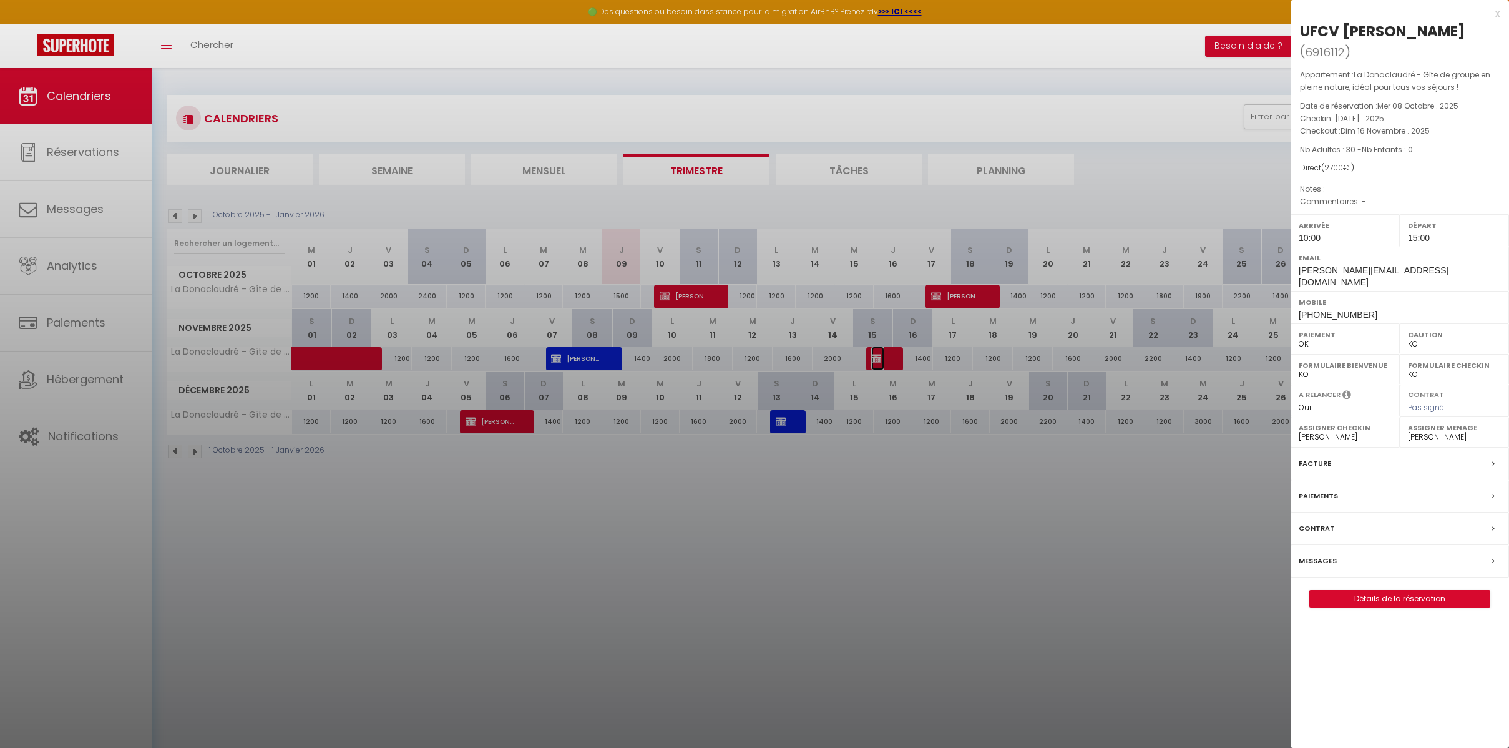
scroll to position [68, 0]
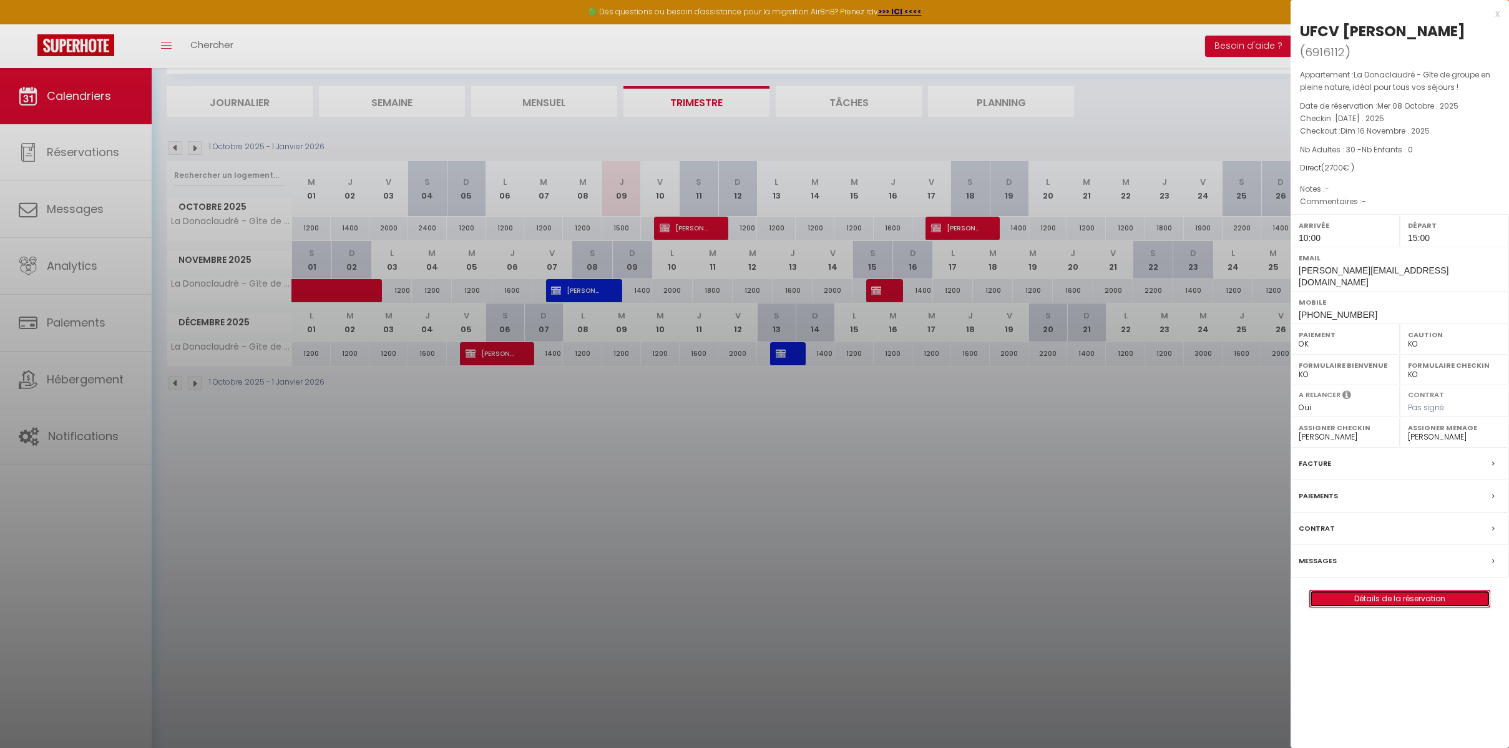
click at [1404, 590] on link "Détails de la réservation" at bounding box center [1400, 598] width 180 height 16
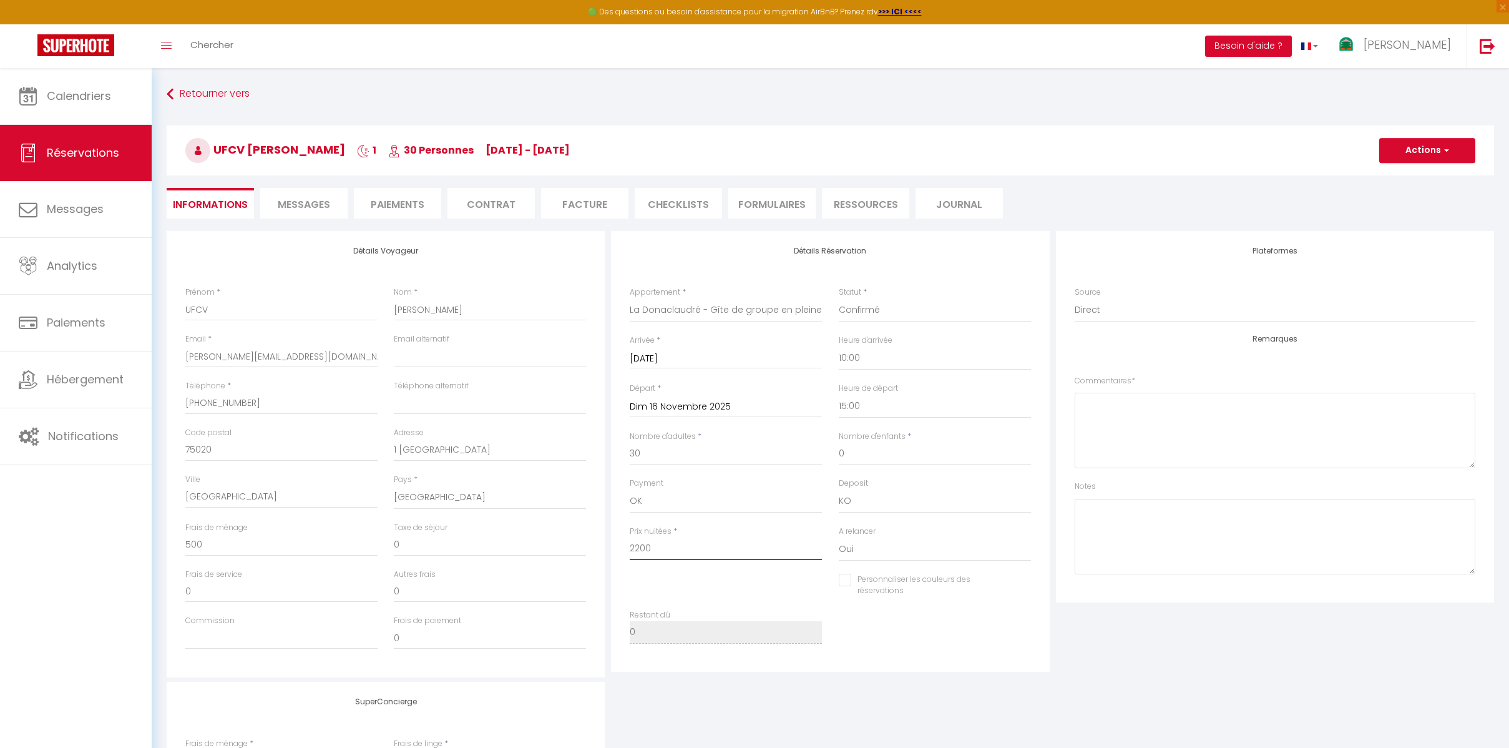
drag, startPoint x: 678, startPoint y: 545, endPoint x: 609, endPoint y: 544, distance: 68.7
click at [609, 544] on div "Détails Réservation Appartement * La Donaclaudré - Gîte de groupe en pleine nat…" at bounding box center [830, 454] width 444 height 446
click at [1429, 158] on button "Actions" at bounding box center [1427, 150] width 96 height 25
click at [1403, 178] on link "Enregistrer" at bounding box center [1415, 178] width 99 height 16
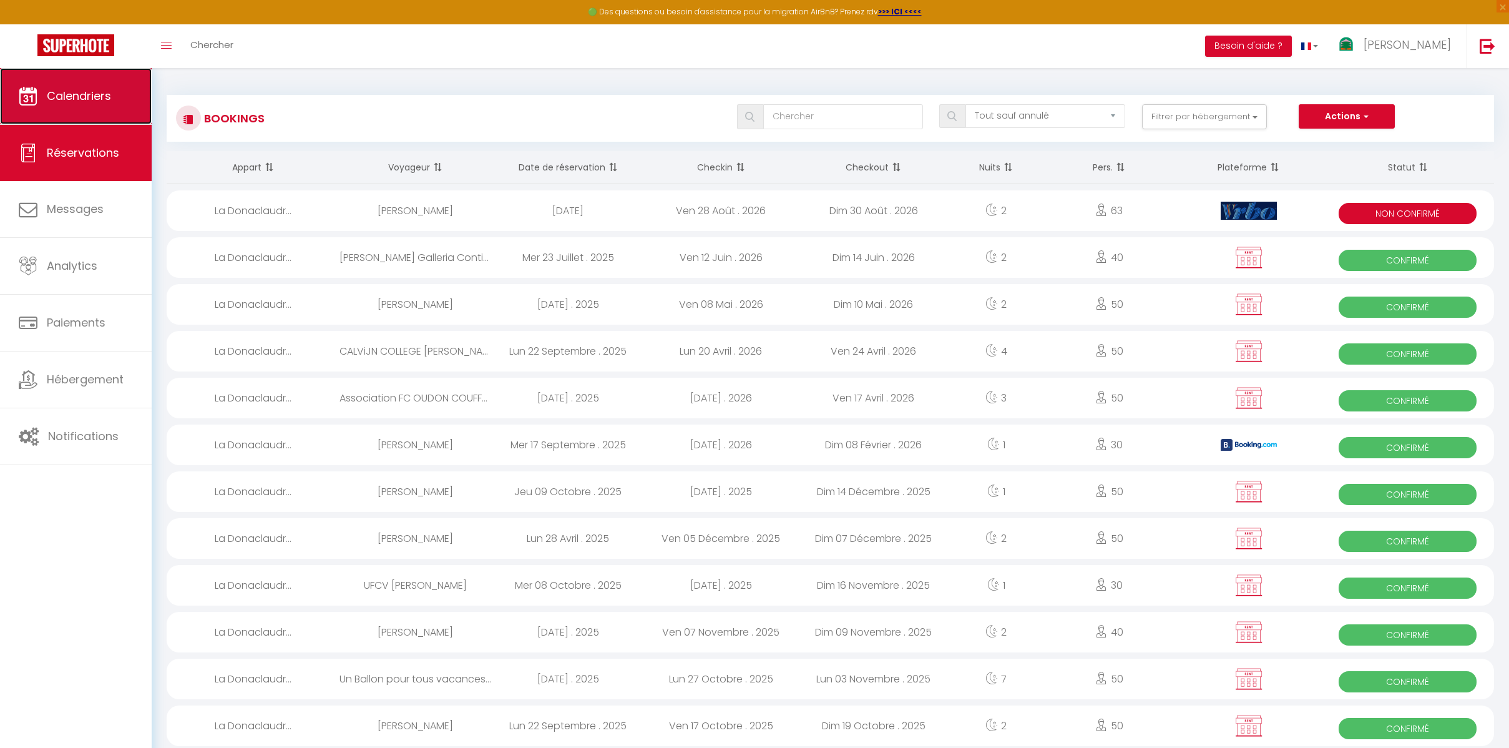
click at [81, 118] on link "Calendriers" at bounding box center [76, 96] width 152 height 56
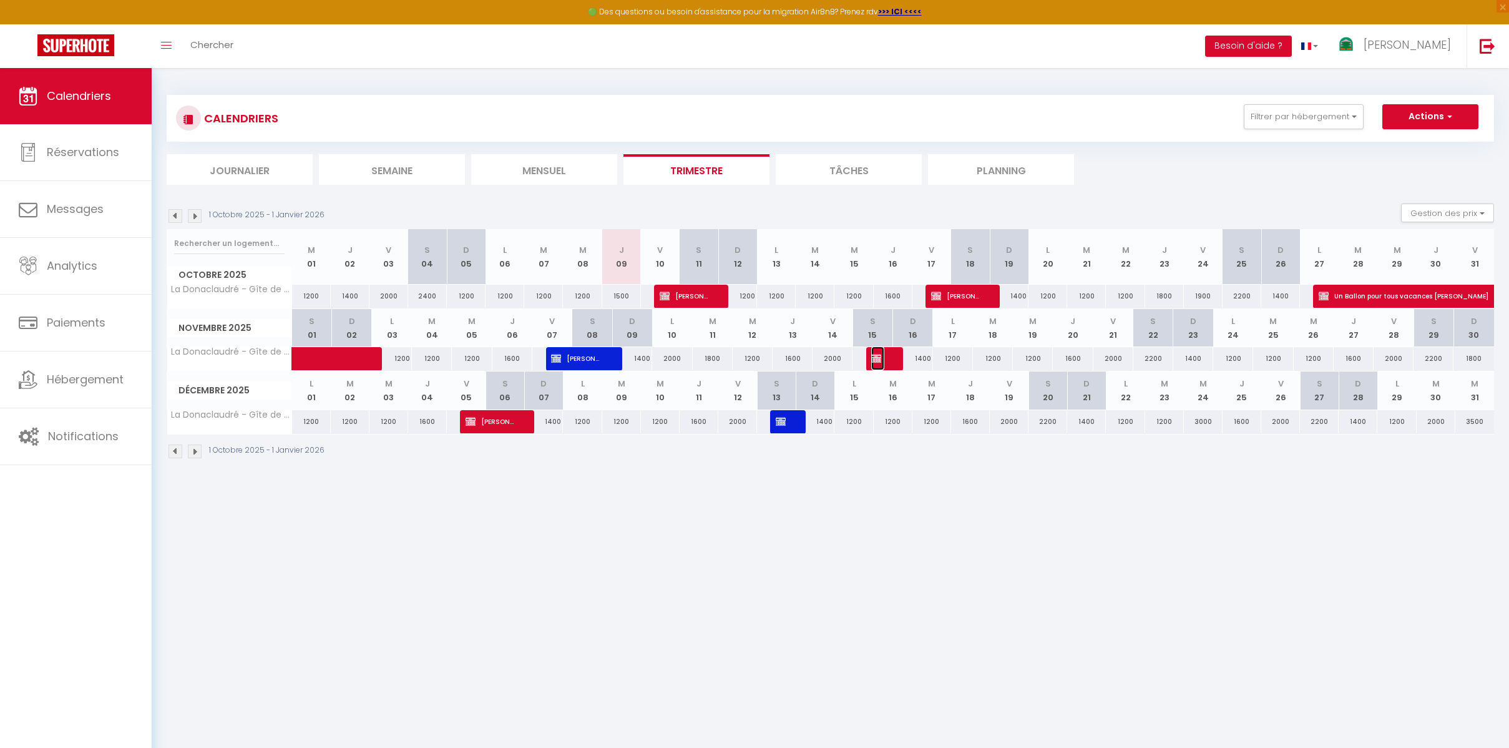
click at [878, 362] on img at bounding box center [876, 358] width 10 height 10
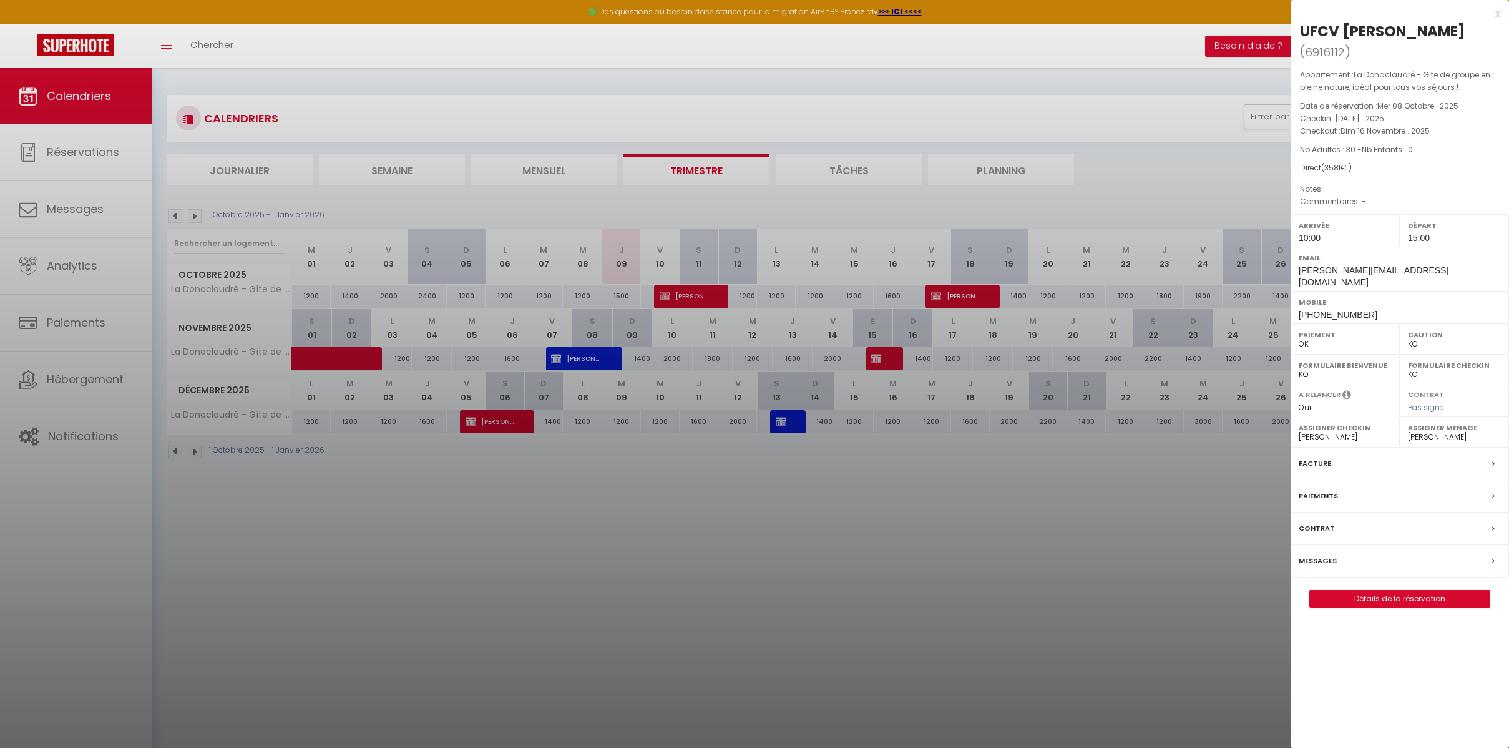
click at [1498, 14] on div "x" at bounding box center [1395, 13] width 209 height 15
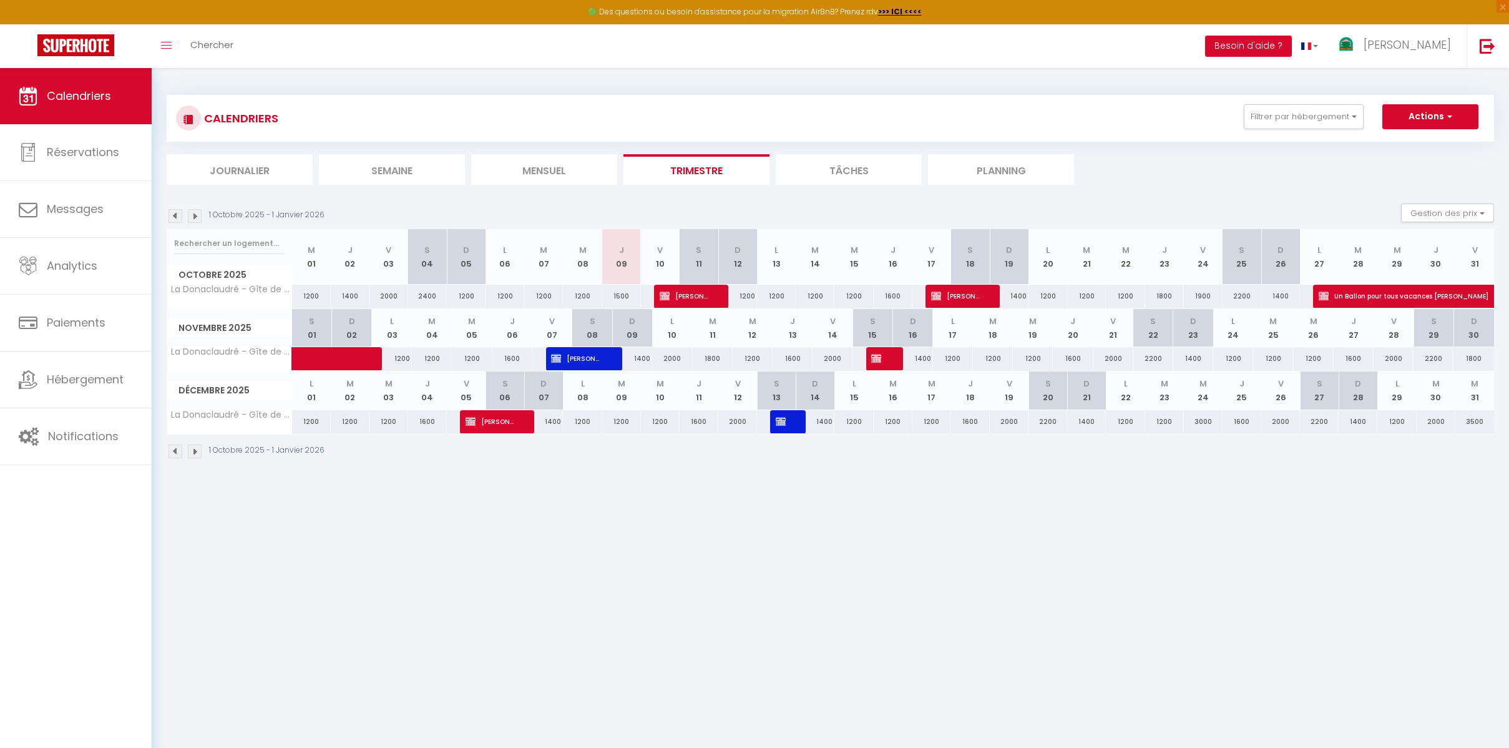
click at [994, 203] on section "1 Octobre 2025 - 1 Janvier 2026 Gestion des prix Nb Nuits minimum Règles Dispon…" at bounding box center [831, 331] width 1328 height 280
click at [696, 204] on div "1 Octobre 2025 - 1 Janvier 2026 Gestion des prix Nb Nuits minimum Règles Dispon…" at bounding box center [831, 216] width 1328 height 26
